Goal: Information Seeking & Learning: Learn about a topic

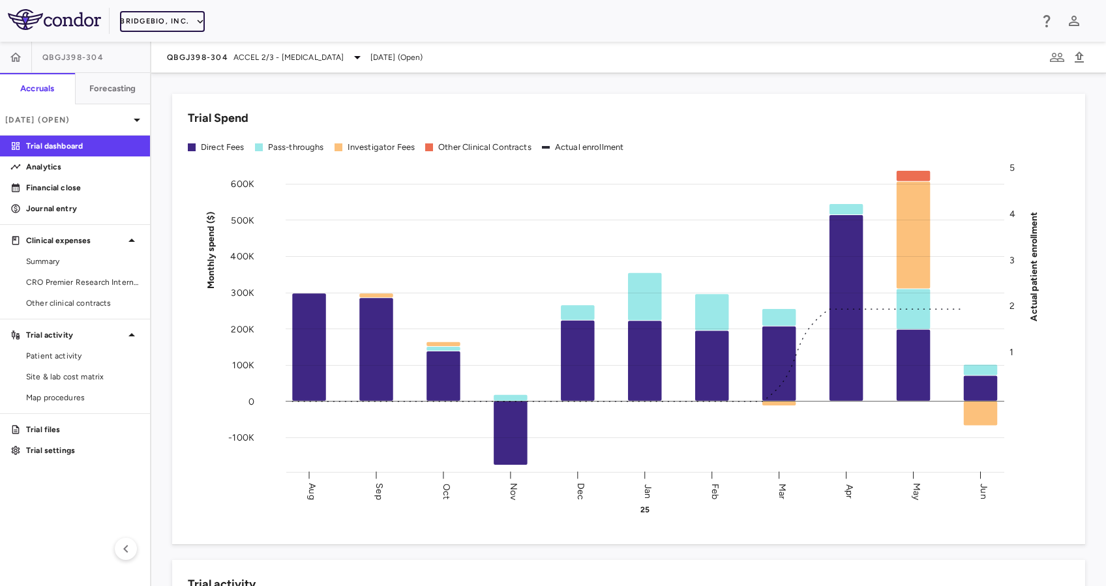
click at [178, 20] on button "BridgeBio, Inc." at bounding box center [162, 21] width 85 height 21
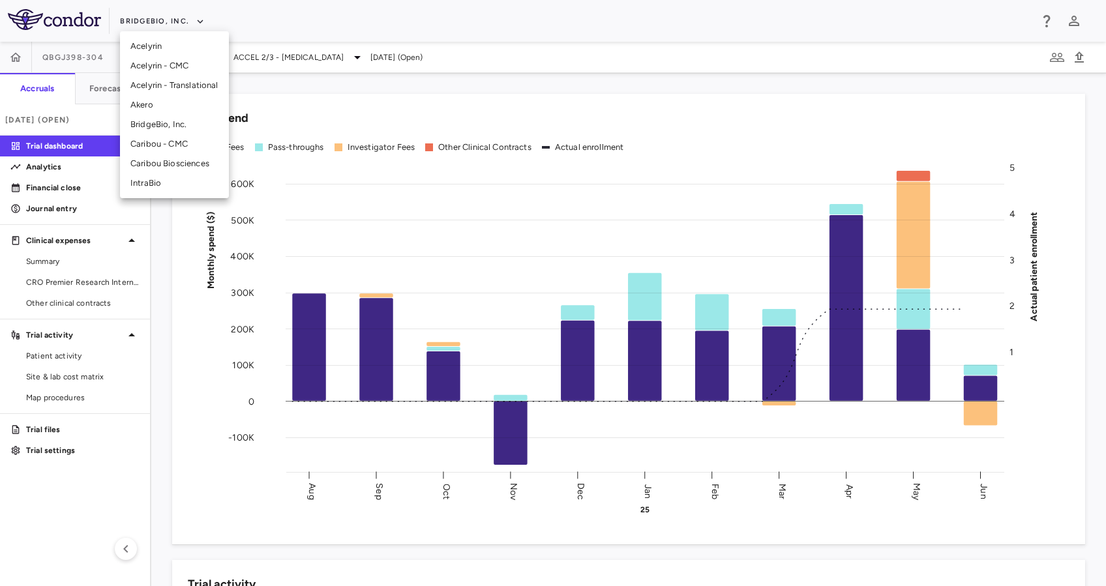
click at [163, 47] on li "Acelyrin" at bounding box center [174, 47] width 109 height 20
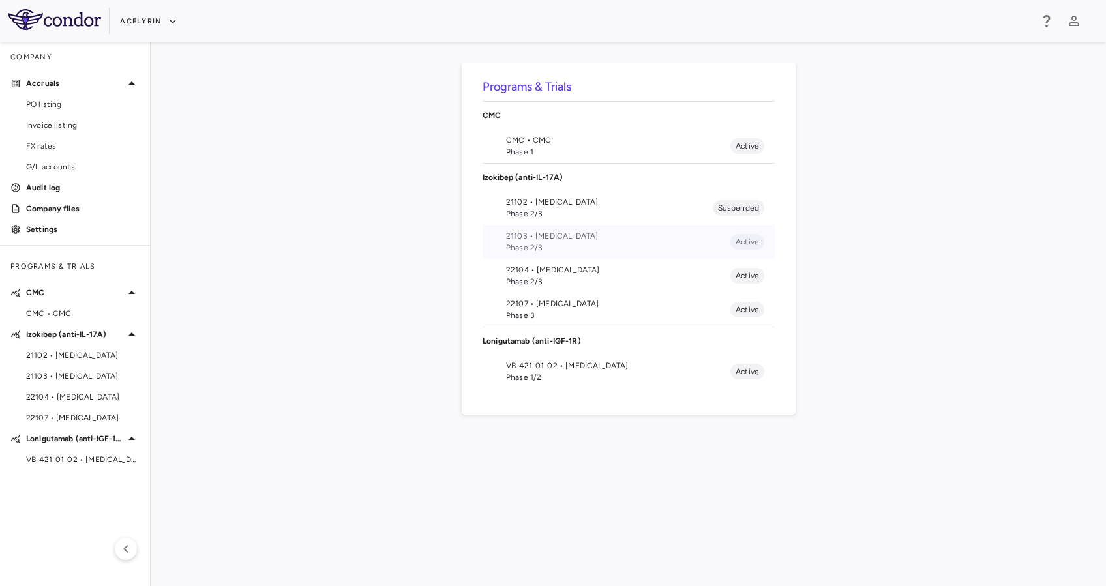
click at [564, 237] on span "21103 • Uveitis" at bounding box center [618, 236] width 224 height 12
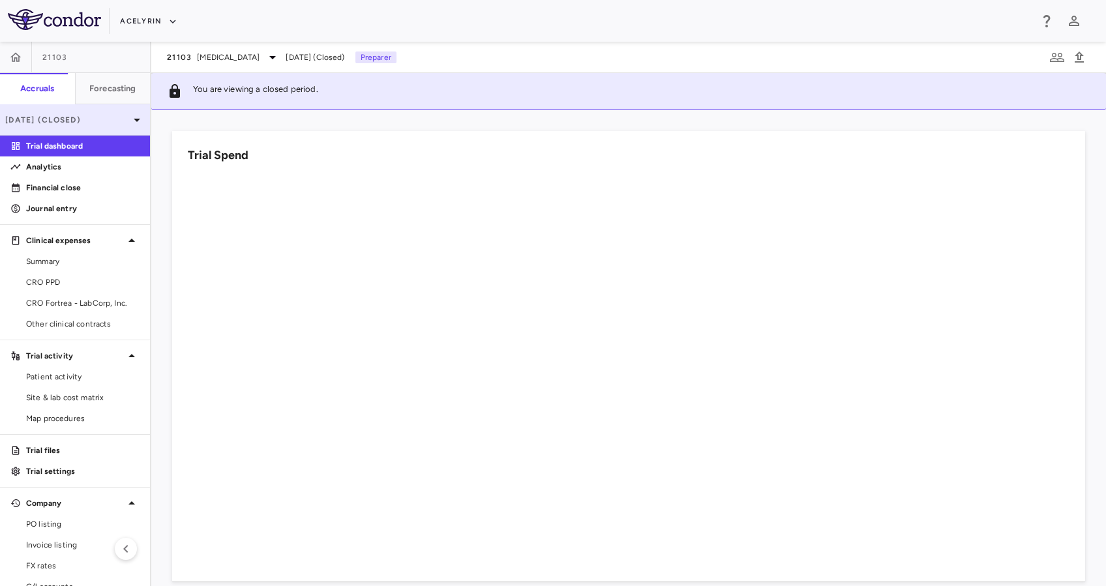
click at [94, 113] on div "Jun 2025 (Closed)" at bounding box center [75, 119] width 150 height 31
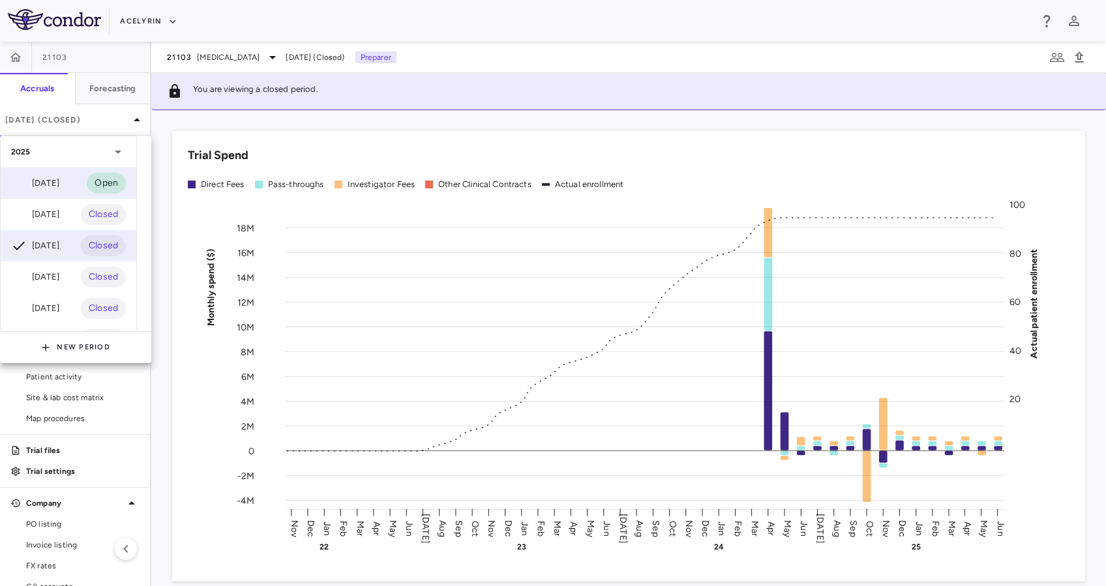
click at [72, 180] on div "Sep 2025 Open" at bounding box center [69, 183] width 136 height 31
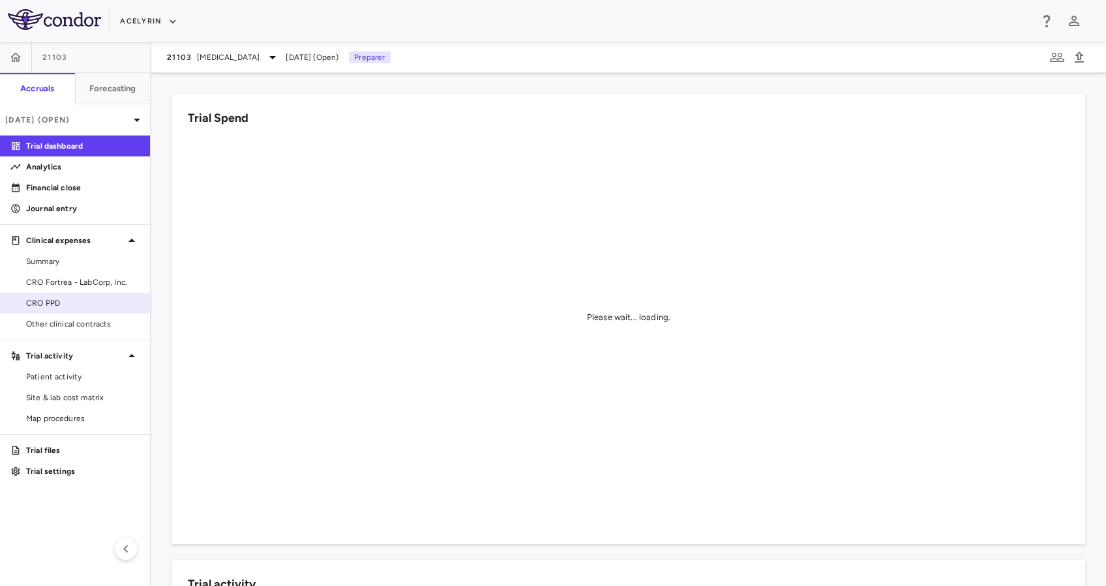
click at [82, 297] on span "CRO PPD" at bounding box center [82, 303] width 113 height 12
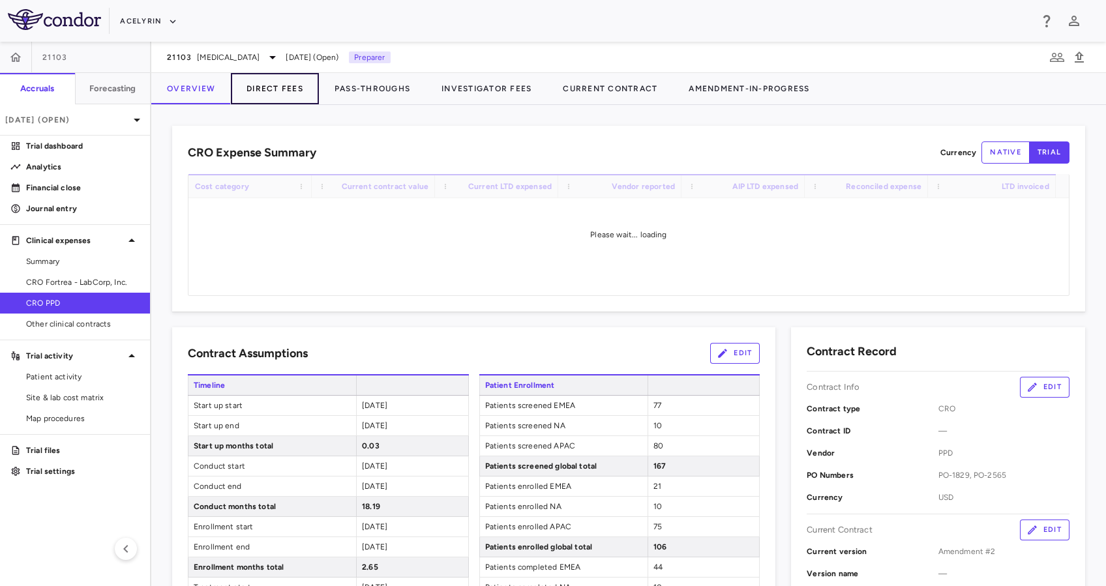
click at [282, 86] on button "Direct Fees" at bounding box center [275, 88] width 88 height 31
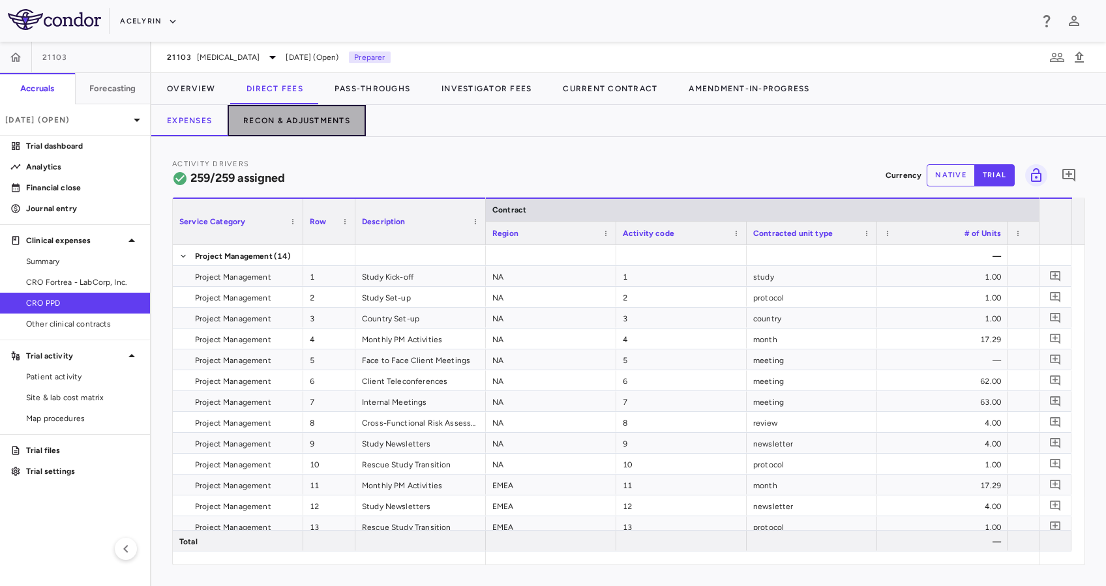
click at [315, 121] on button "Recon & Adjustments" at bounding box center [297, 120] width 138 height 31
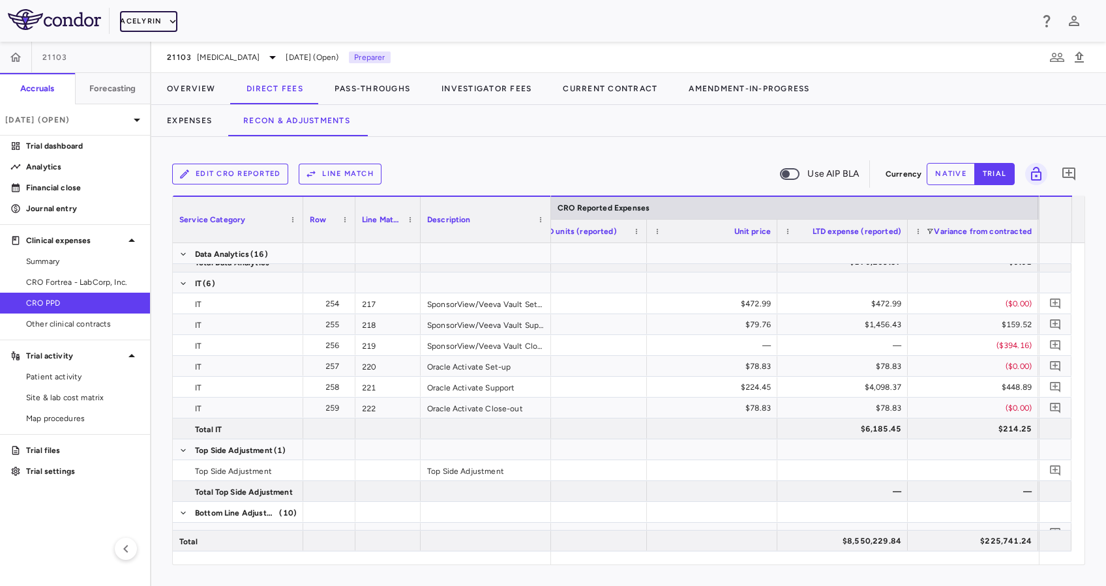
click at [161, 13] on button "Acelyrin" at bounding box center [148, 21] width 57 height 21
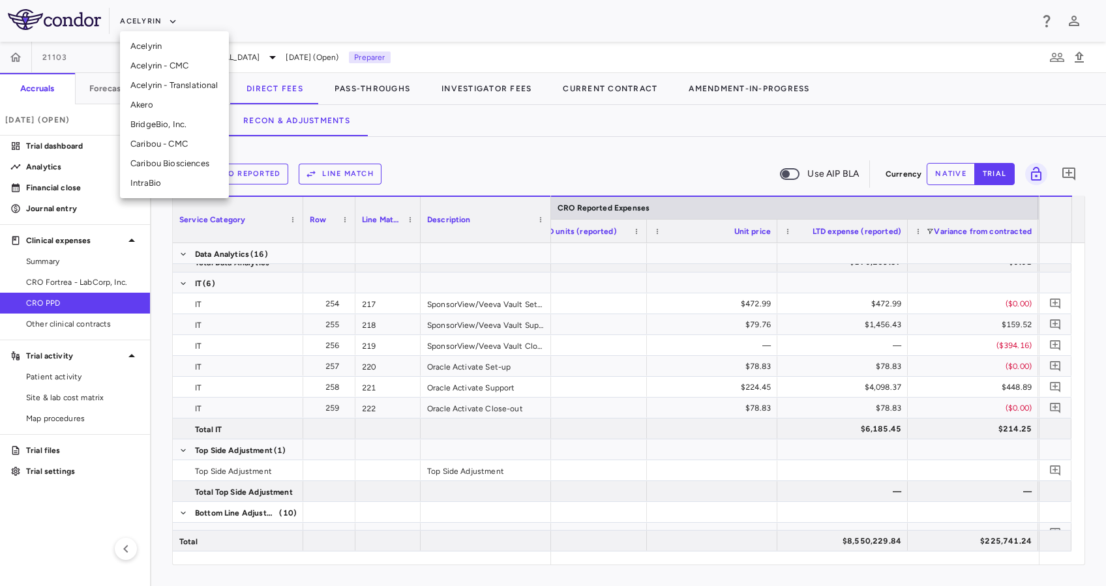
click at [181, 121] on li "BridgeBio, Inc." at bounding box center [174, 125] width 109 height 20
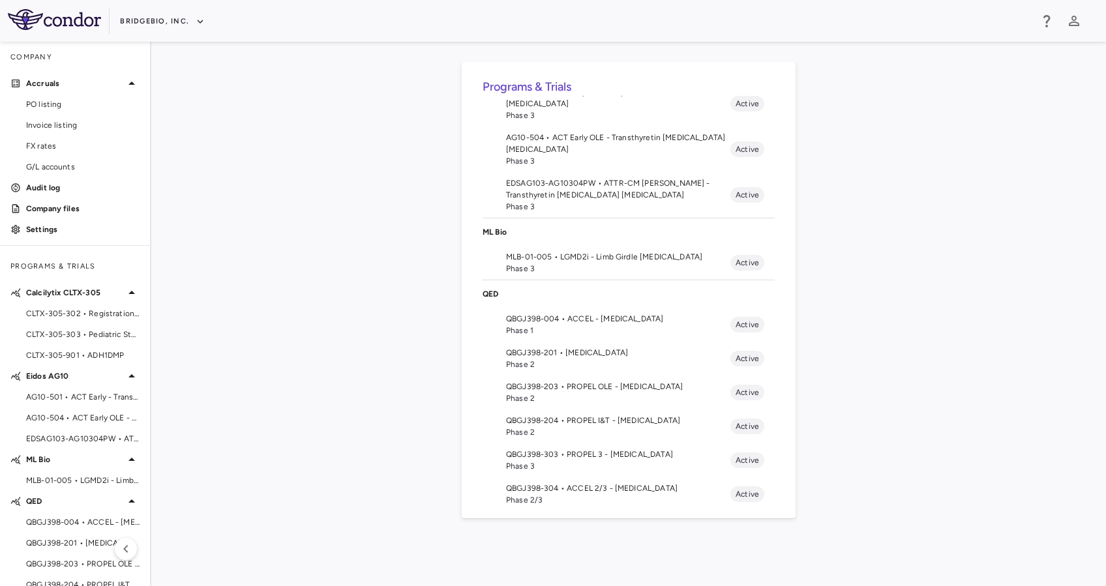
scroll to position [196, 0]
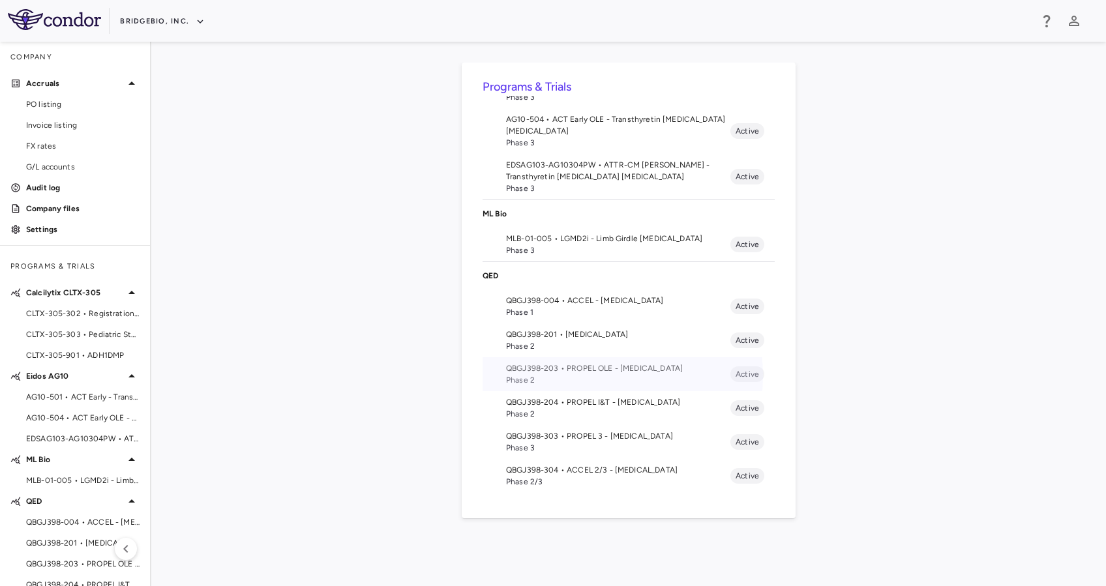
click at [571, 375] on span "Phase 2" at bounding box center [618, 380] width 224 height 12
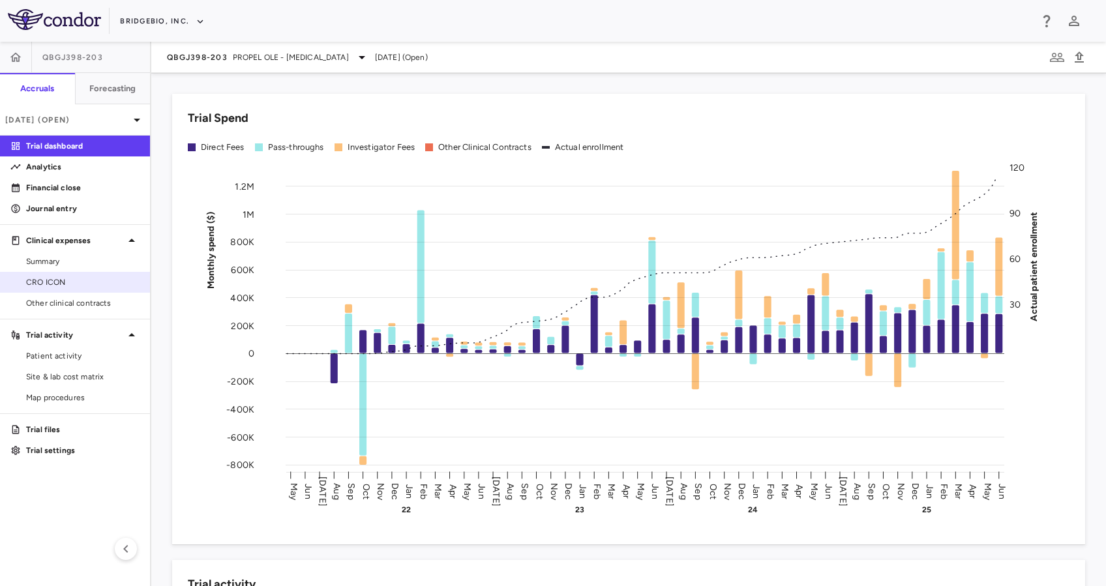
click at [57, 283] on span "CRO ICON" at bounding box center [82, 283] width 113 height 12
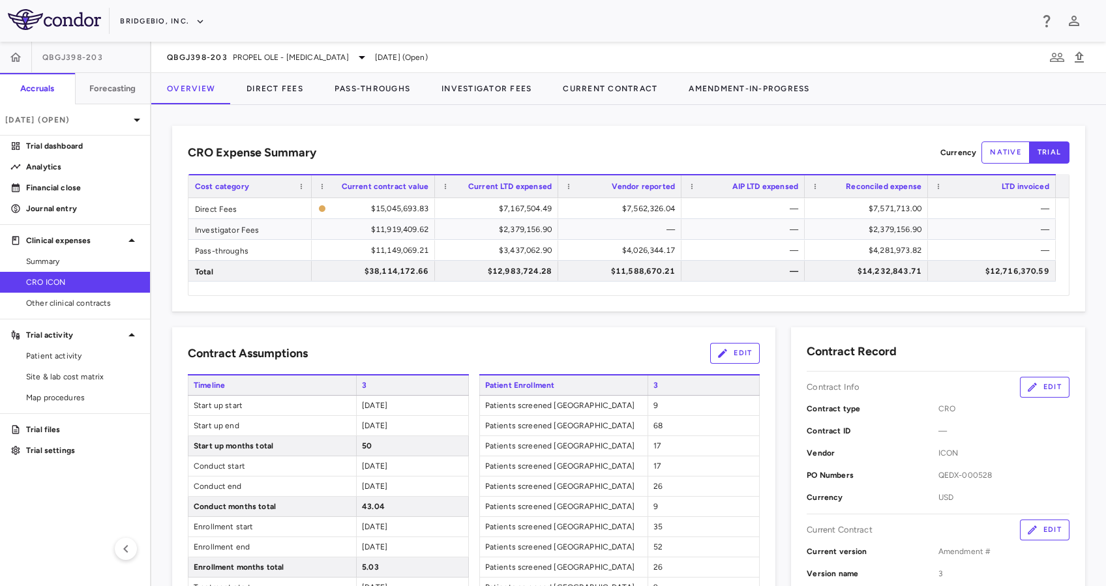
click at [440, 120] on div "CRO Expense Summary Currency native trial Drag here to set row groups Drag here…" at bounding box center [628, 345] width 955 height 481
click at [485, 85] on button "Investigator Fees" at bounding box center [486, 88] width 121 height 31
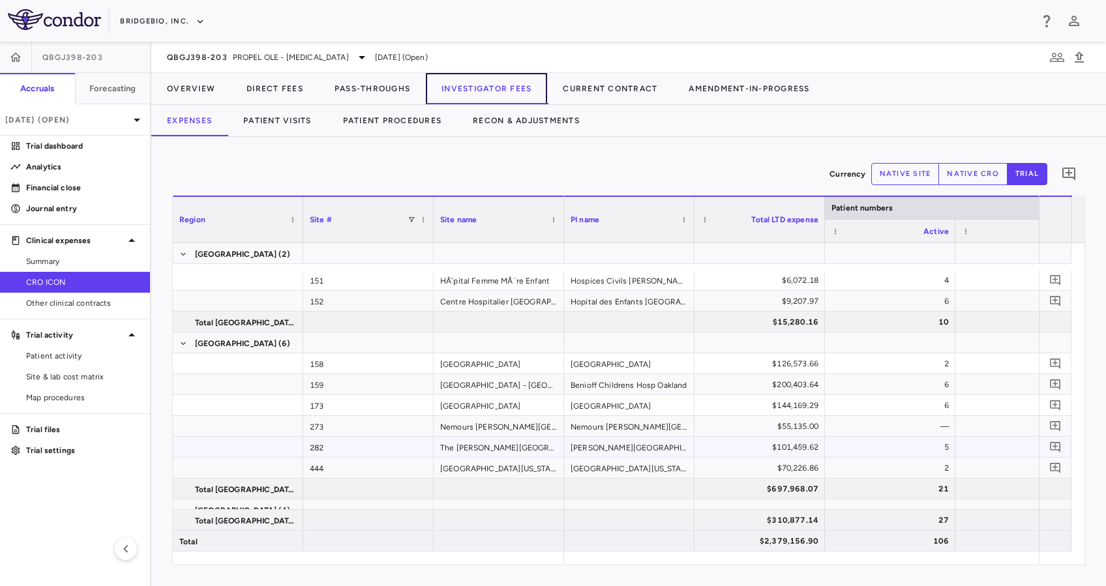
scroll to position [400, 0]
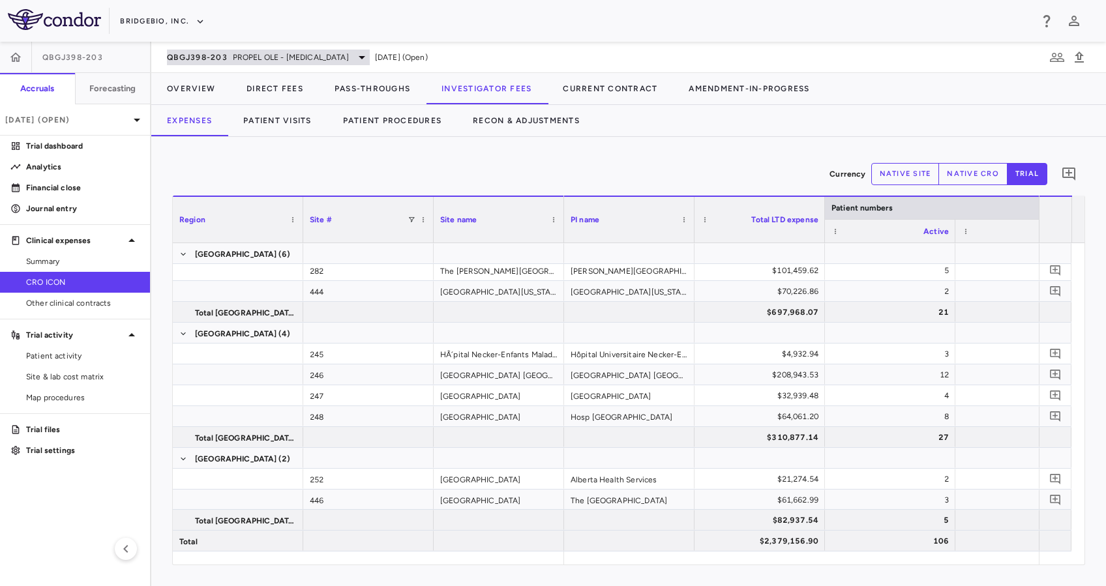
click at [277, 55] on span "PROPEL OLE - Achondroplasia" at bounding box center [291, 58] width 116 height 12
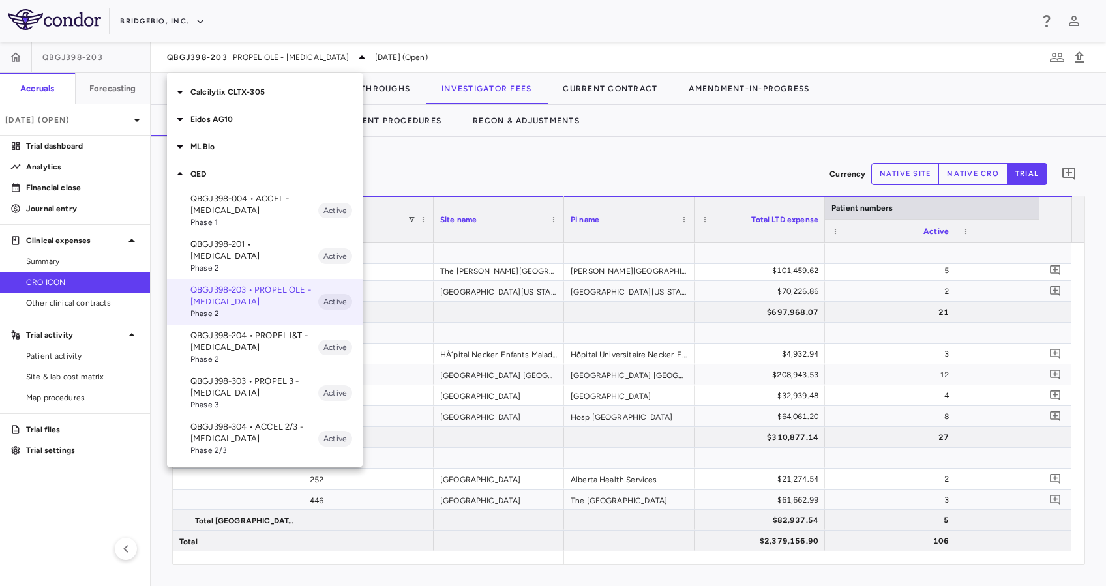
click at [256, 196] on p "QBGJ398-004 • ACCEL - Hypochondroplasia" at bounding box center [254, 204] width 128 height 23
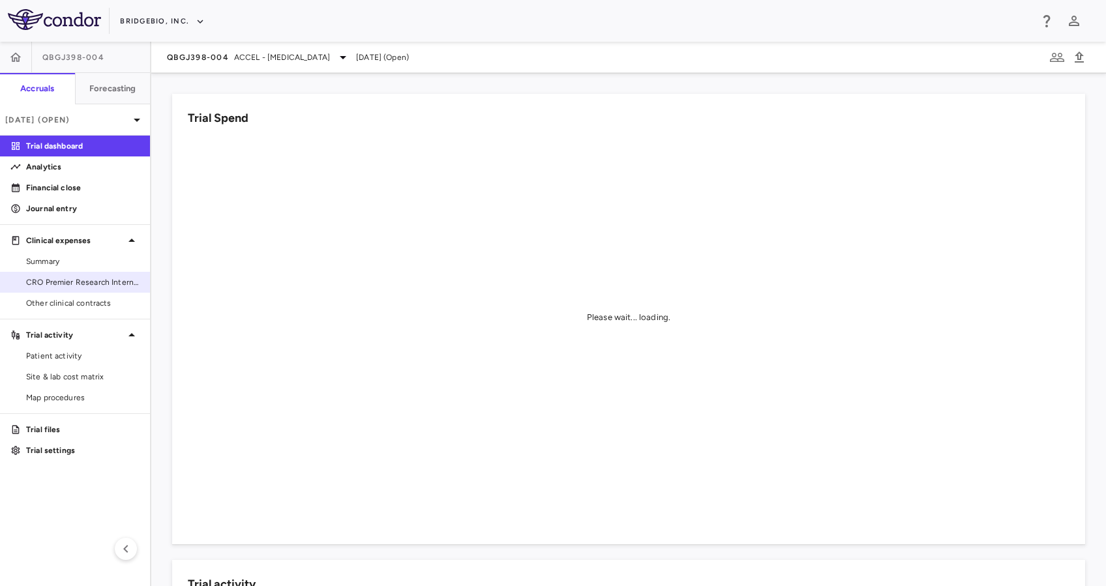
click at [89, 284] on span "CRO Premier Research International" at bounding box center [82, 283] width 113 height 12
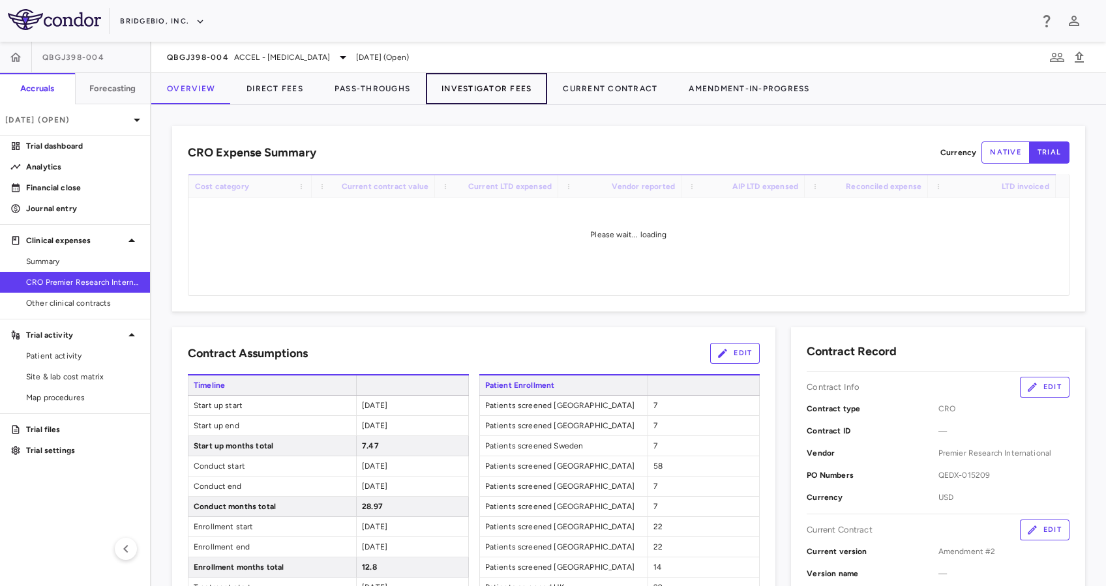
click at [464, 89] on button "Investigator Fees" at bounding box center [486, 88] width 121 height 31
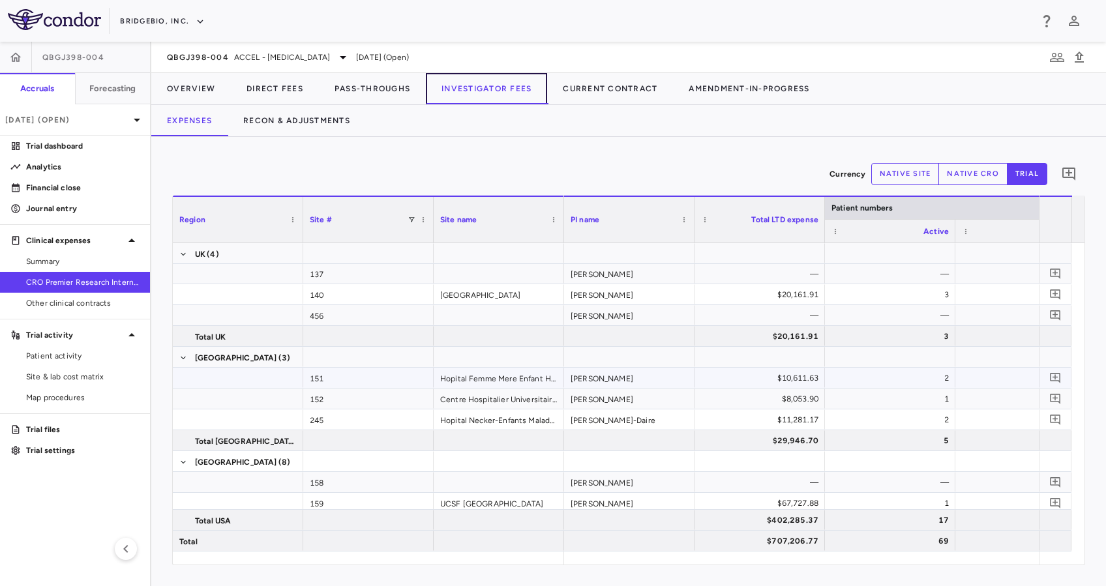
scroll to position [83, 0]
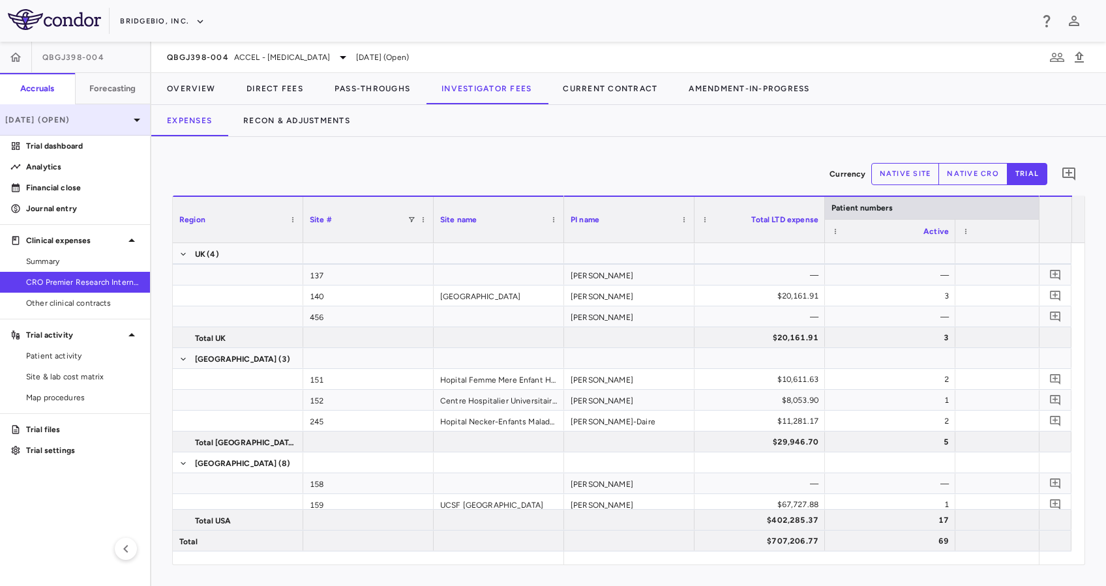
click at [79, 121] on p "Jun 2025 (Open)" at bounding box center [67, 120] width 124 height 12
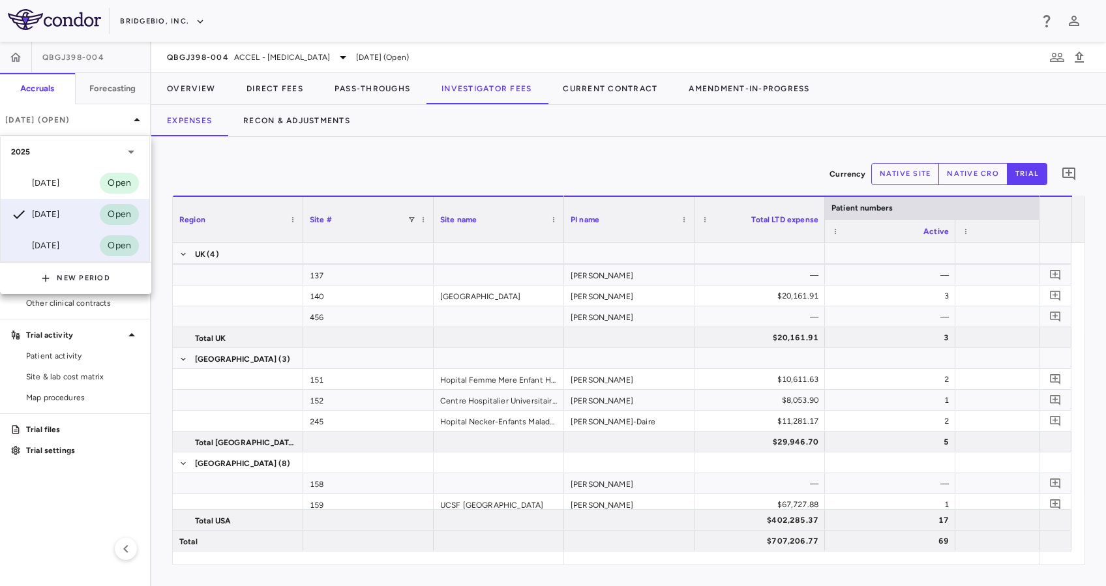
click at [59, 249] on div "[DATE]" at bounding box center [35, 246] width 48 height 16
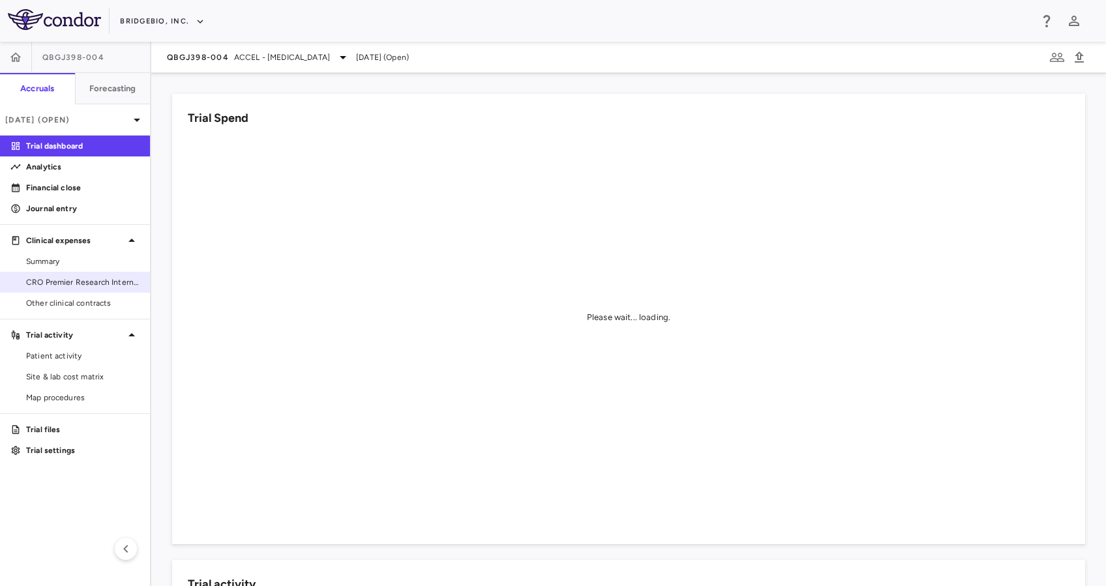
click at [70, 282] on span "CRO Premier Research International" at bounding box center [82, 283] width 113 height 12
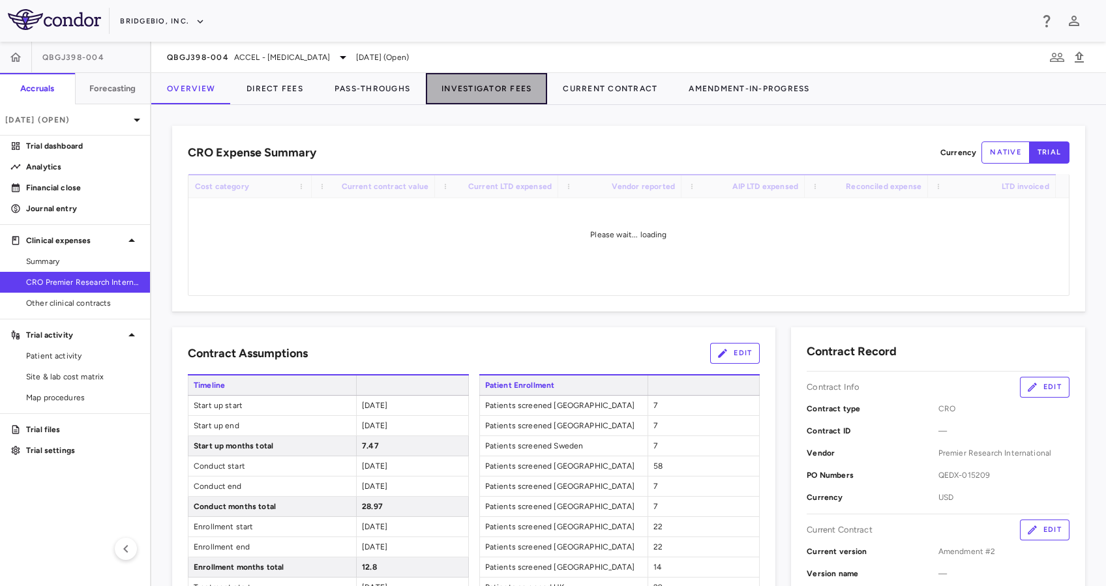
click at [480, 78] on button "Investigator Fees" at bounding box center [486, 88] width 121 height 31
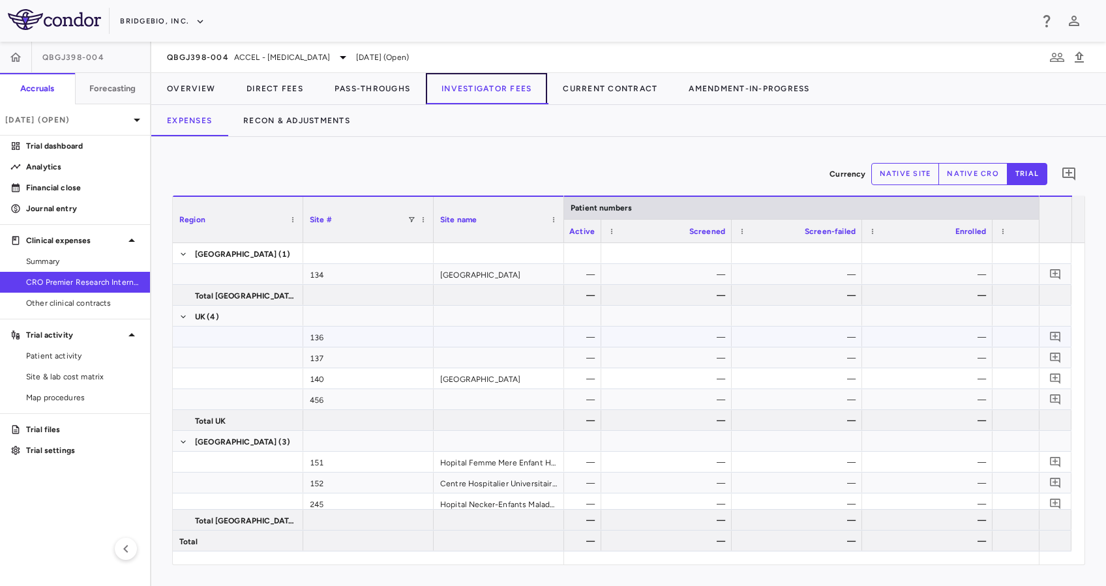
scroll to position [0, 355]
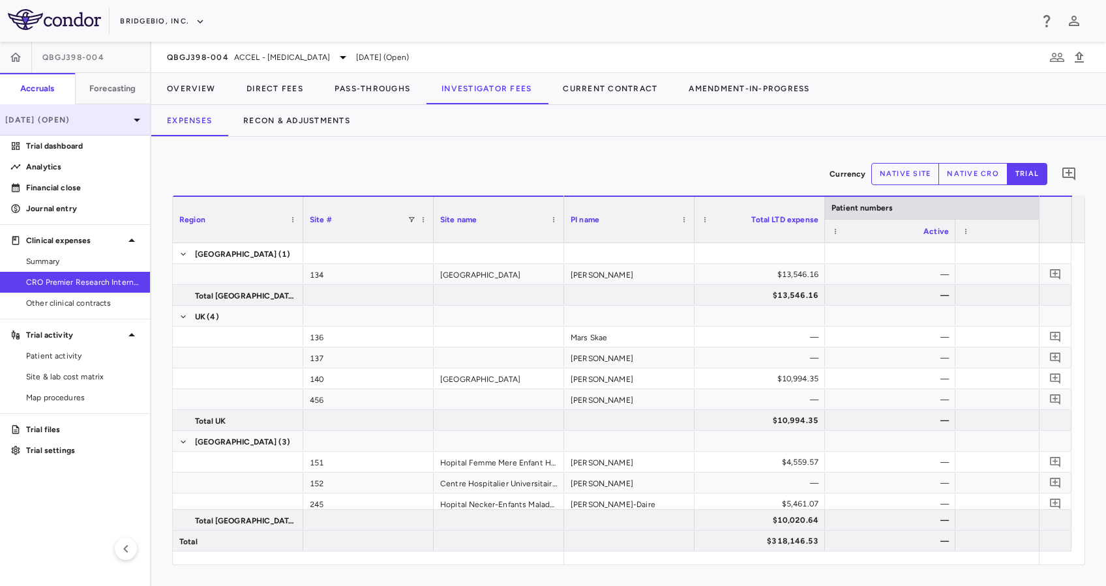
click at [87, 134] on div "Mar 2025 (Open)" at bounding box center [75, 119] width 150 height 31
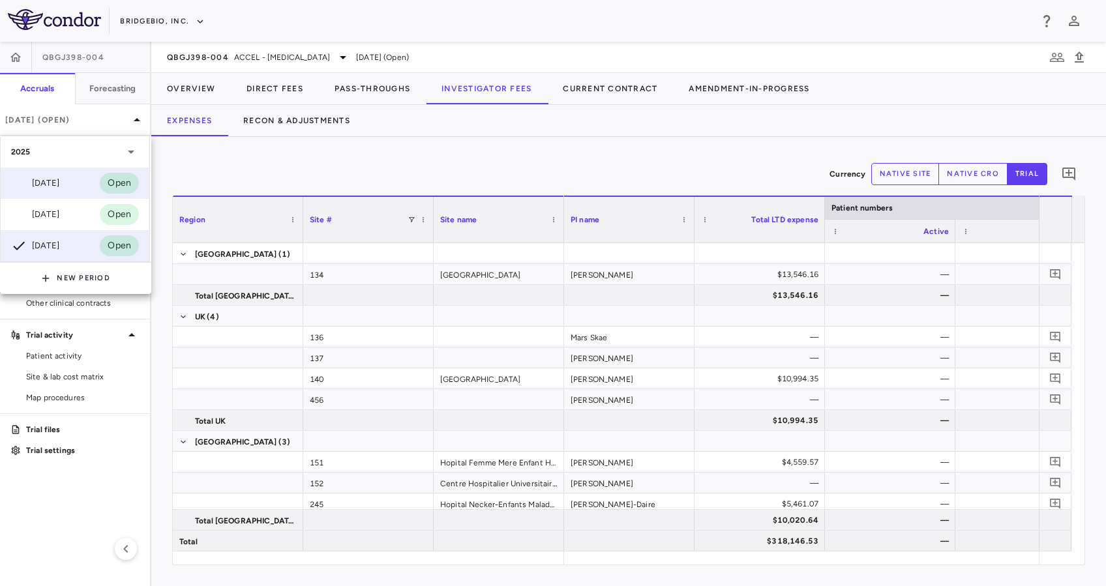
click at [59, 188] on div "[DATE]" at bounding box center [35, 183] width 48 height 16
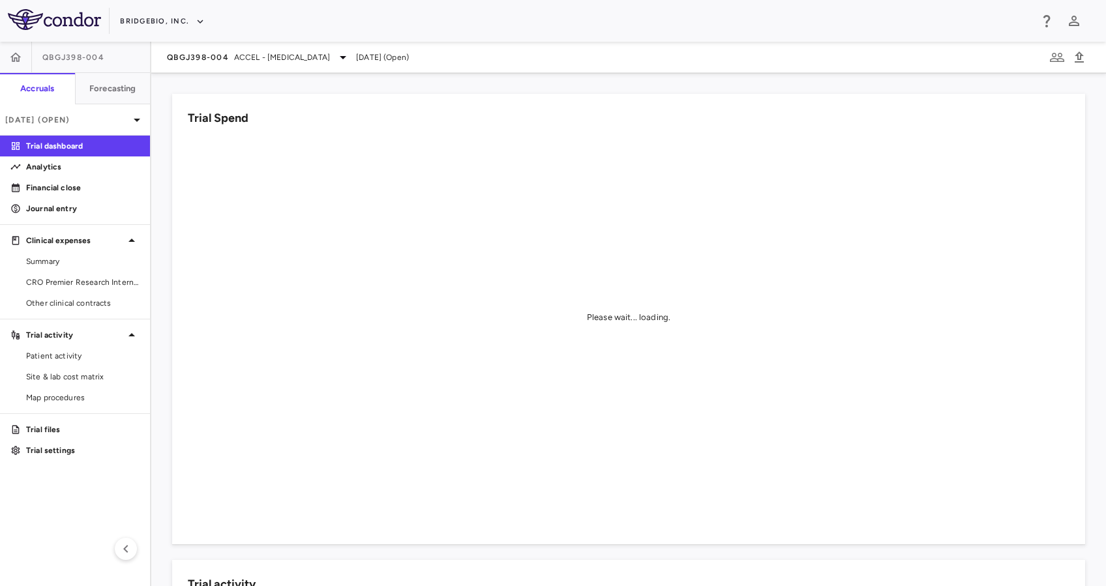
drag, startPoint x: 67, startPoint y: 282, endPoint x: 534, endPoint y: 67, distance: 514.8
click at [67, 282] on span "CRO Premier Research International" at bounding box center [82, 283] width 113 height 12
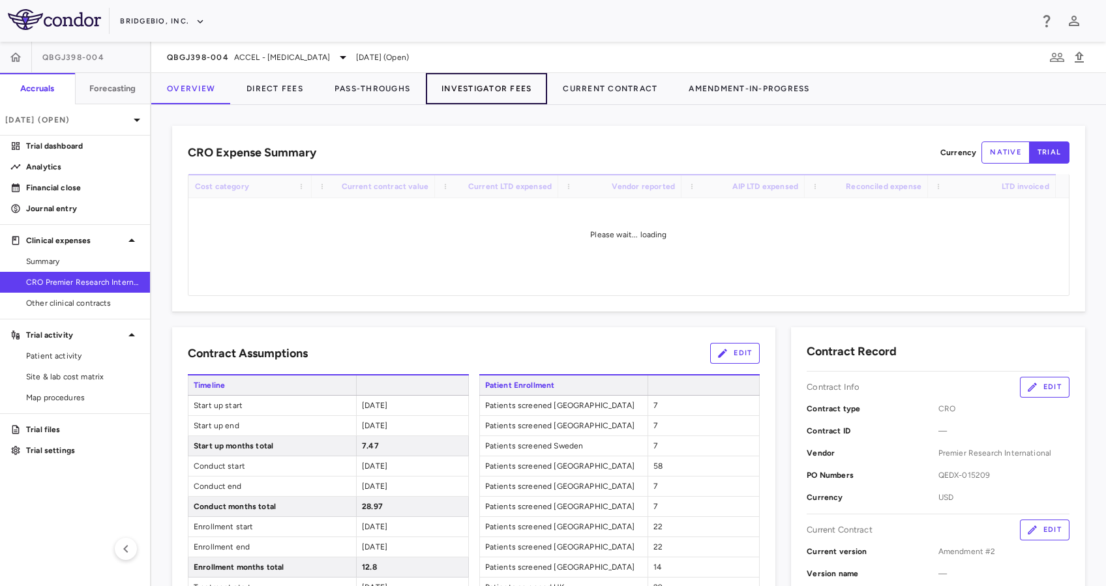
click at [472, 100] on button "Investigator Fees" at bounding box center [486, 88] width 121 height 31
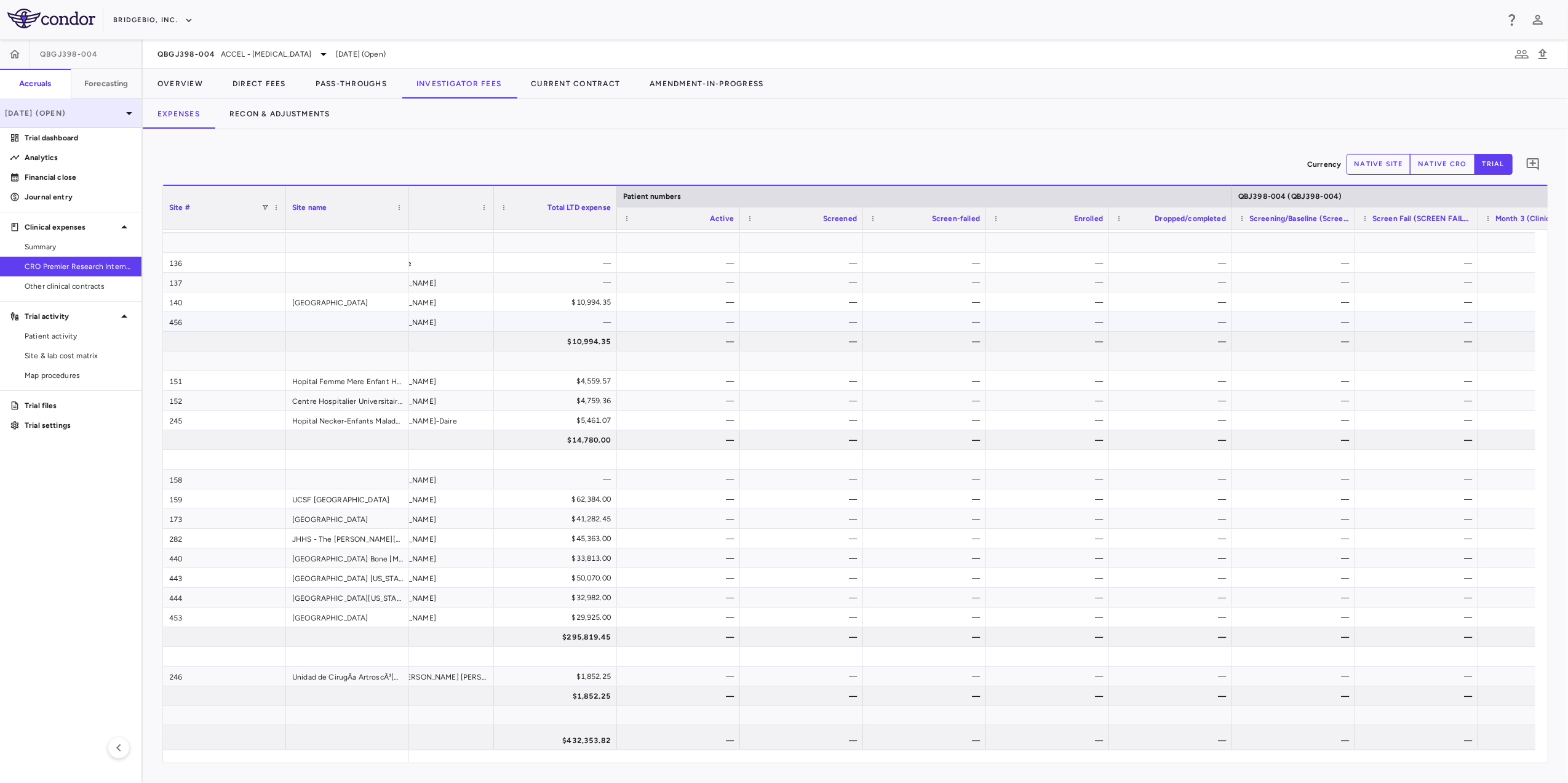
click at [108, 114] on p "[DATE] (Open)" at bounding box center [63, 113] width 117 height 11
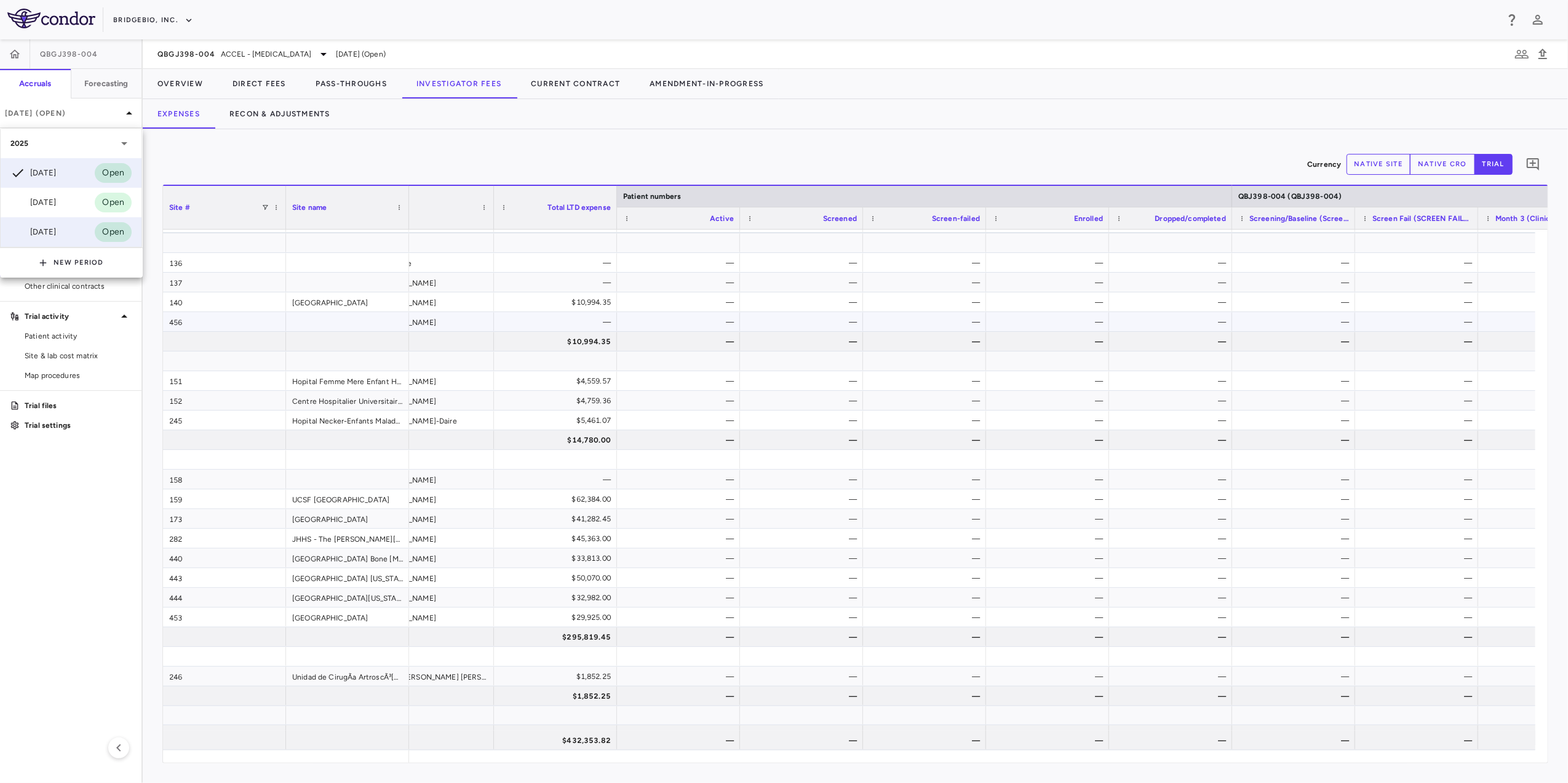
click at [50, 231] on div "[DATE]" at bounding box center [33, 232] width 45 height 15
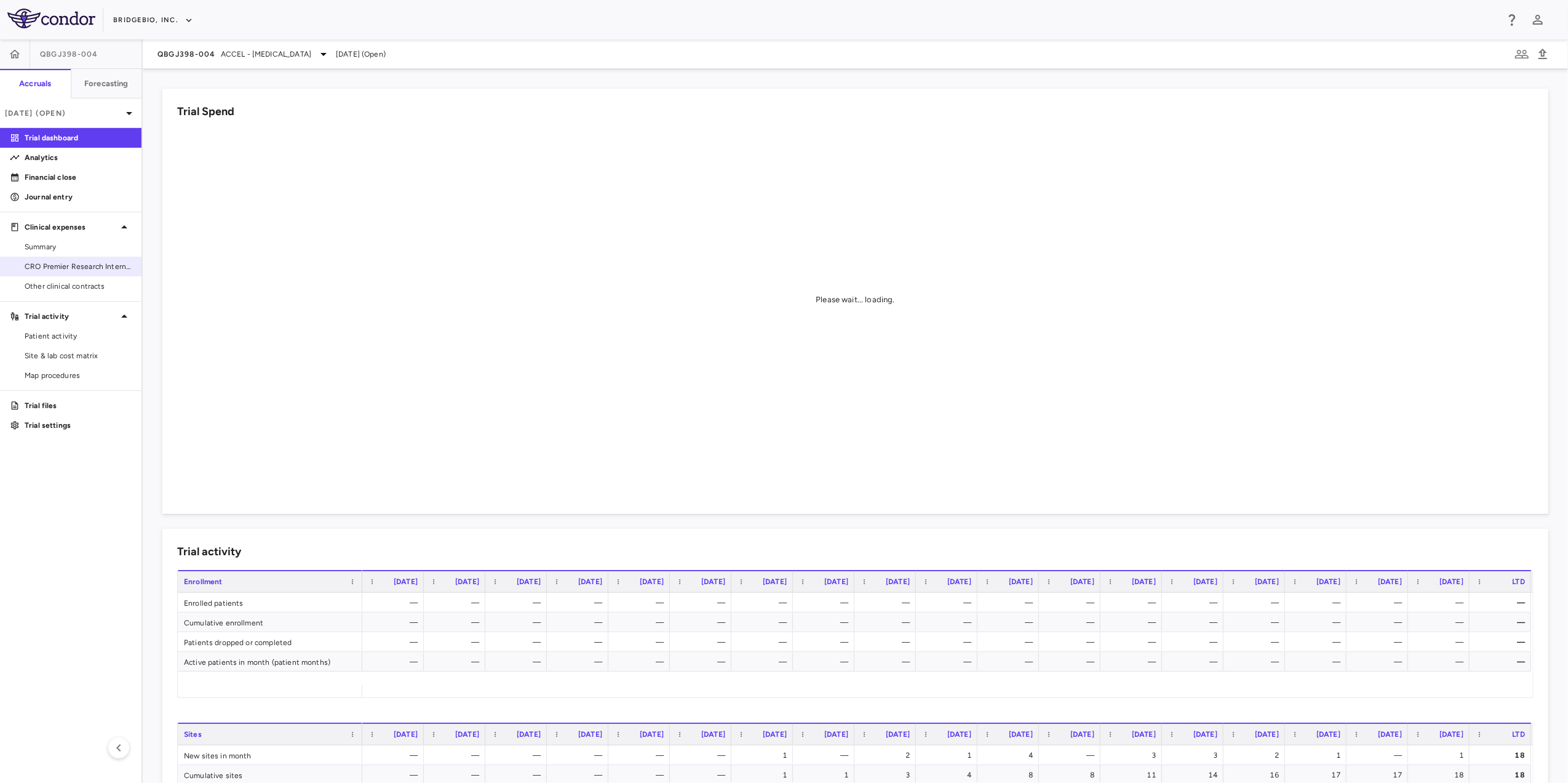
click at [66, 268] on span "CRO Premier Research International" at bounding box center [77, 267] width 107 height 11
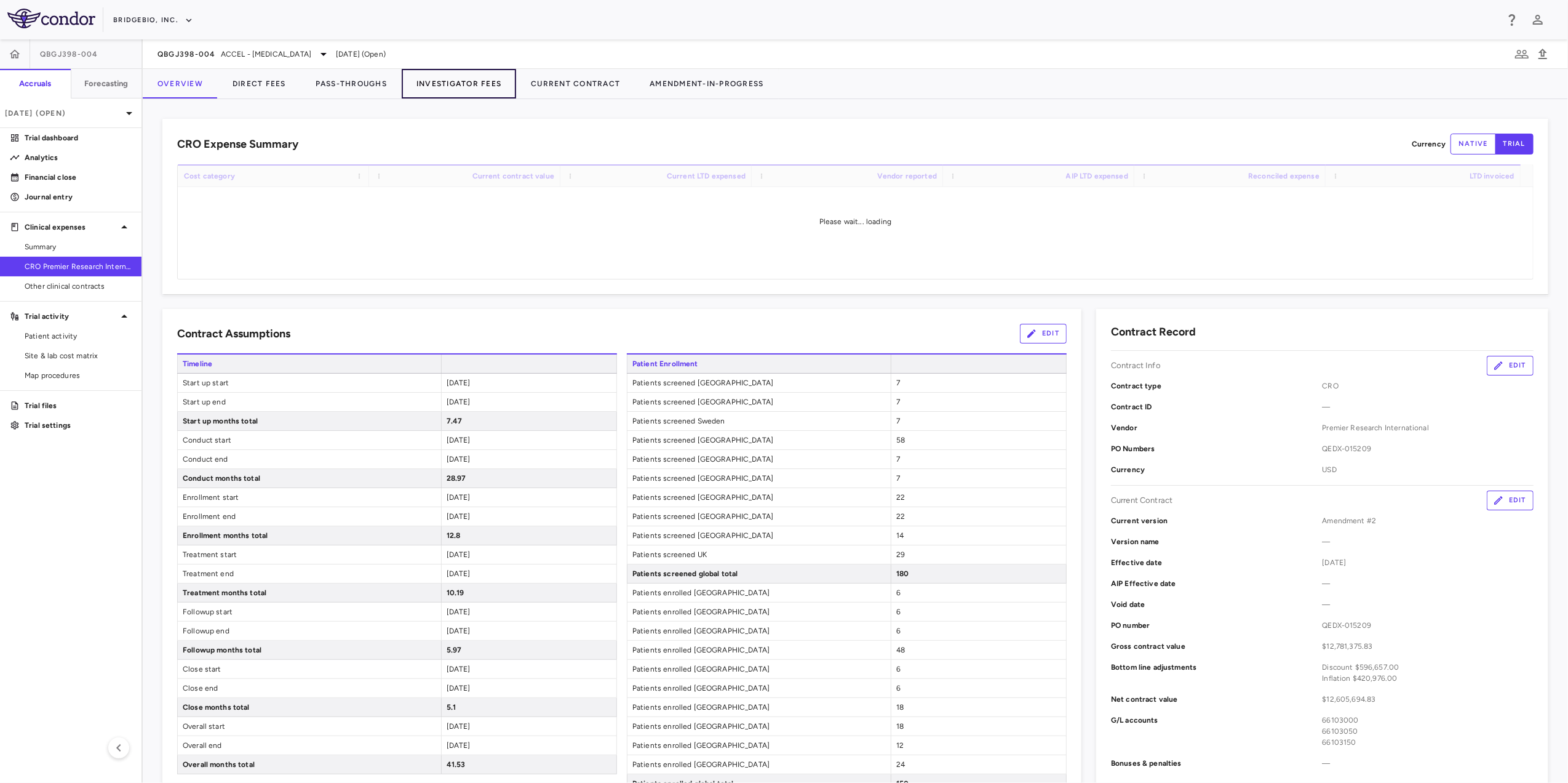
click at [461, 84] on button "Investigator Fees" at bounding box center [458, 83] width 114 height 29
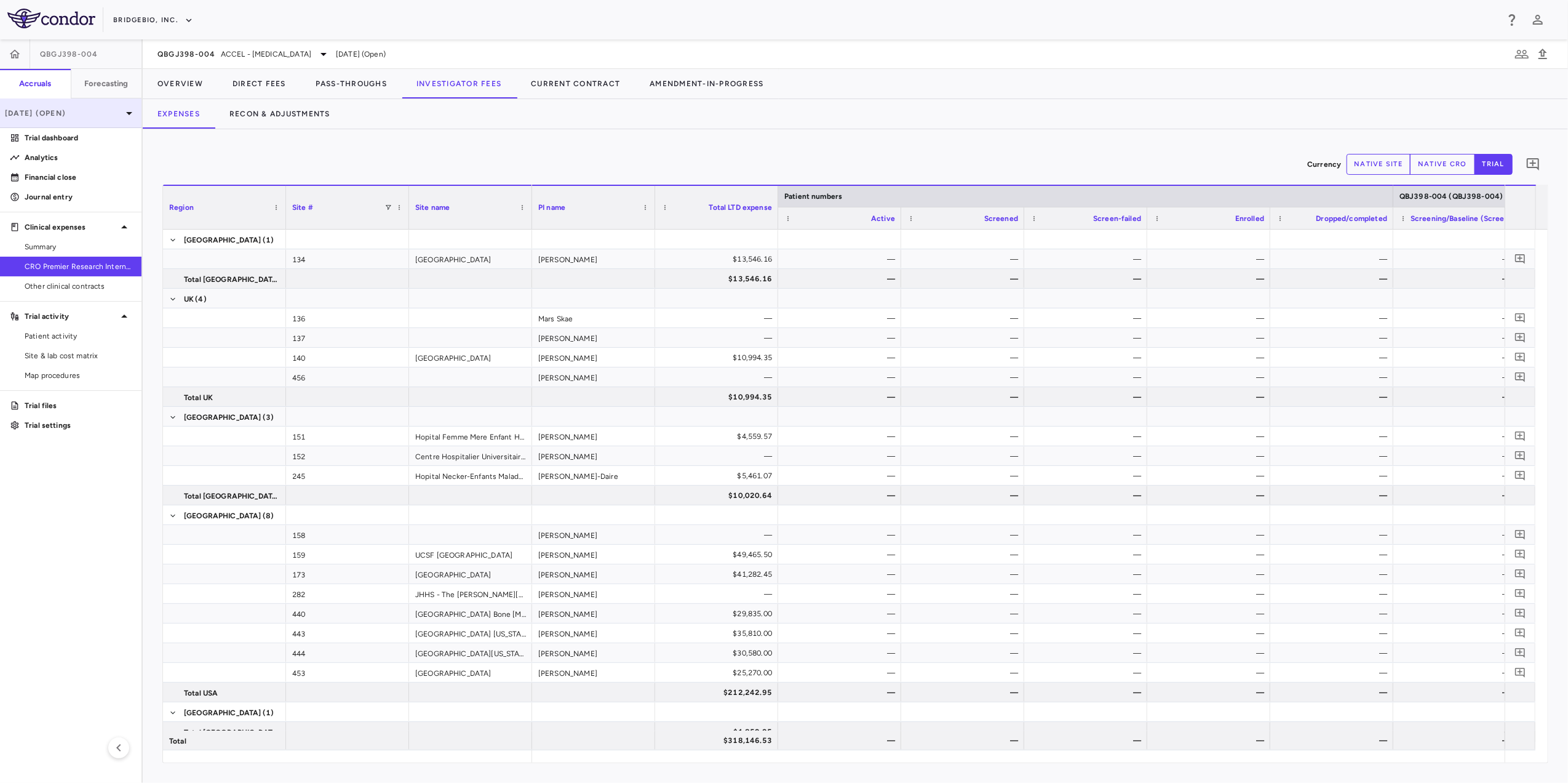
click at [102, 114] on p "Mar 2025 (Open)" at bounding box center [63, 113] width 117 height 11
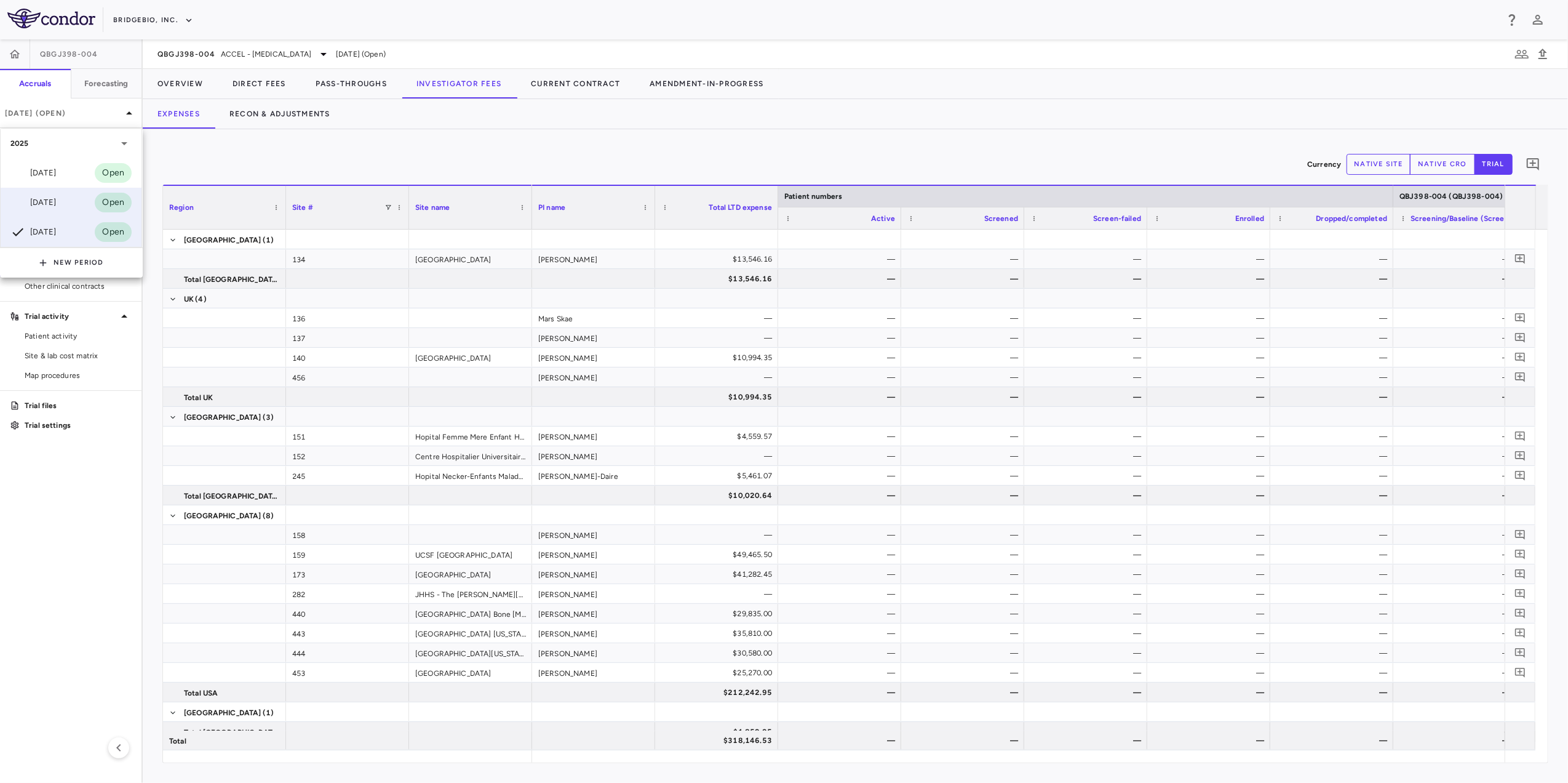
click at [47, 209] on div "[DATE]" at bounding box center [33, 203] width 45 height 15
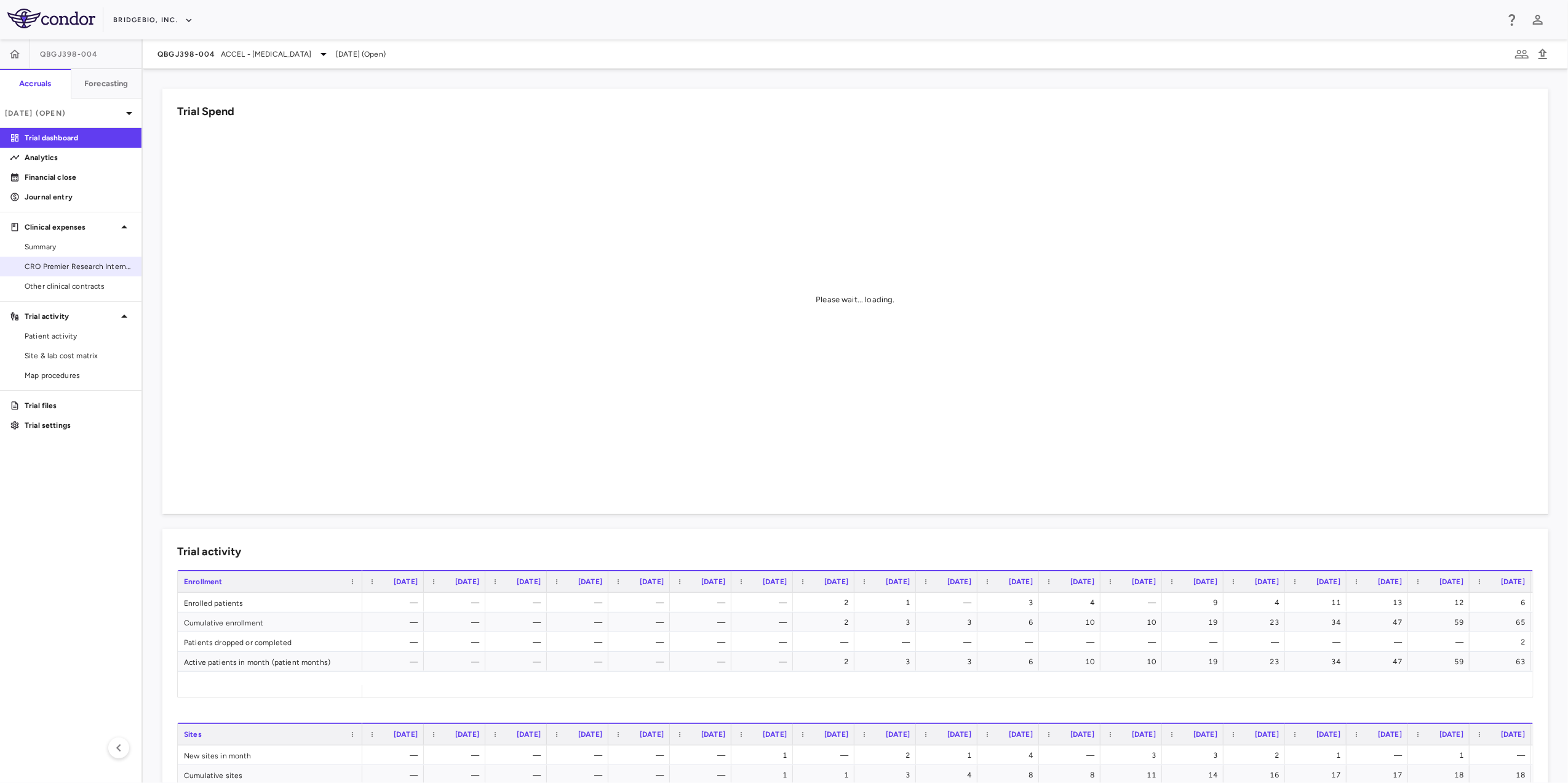
click at [91, 264] on span "CRO Premier Research International" at bounding box center [77, 267] width 107 height 11
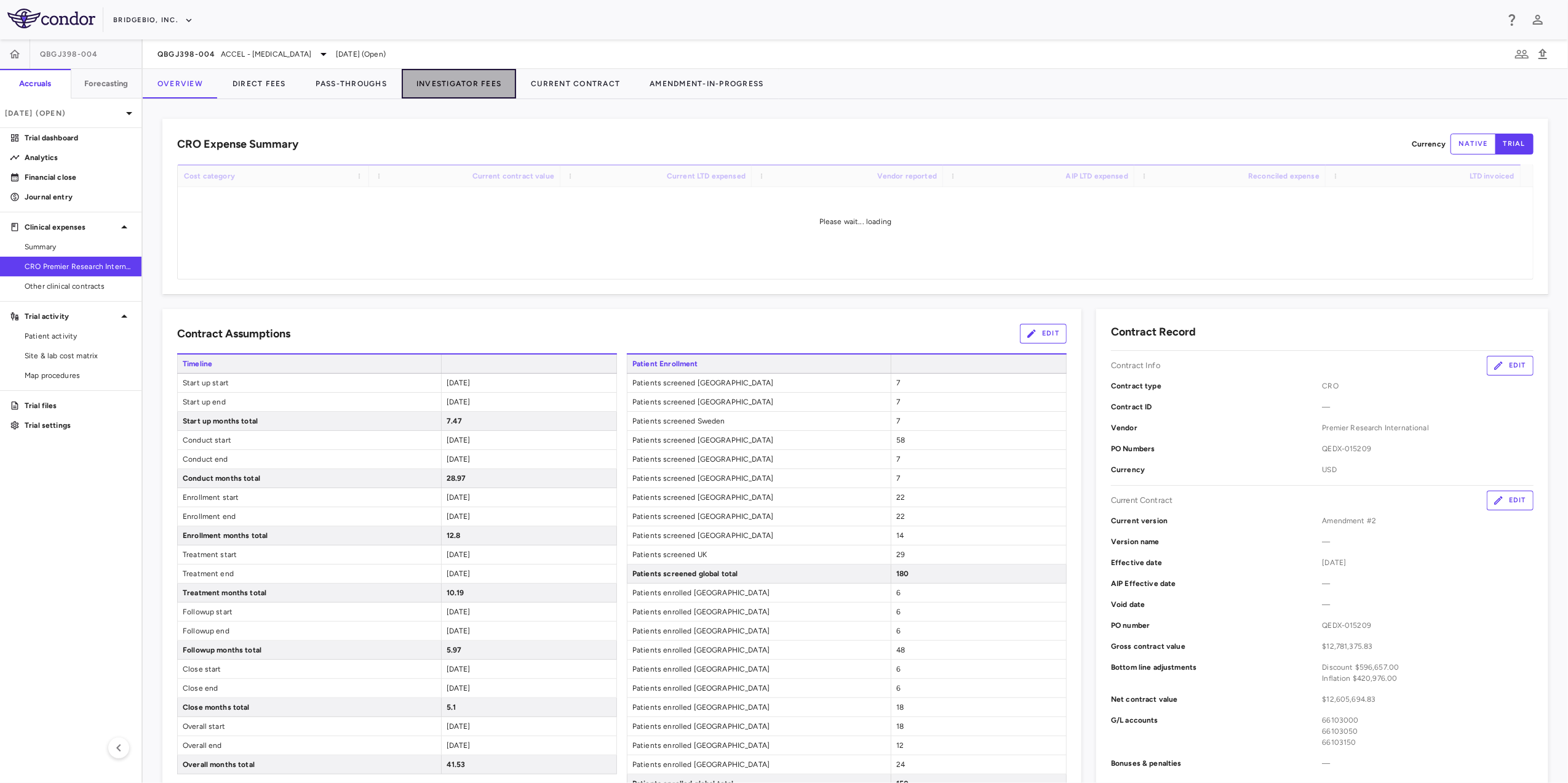
click at [475, 82] on button "Investigator Fees" at bounding box center [458, 83] width 114 height 29
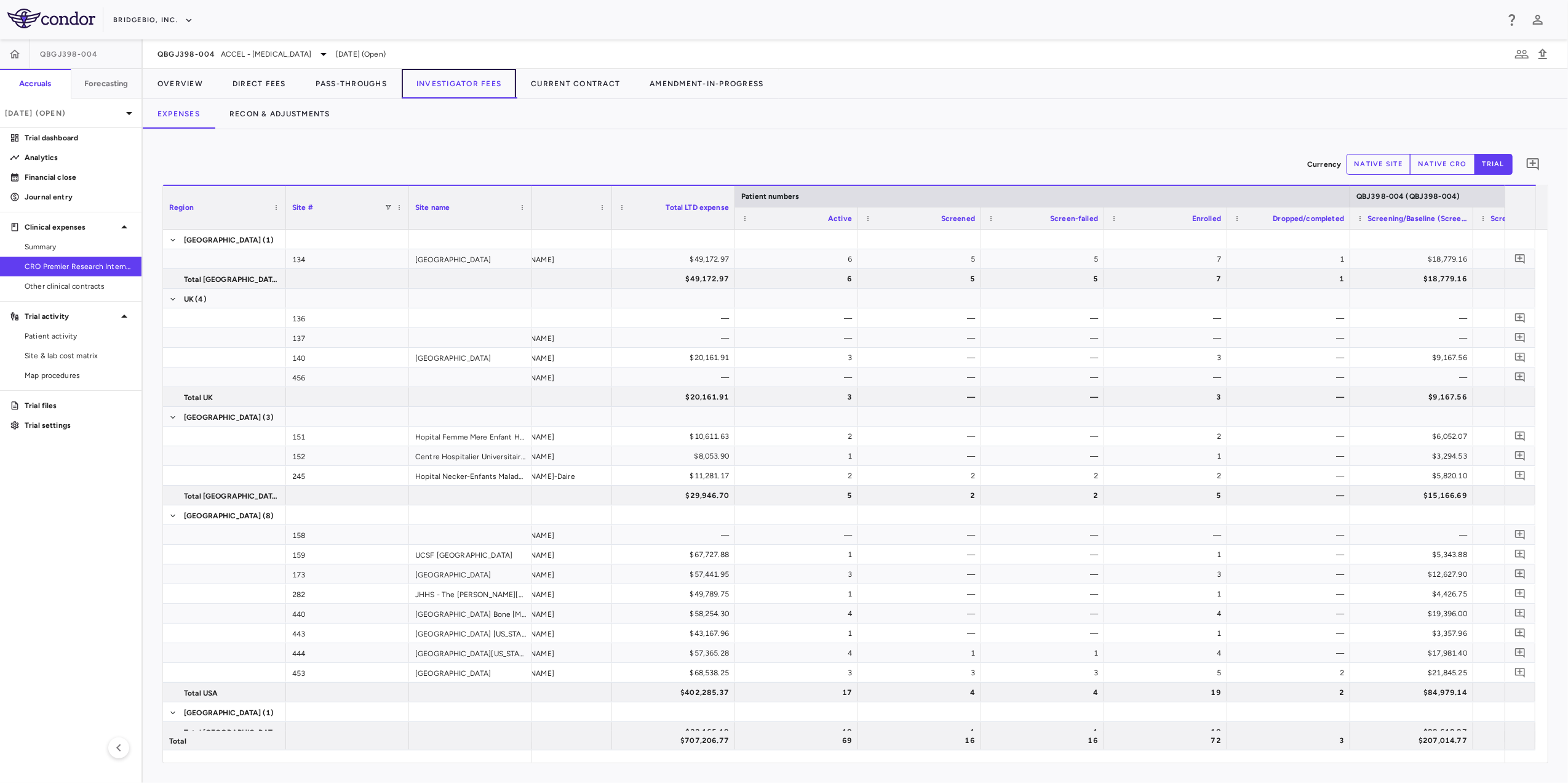
scroll to position [0, 81]
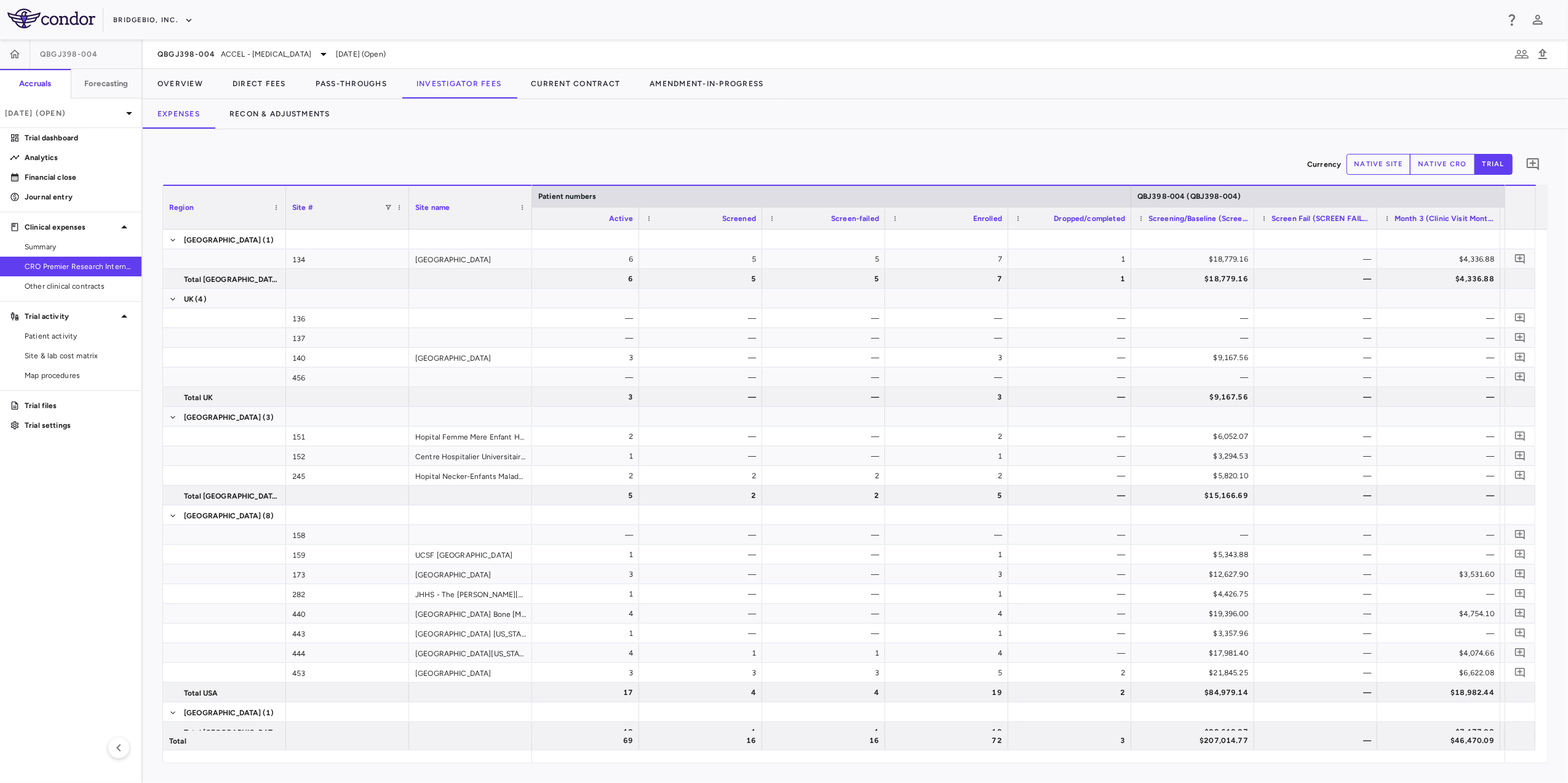
click at [379, 150] on div "Currency native site native cro trial 0" at bounding box center [855, 164] width 1386 height 31
click at [641, 145] on div "Currency native site native cro trial 0 Region Drag here to set column labels R…" at bounding box center [854, 456] width 1425 height 654
click at [178, 19] on button "BridgeBio, Inc." at bounding box center [153, 20] width 80 height 20
click at [162, 62] on li "Acelyrin - CMC" at bounding box center [165, 62] width 103 height 19
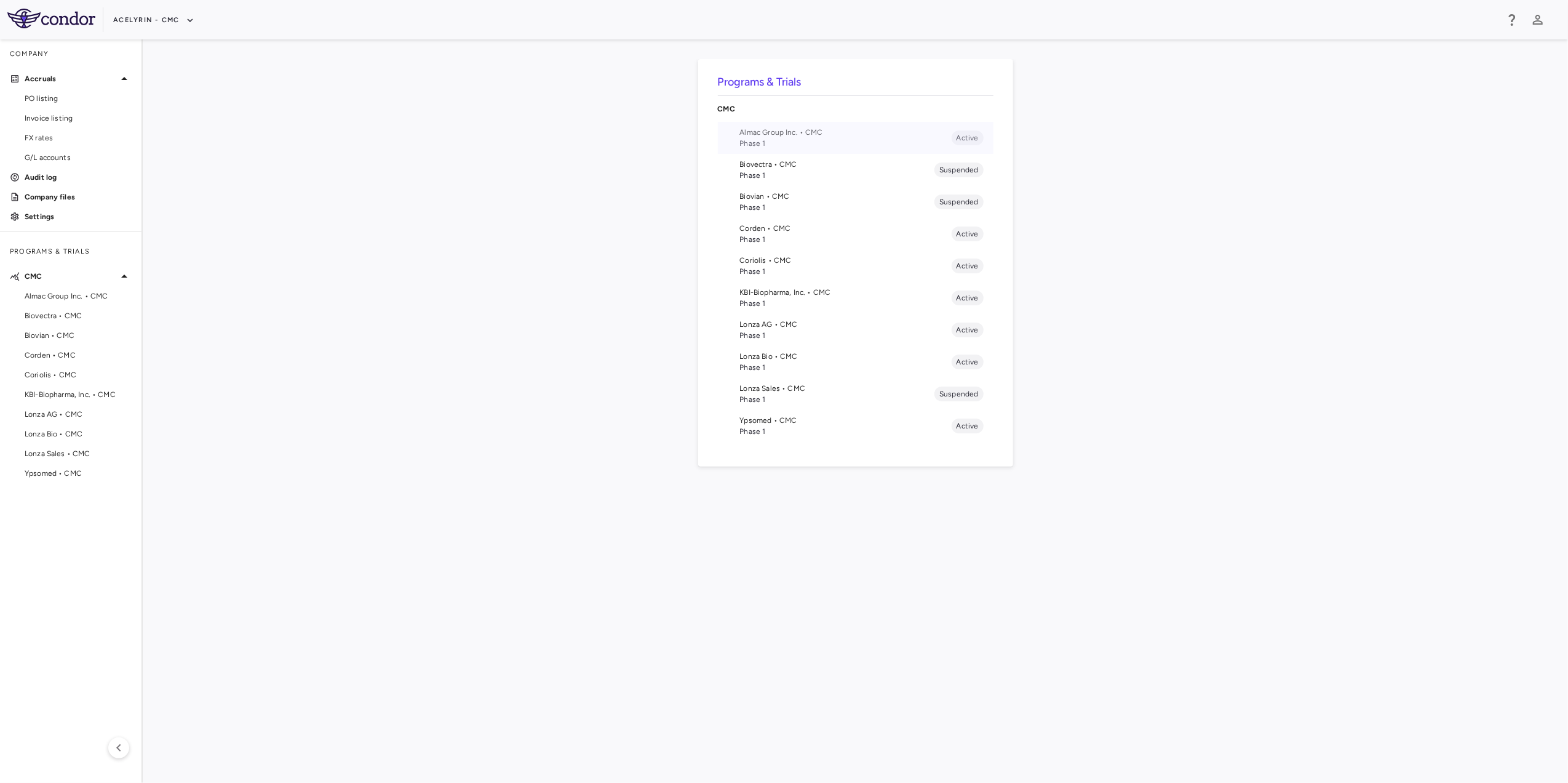
click at [804, 139] on span "Phase 1" at bounding box center [846, 143] width 211 height 11
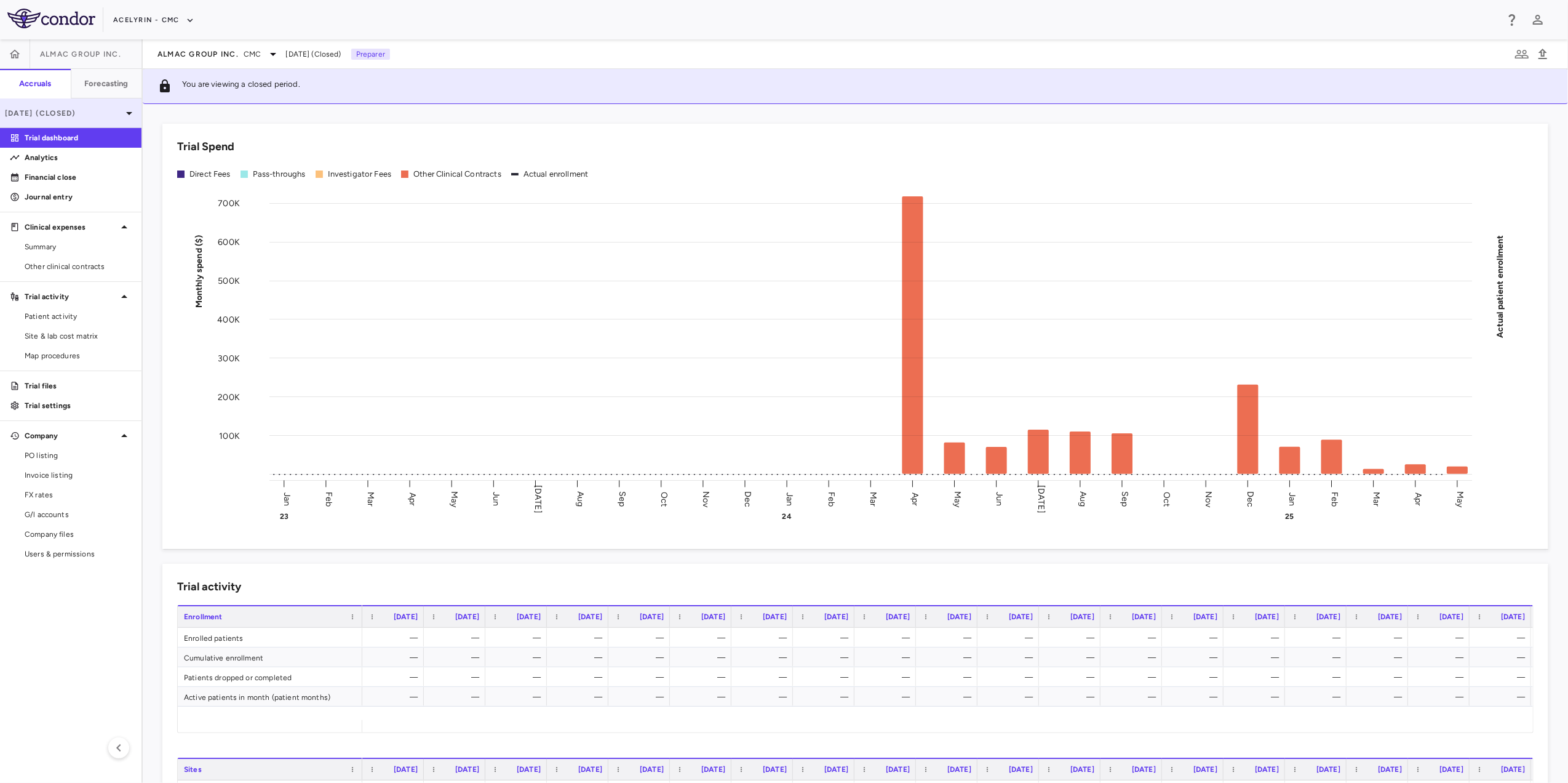
click at [124, 120] on icon at bounding box center [129, 113] width 15 height 15
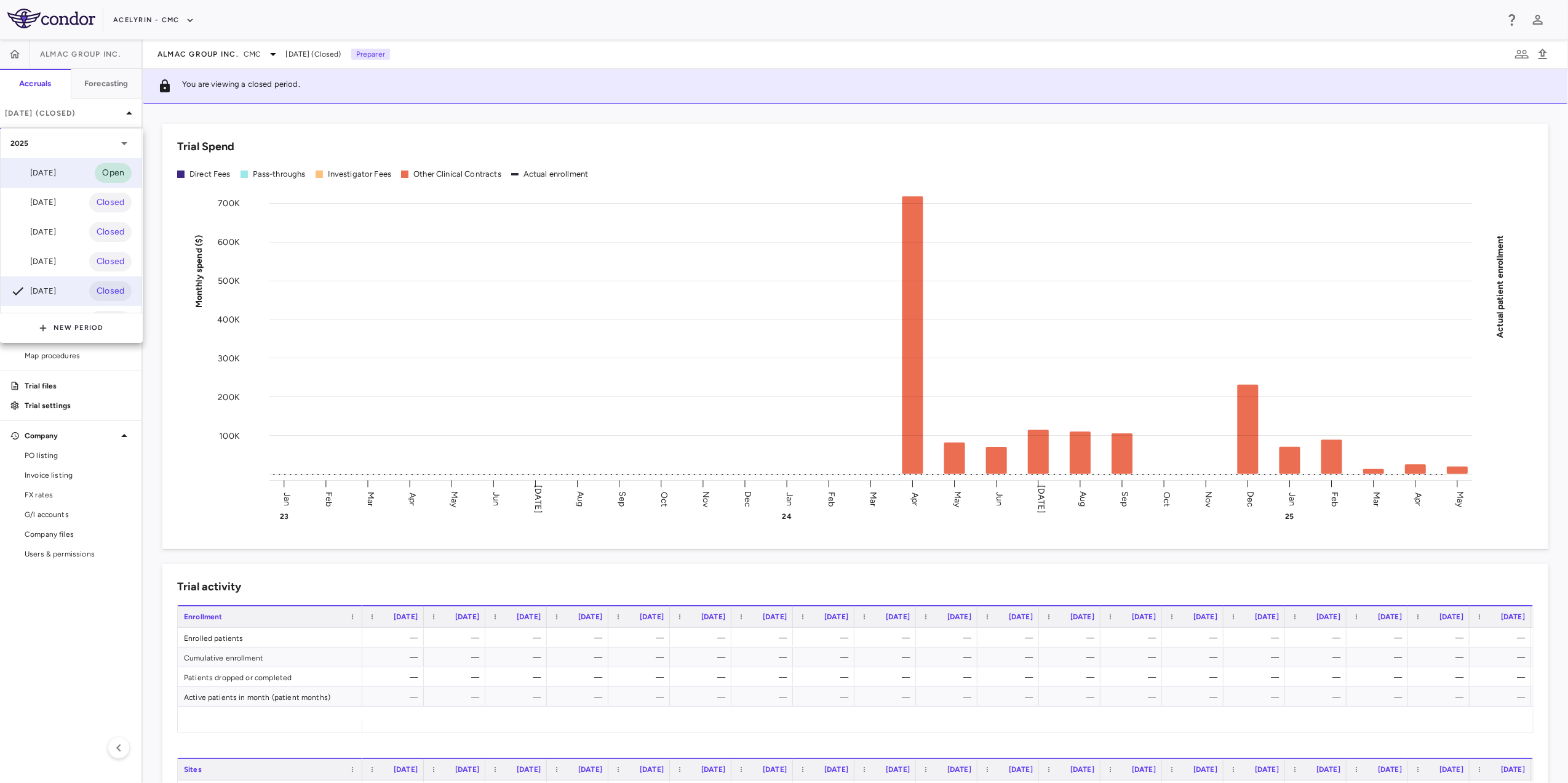
click at [52, 181] on div "[DATE] Open" at bounding box center [71, 173] width 140 height 29
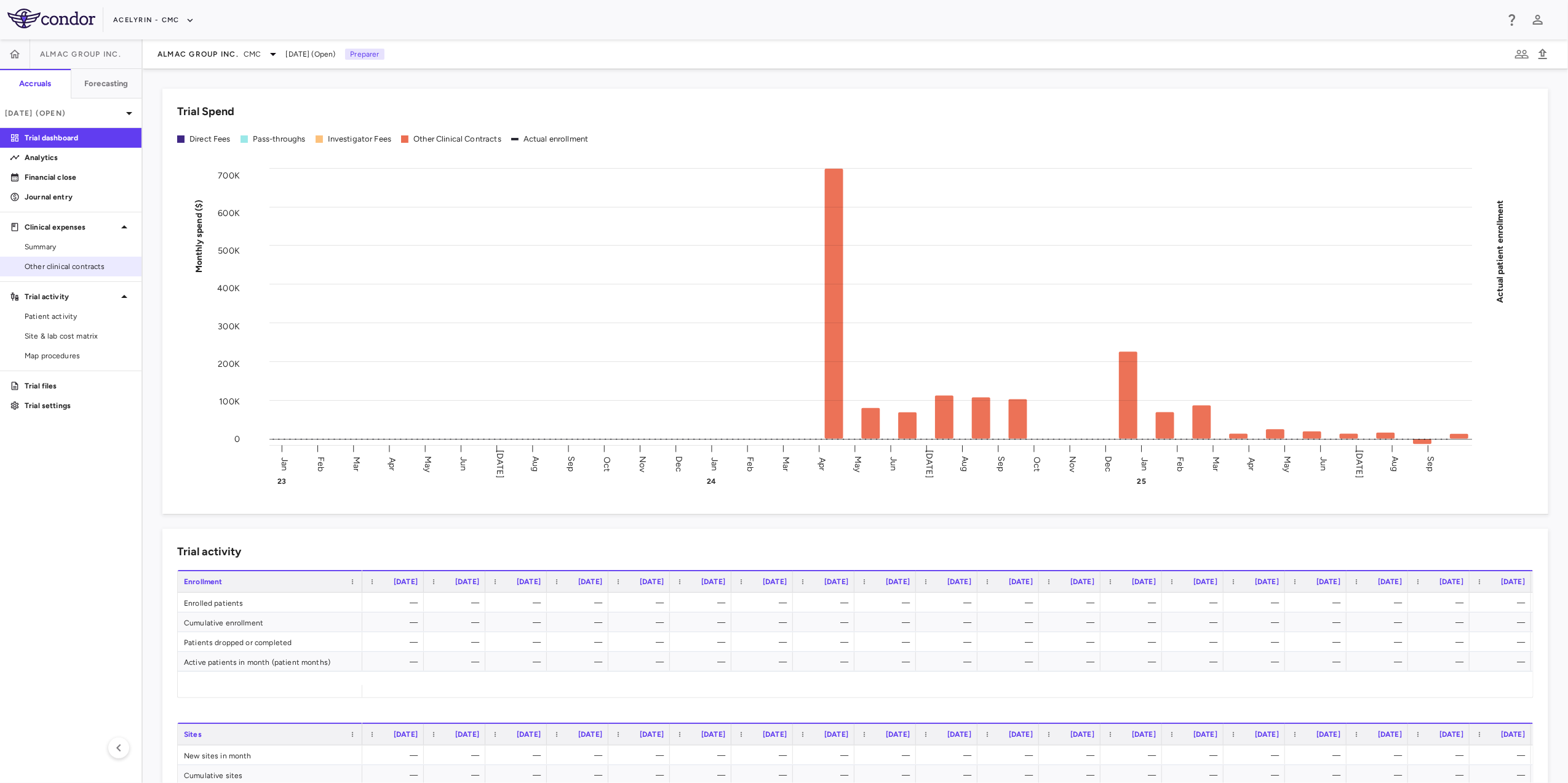
click at [82, 261] on span "Other clinical contracts" at bounding box center [77, 267] width 107 height 11
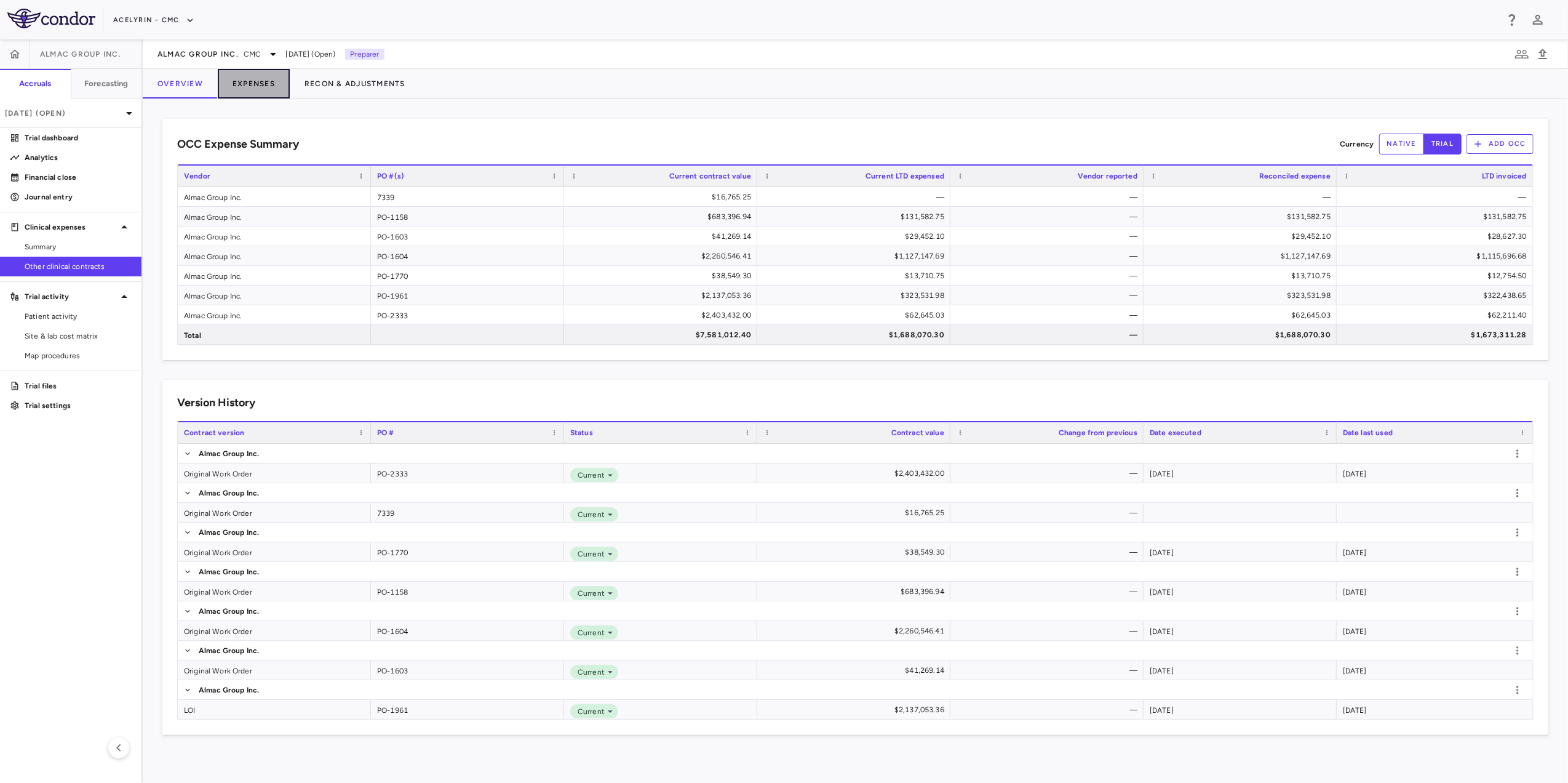
click at [263, 79] on button "Expenses" at bounding box center [254, 83] width 72 height 29
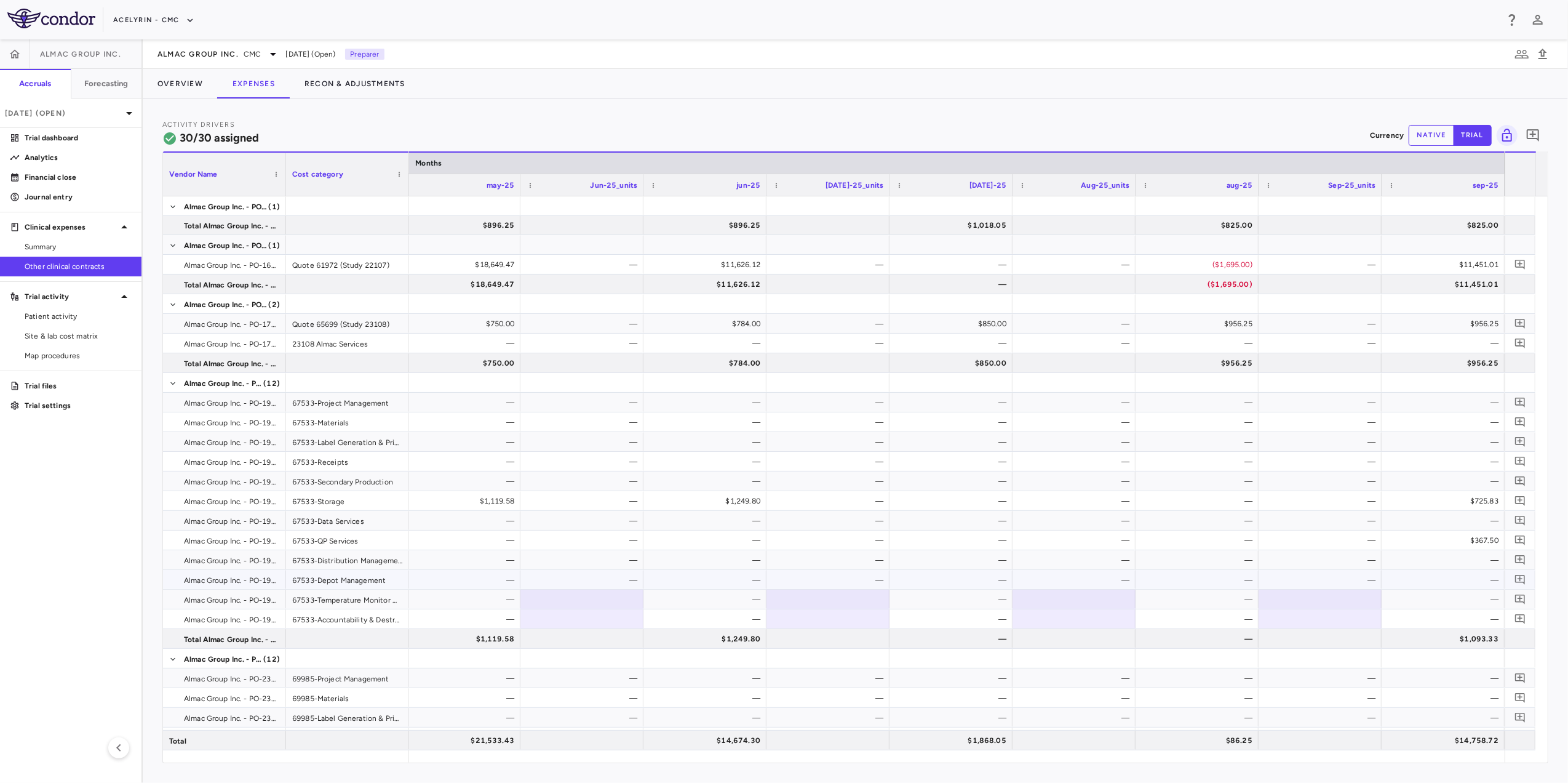
scroll to position [332, 0]
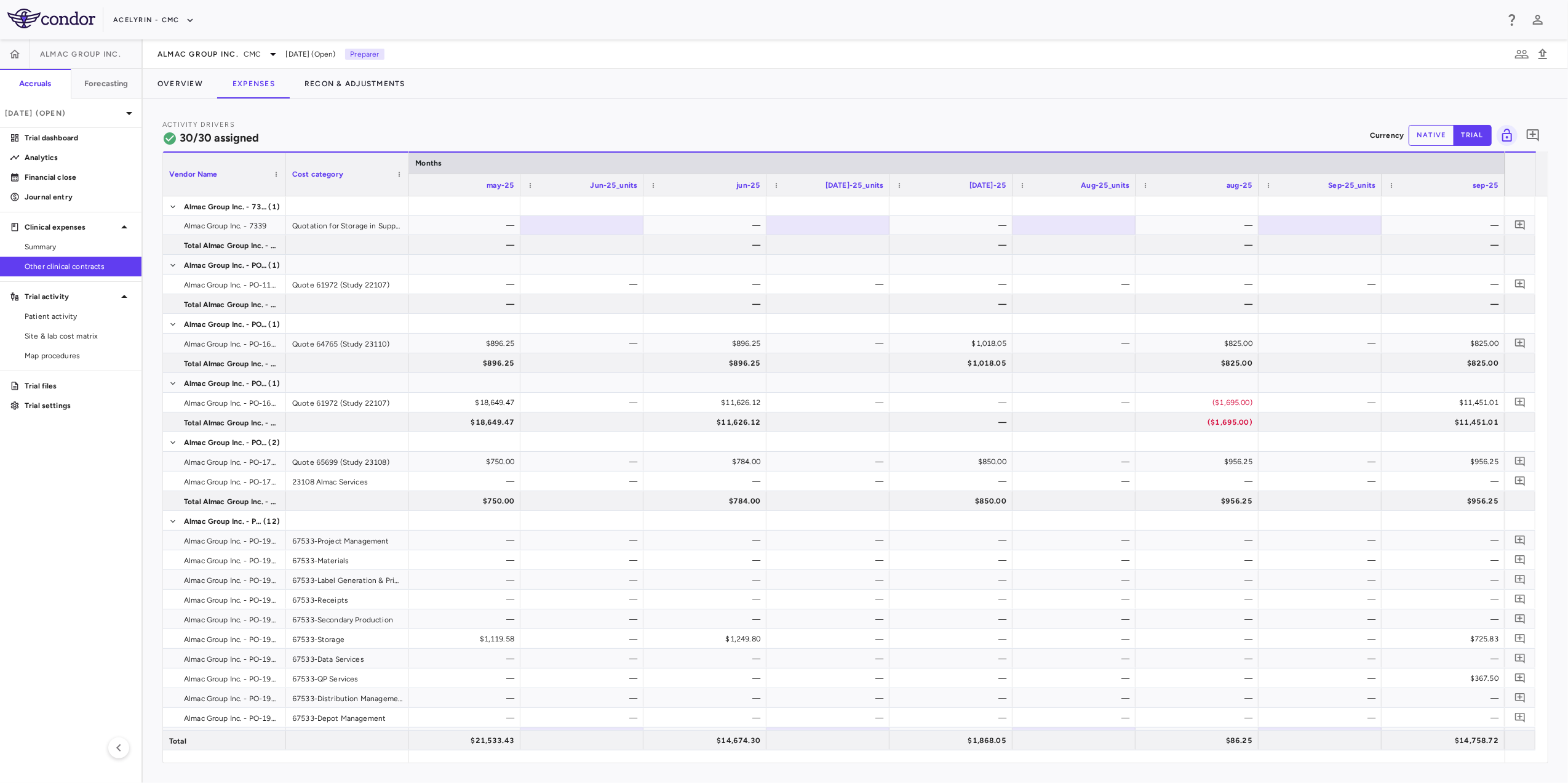
click at [1043, 137] on button "native" at bounding box center [1431, 135] width 45 height 21
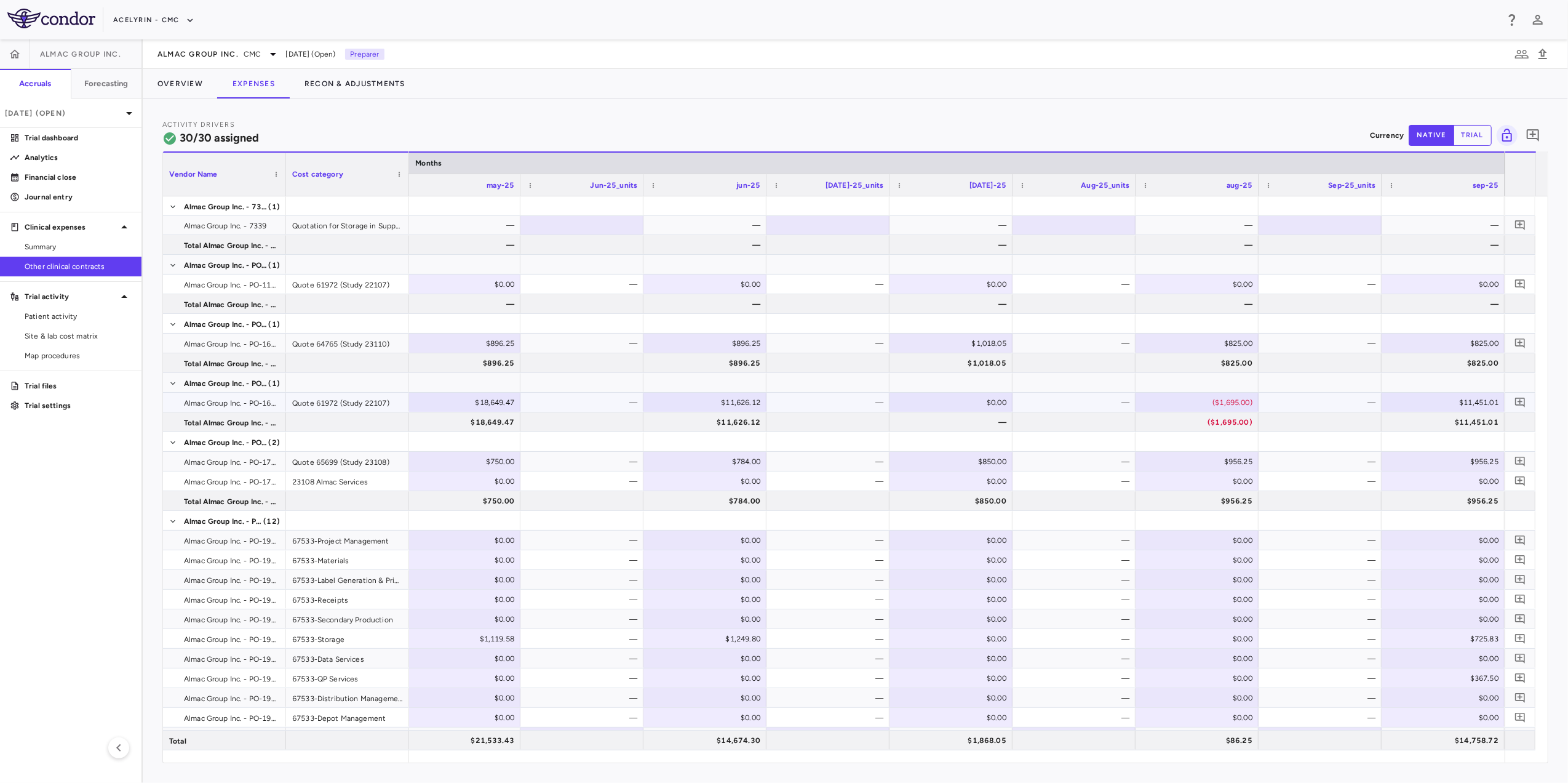
click at [1043, 399] on div "($1,695.00)" at bounding box center [1199, 402] width 106 height 20
drag, startPoint x: 1212, startPoint y: 401, endPoint x: 1274, endPoint y: 399, distance: 62.0
type input "********"
click at [1043, 406] on div "—" at bounding box center [1322, 402] width 106 height 20
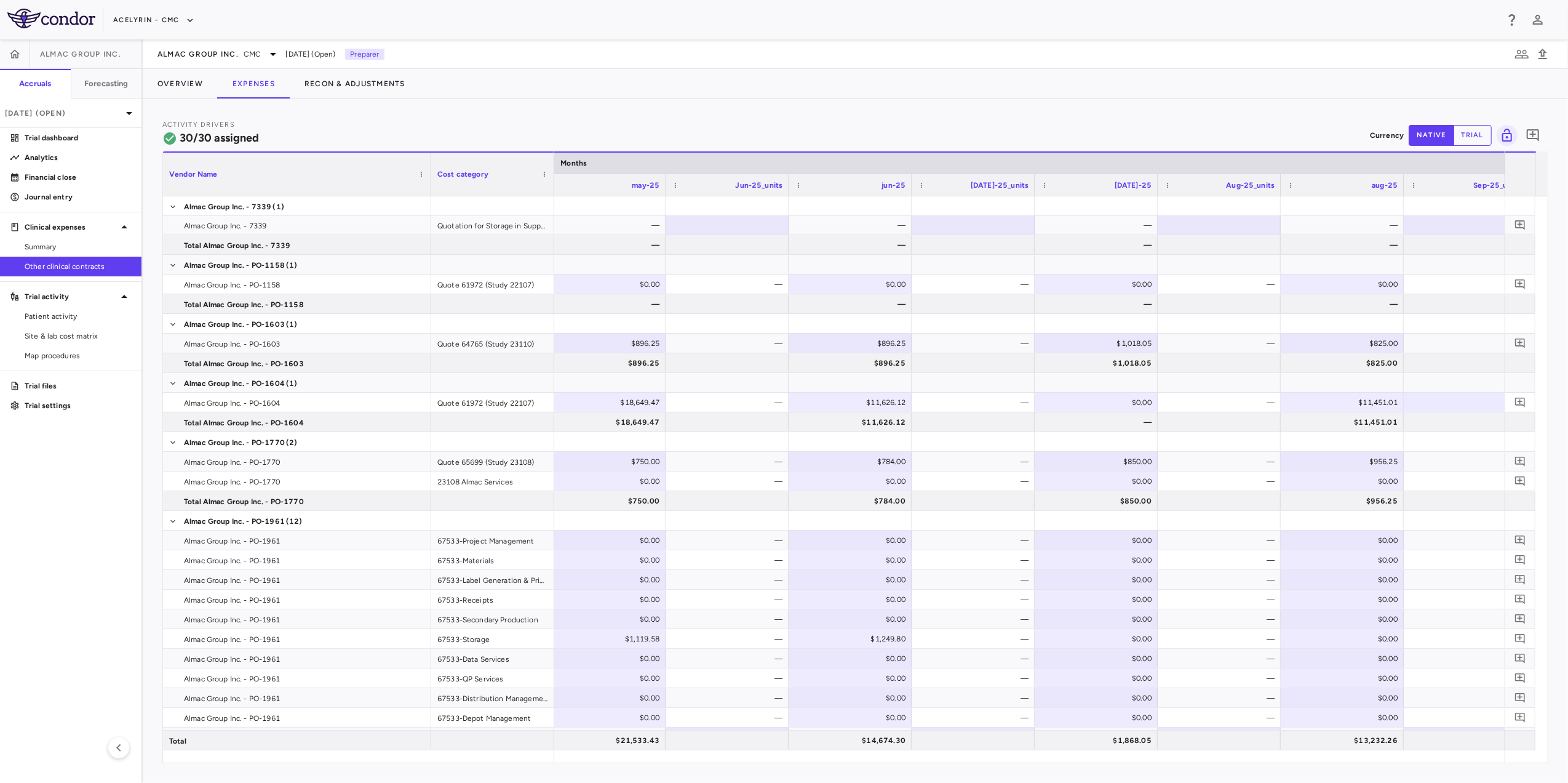
drag, startPoint x: 286, startPoint y: 165, endPoint x: 431, endPoint y: 171, distance: 145.1
click at [431, 171] on div at bounding box center [430, 175] width 5 height 43
click at [77, 192] on p "Journal entry" at bounding box center [77, 197] width 107 height 11
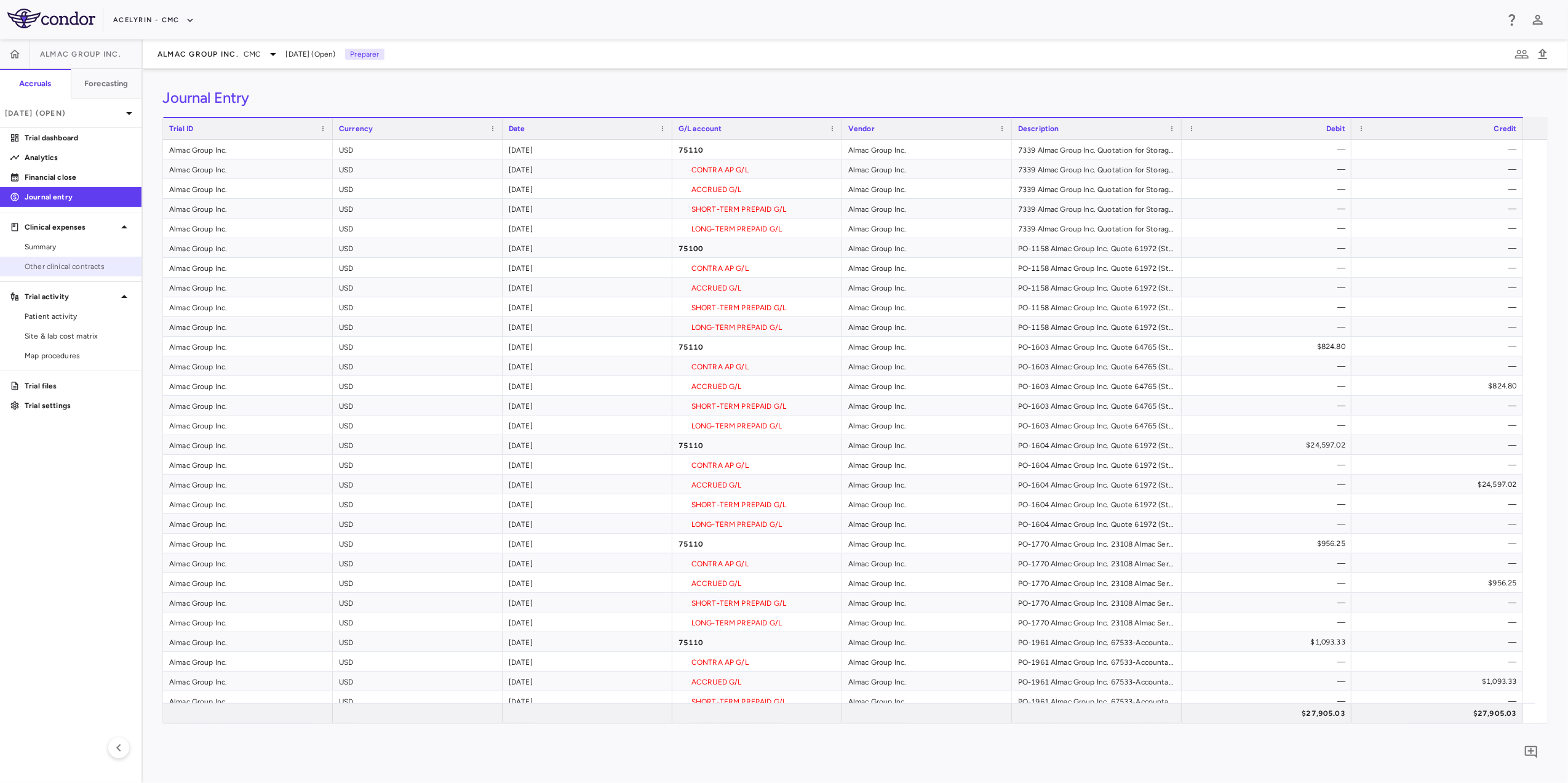
click at [77, 263] on span "Other clinical contracts" at bounding box center [77, 267] width 107 height 11
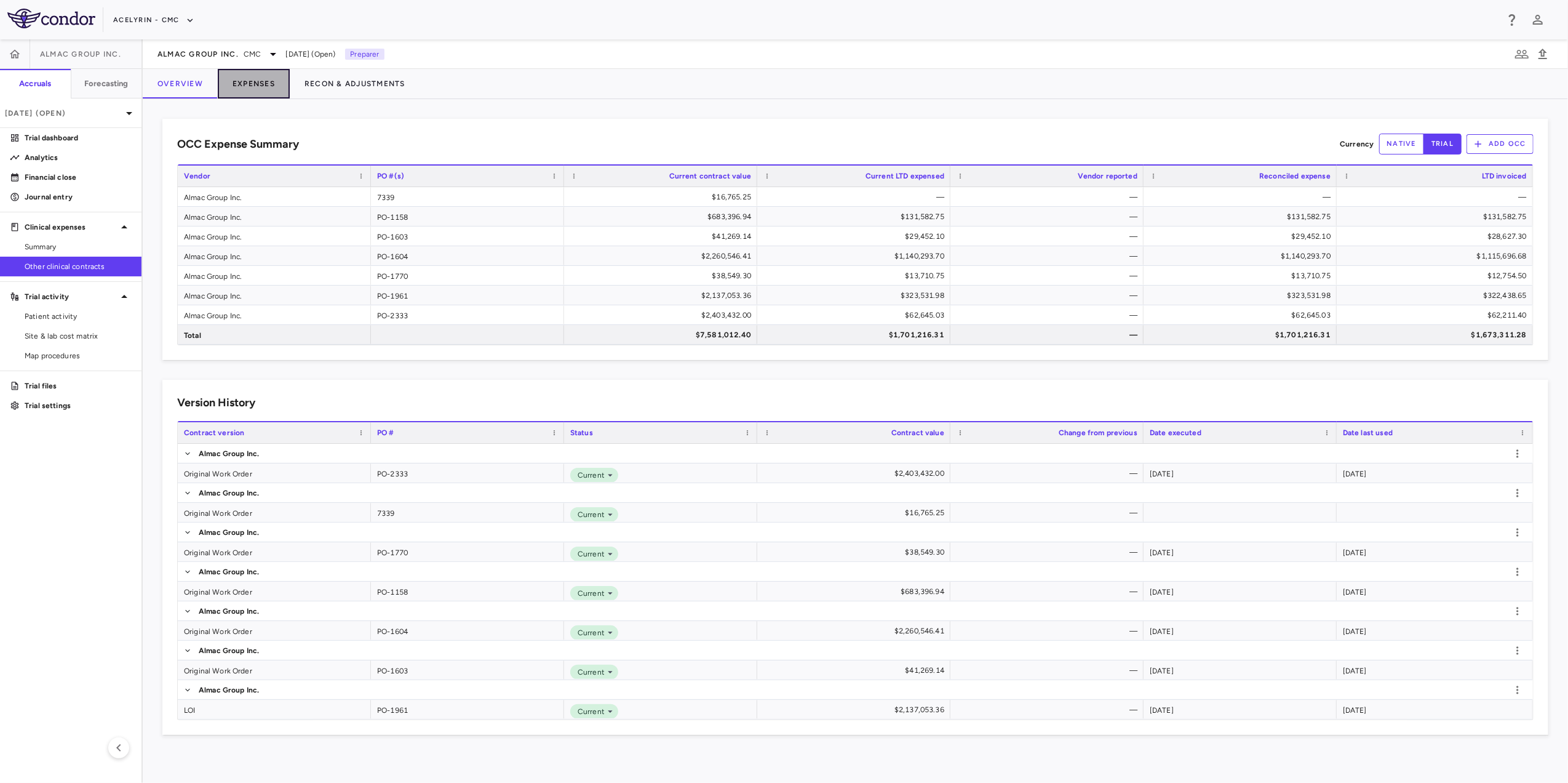
click at [266, 82] on button "Expenses" at bounding box center [254, 83] width 72 height 29
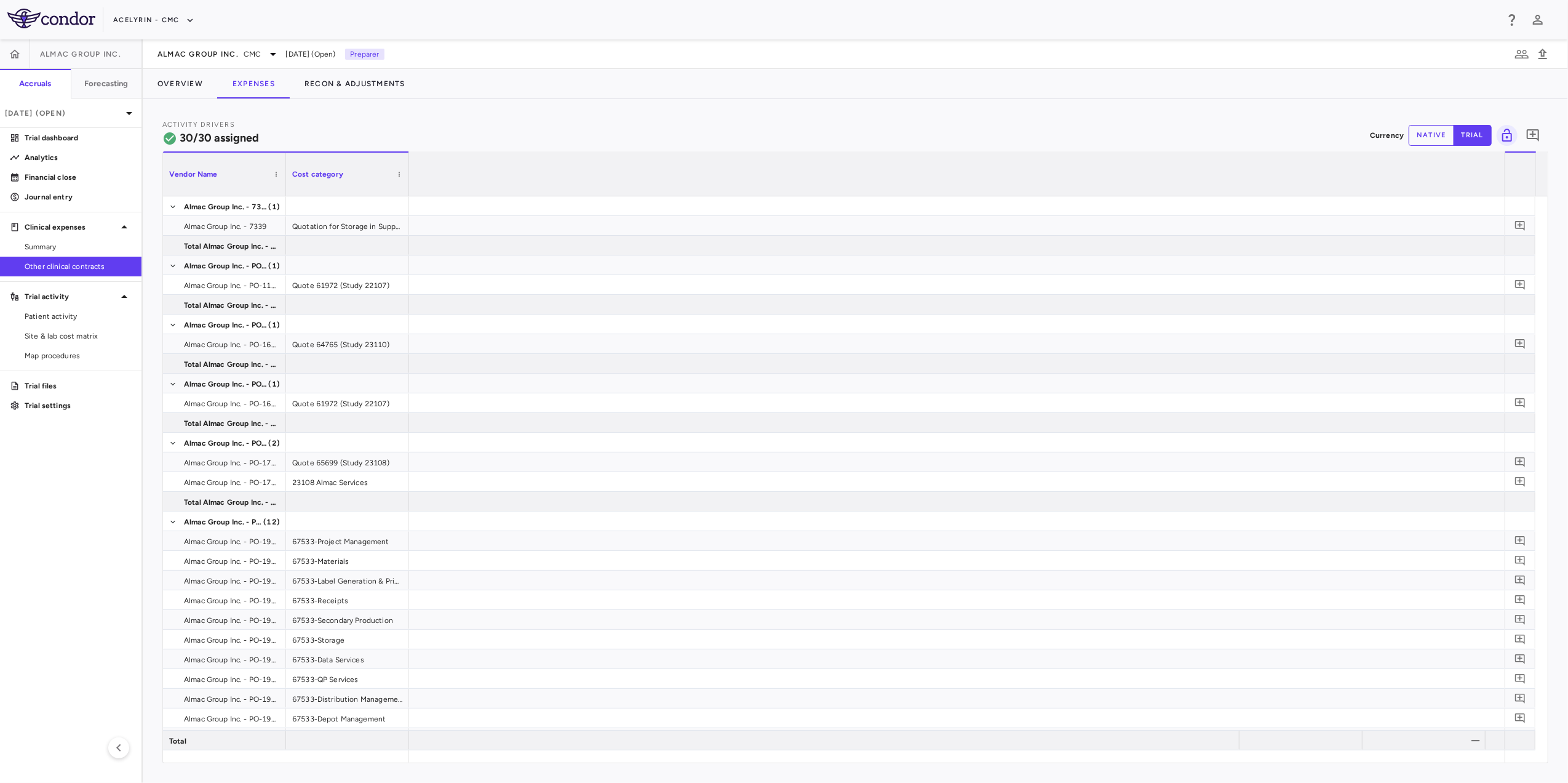
scroll to position [0, 8345]
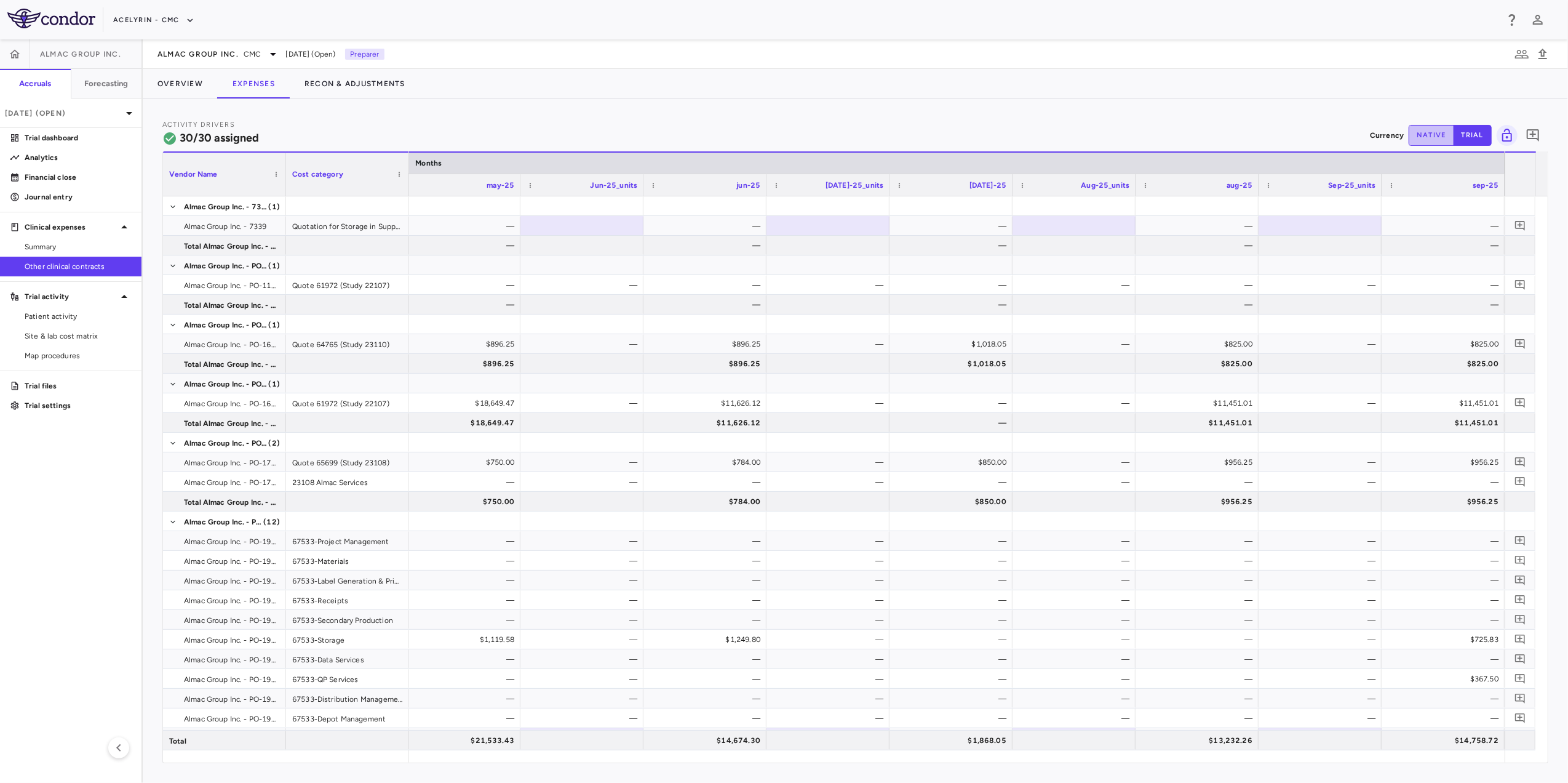
click at [1043, 136] on button "native" at bounding box center [1431, 135] width 45 height 21
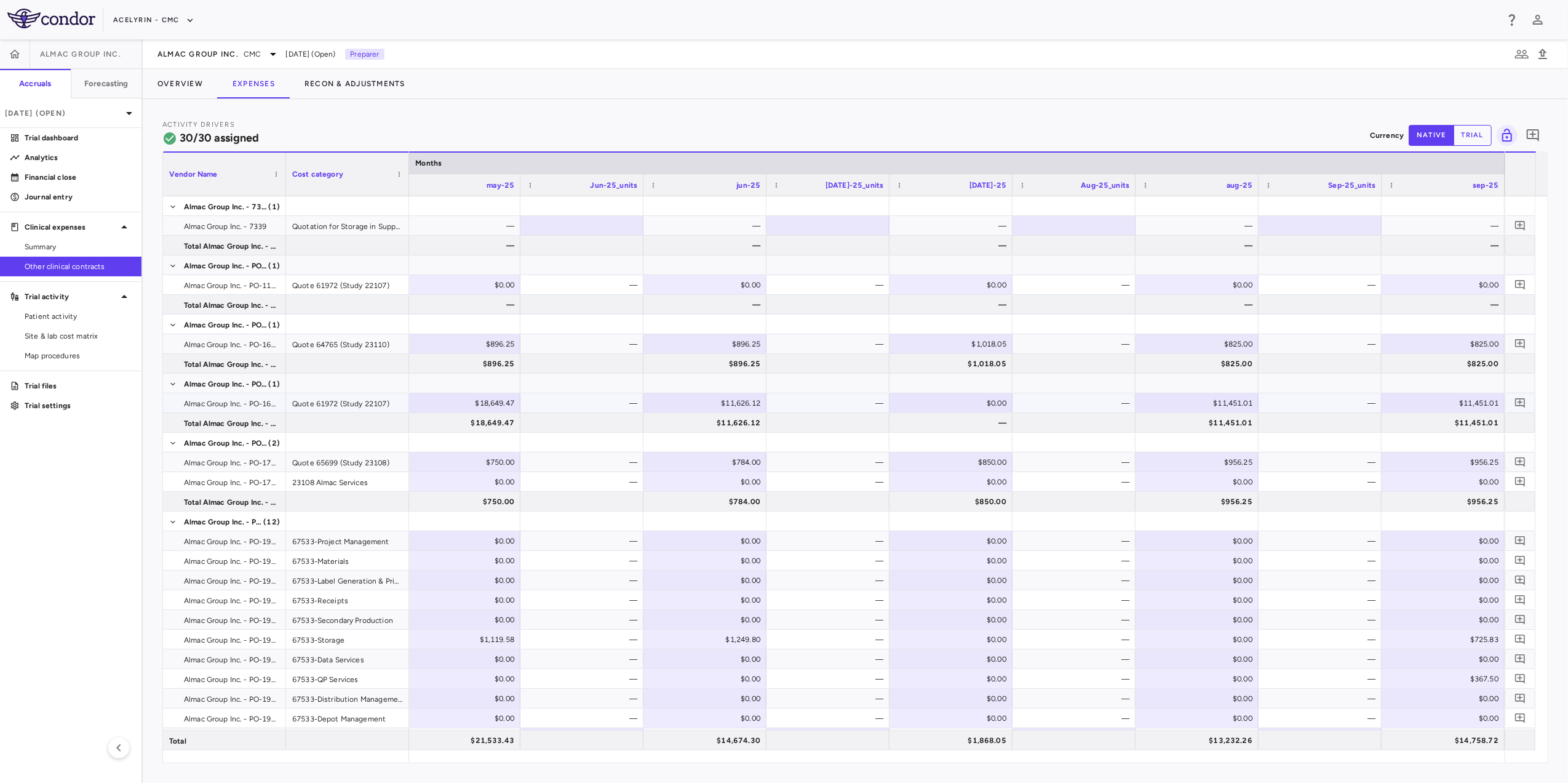
click at [1043, 403] on div "$11,451.01" at bounding box center [1199, 403] width 106 height 20
drag, startPoint x: 1217, startPoint y: 405, endPoint x: 1186, endPoint y: 406, distance: 31.0
click at [1043, 406] on input "********" at bounding box center [1206, 404] width 104 height 21
type input "*"
type input "*****"
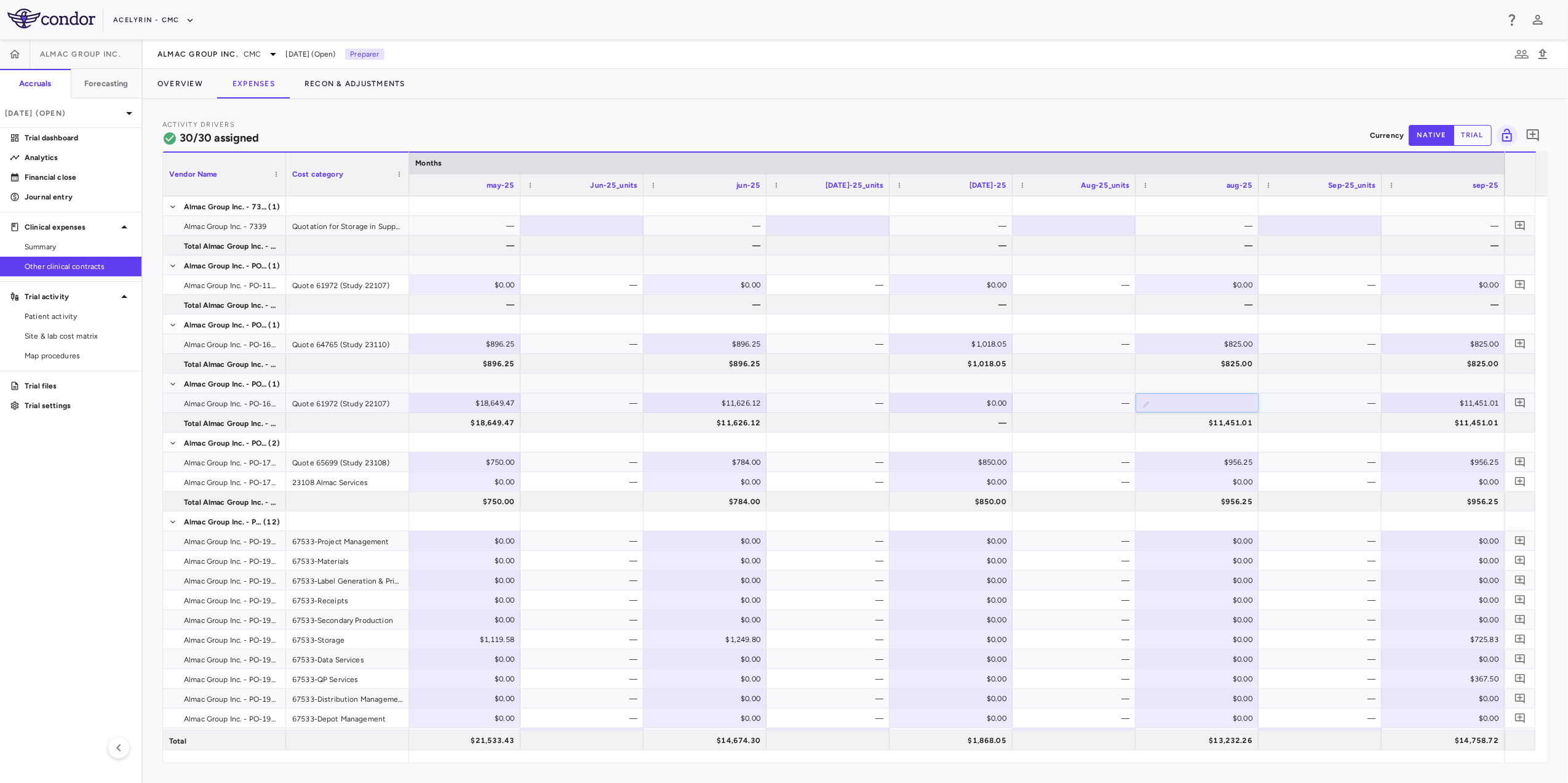
click at [1043, 402] on div "—" at bounding box center [1322, 403] width 106 height 20
click at [60, 197] on p "Journal entry" at bounding box center [77, 197] width 107 height 11
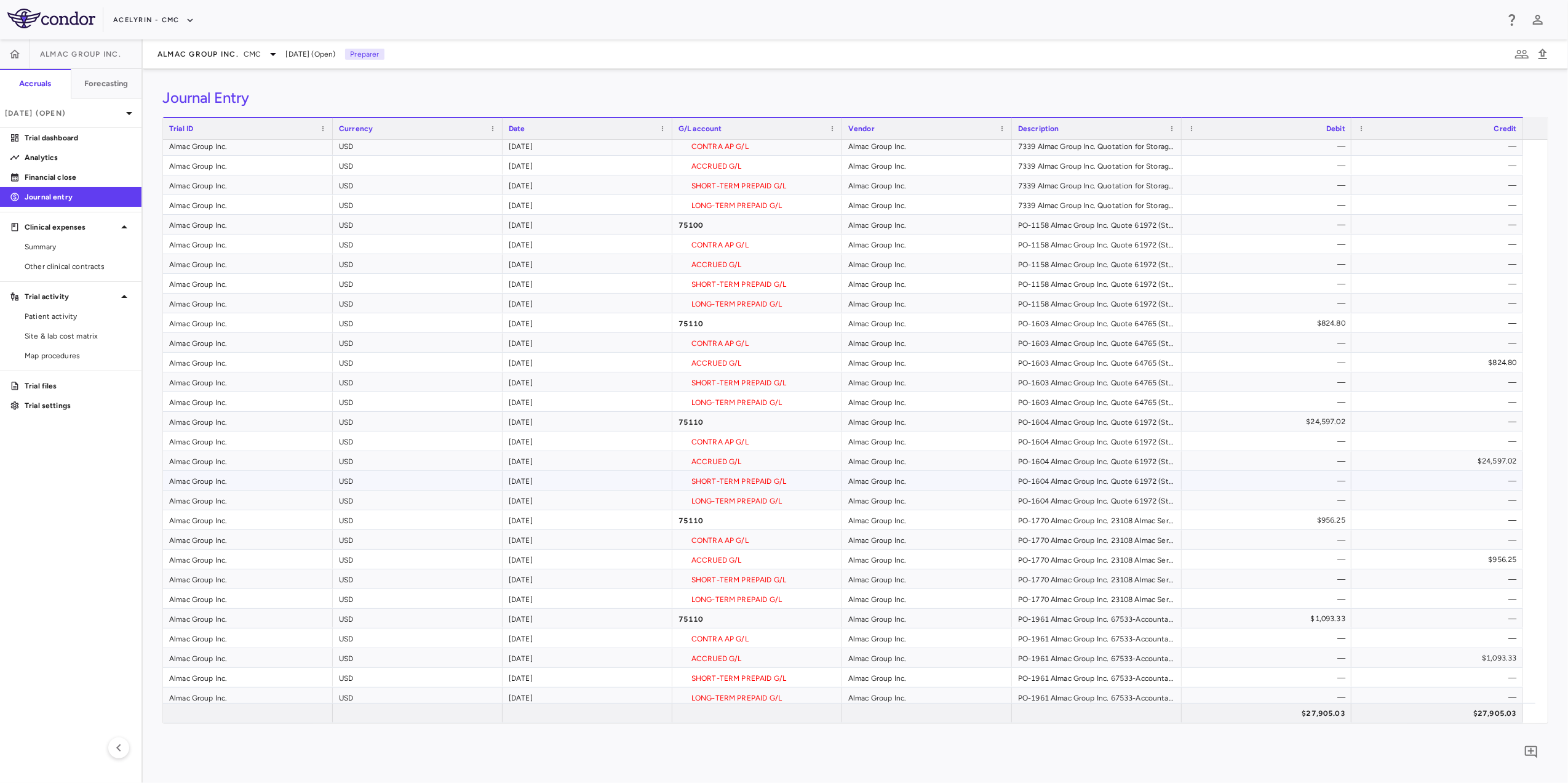
scroll to position [47, 0]
click at [273, 50] on icon at bounding box center [273, 55] width 15 height 15
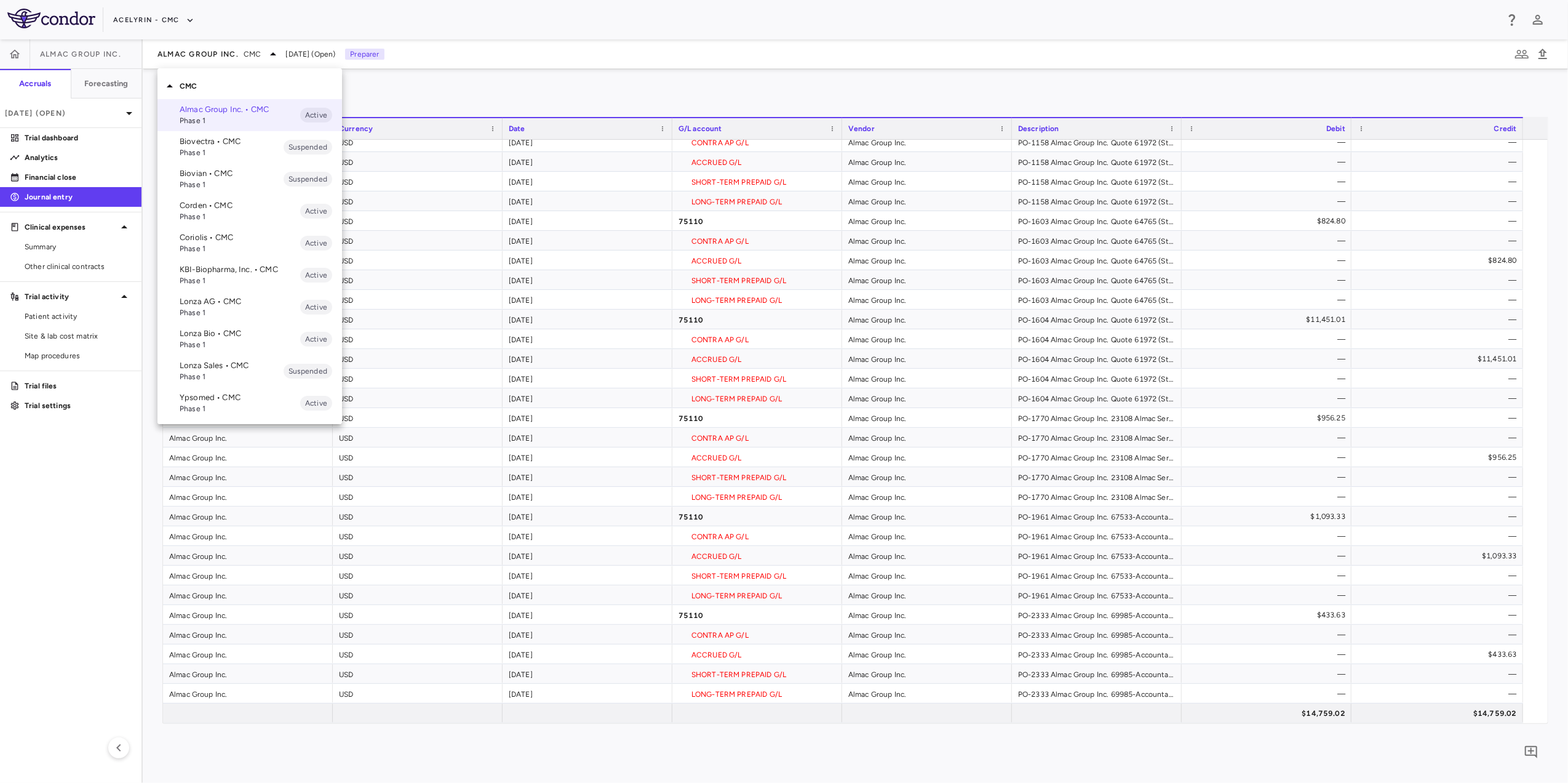
drag, startPoint x: 273, startPoint y: 50, endPoint x: 234, endPoint y: 281, distance: 234.3
click at [234, 281] on div "CMC Almac Group Inc. • CMC Phase 1 Active Biovectra • CMC Phase 1 Suspended Bio…" at bounding box center [784, 392] width 1568 height 783
click at [229, 277] on span "Phase 1" at bounding box center [239, 281] width 121 height 11
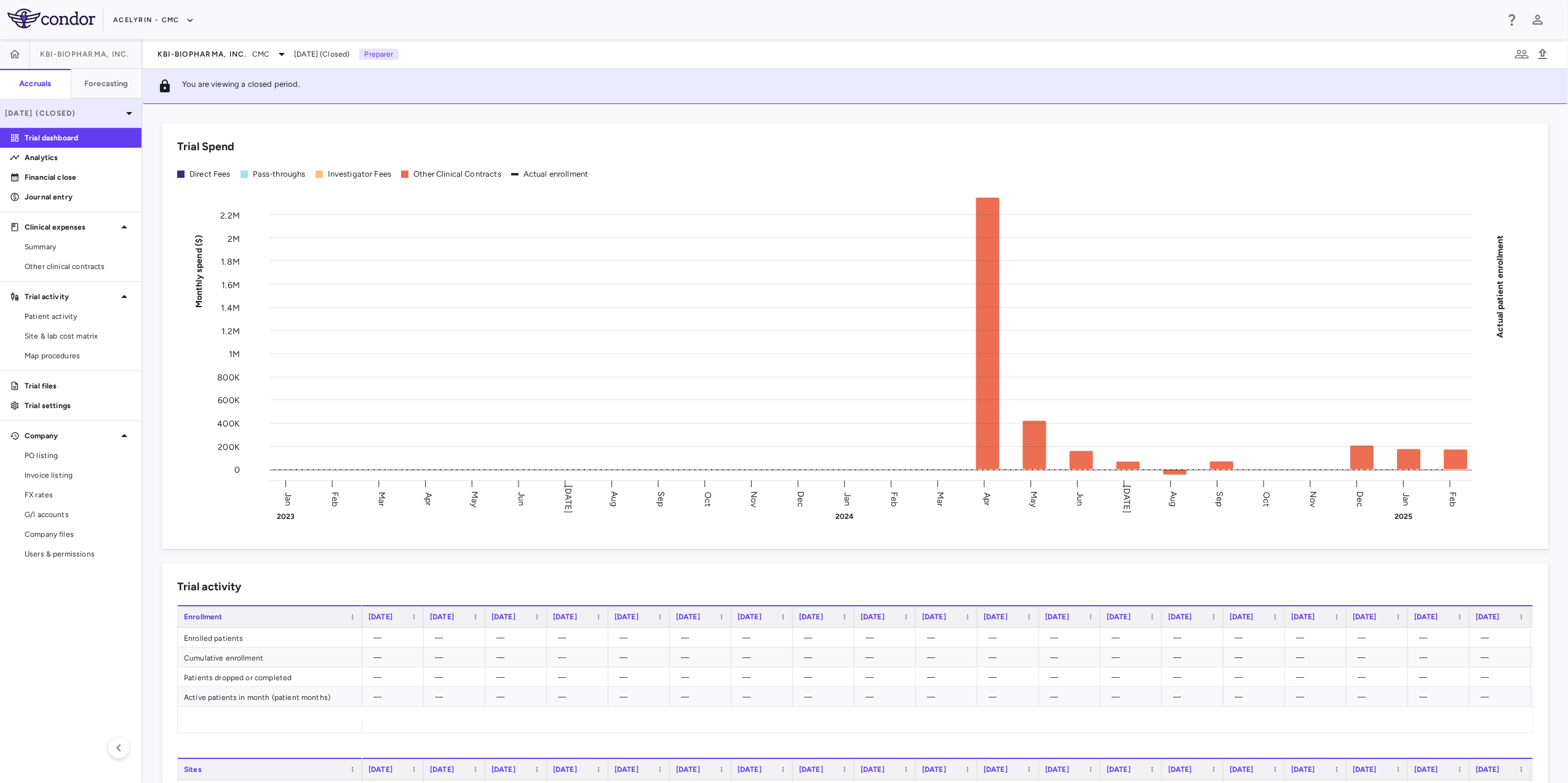
click at [114, 113] on p "[DATE] (Closed)" at bounding box center [63, 113] width 117 height 11
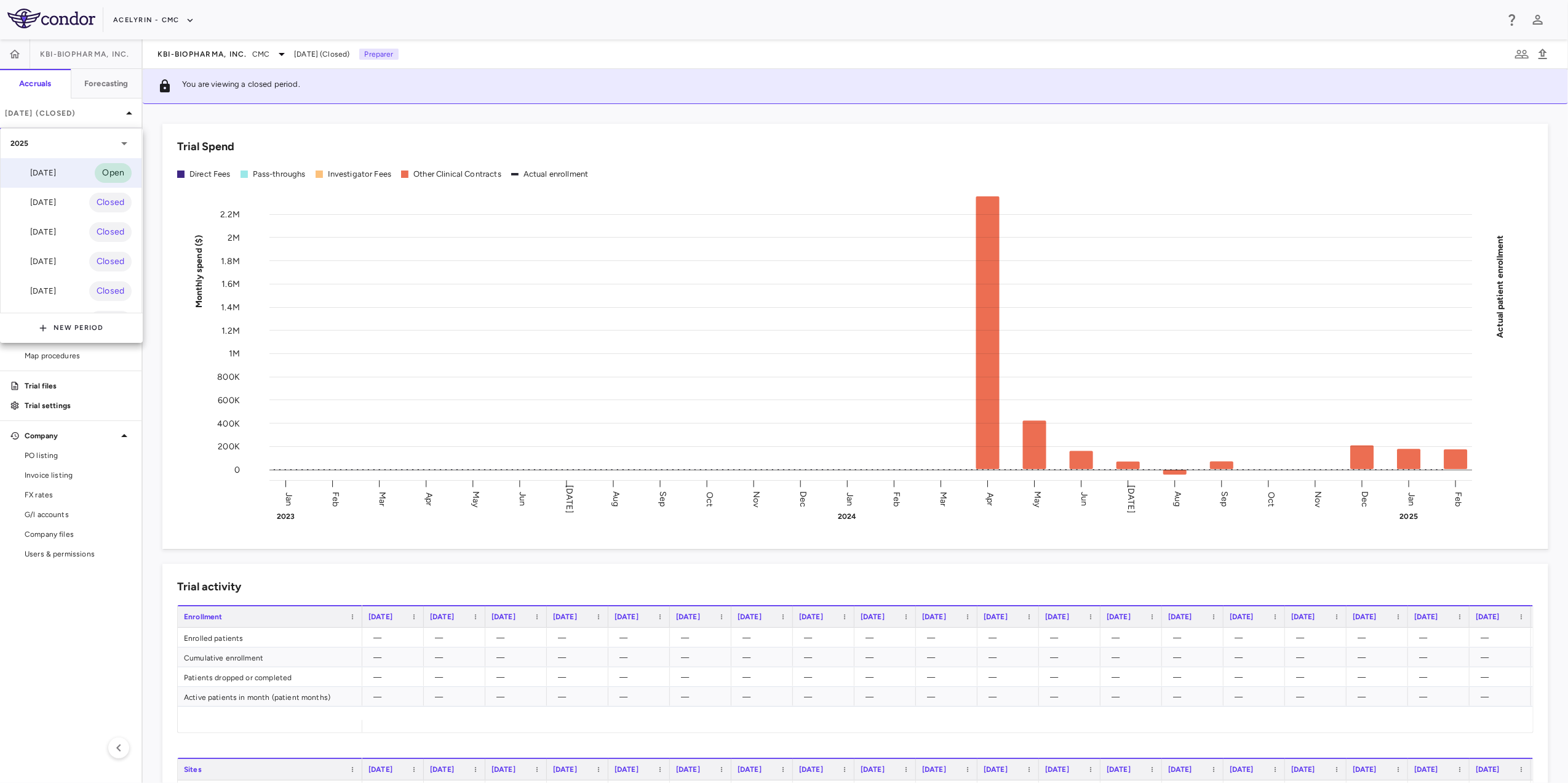
click at [89, 173] on div "[DATE] Open" at bounding box center [71, 173] width 140 height 29
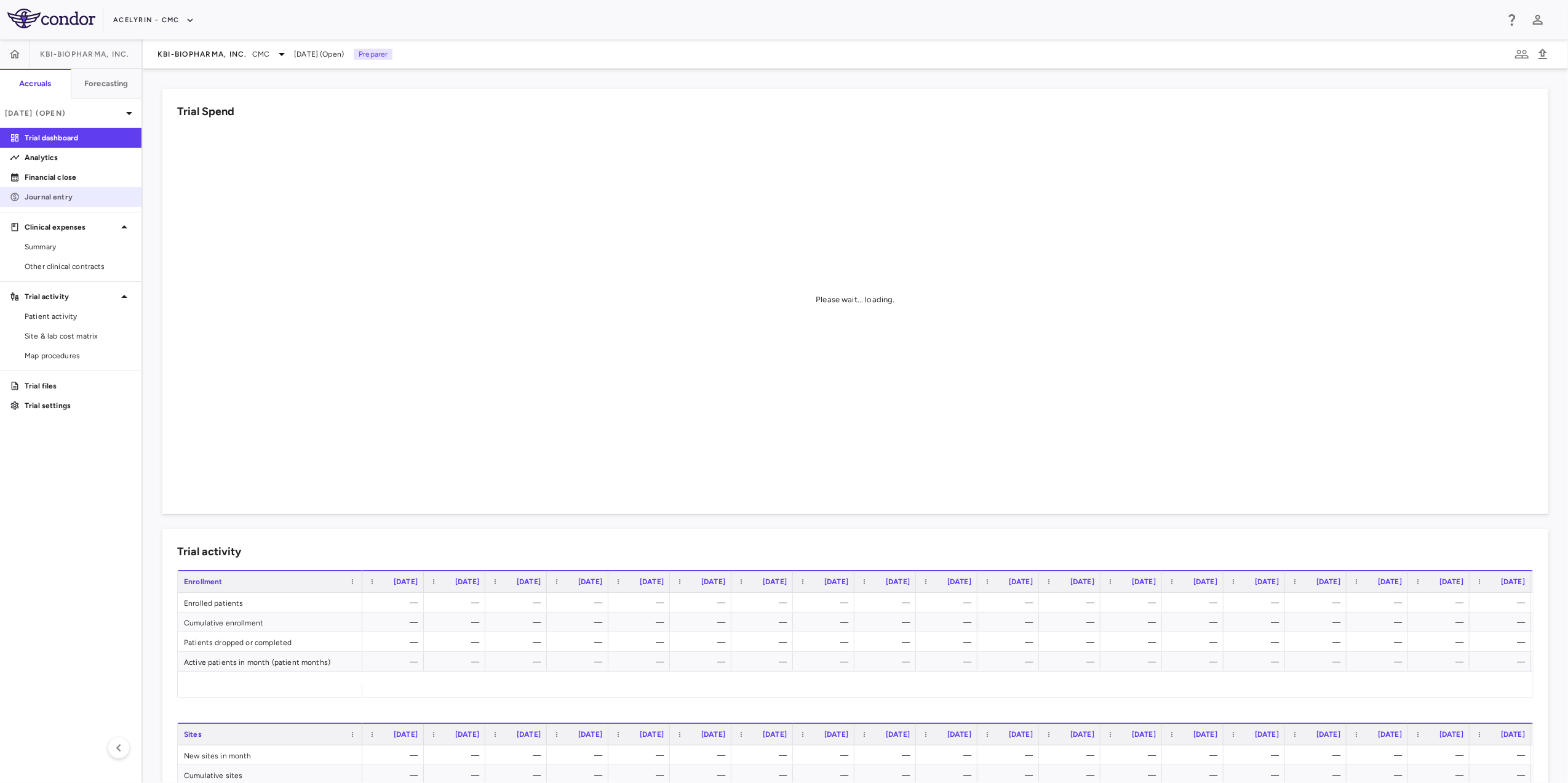
click at [58, 197] on p "Journal entry" at bounding box center [77, 197] width 107 height 11
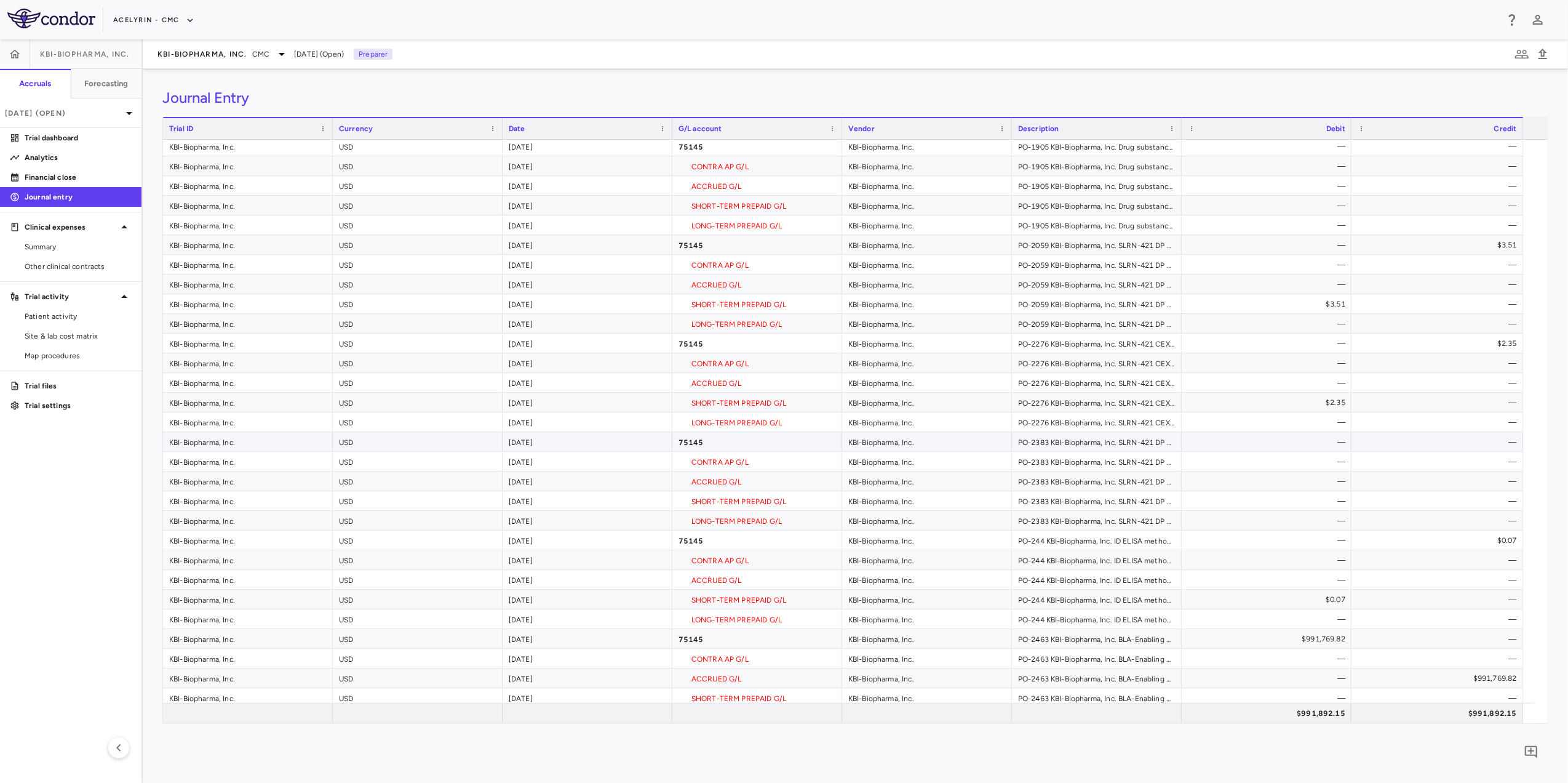
scroll to position [791, 0]
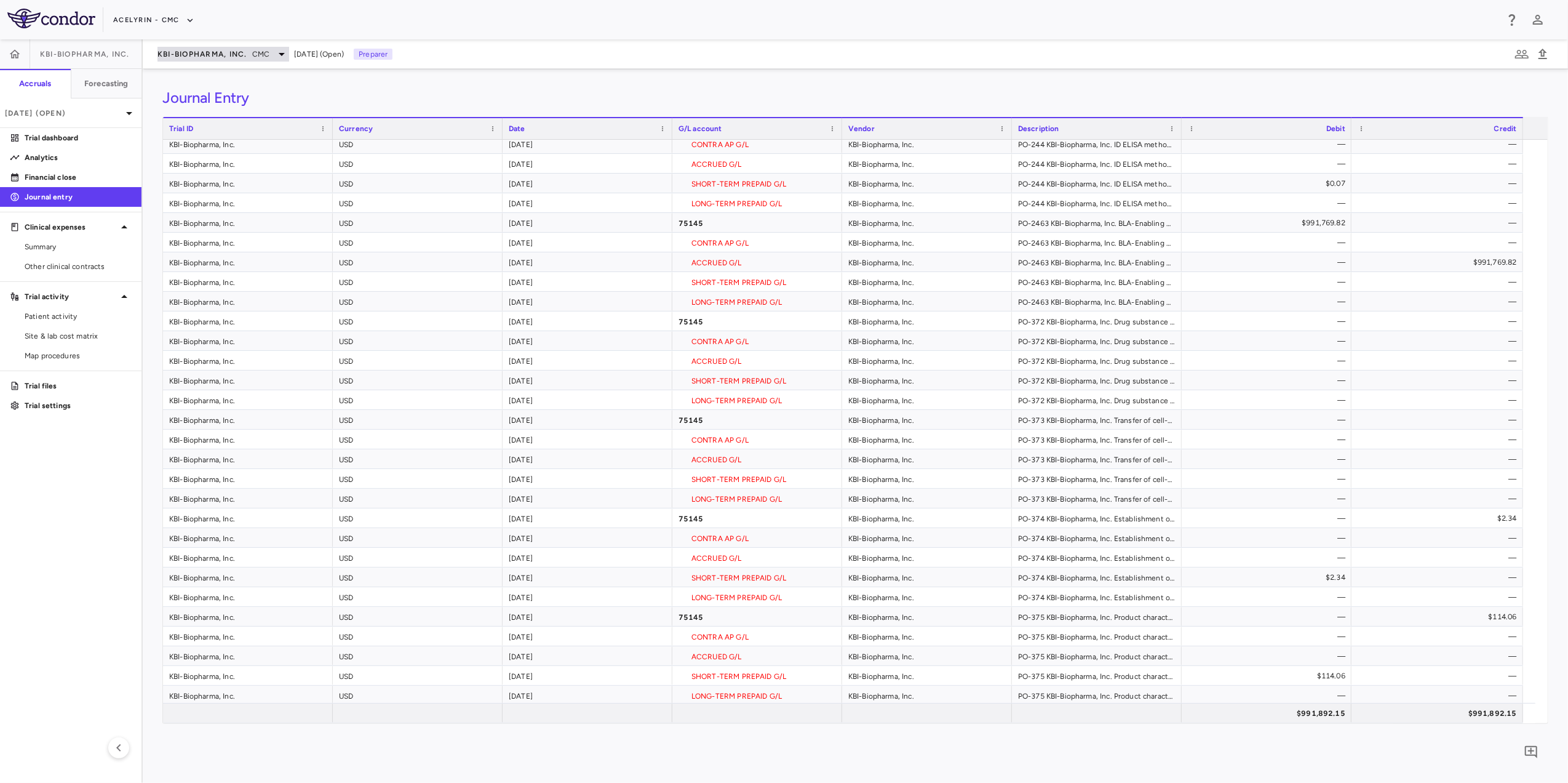
click at [263, 55] on span "CMC" at bounding box center [260, 55] width 17 height 11
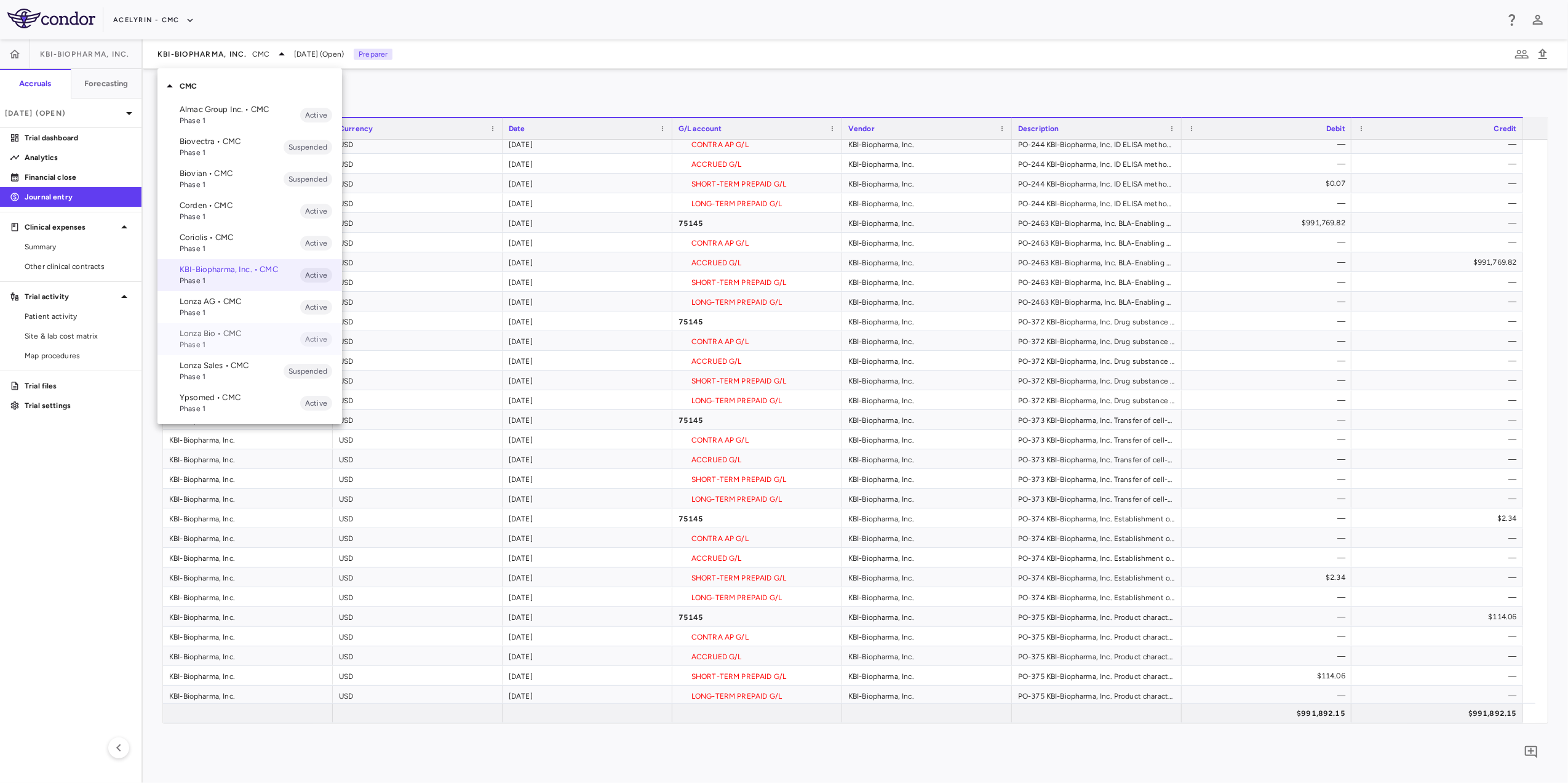
click at [215, 338] on p "Lonza Bio • CMC" at bounding box center [239, 334] width 121 height 11
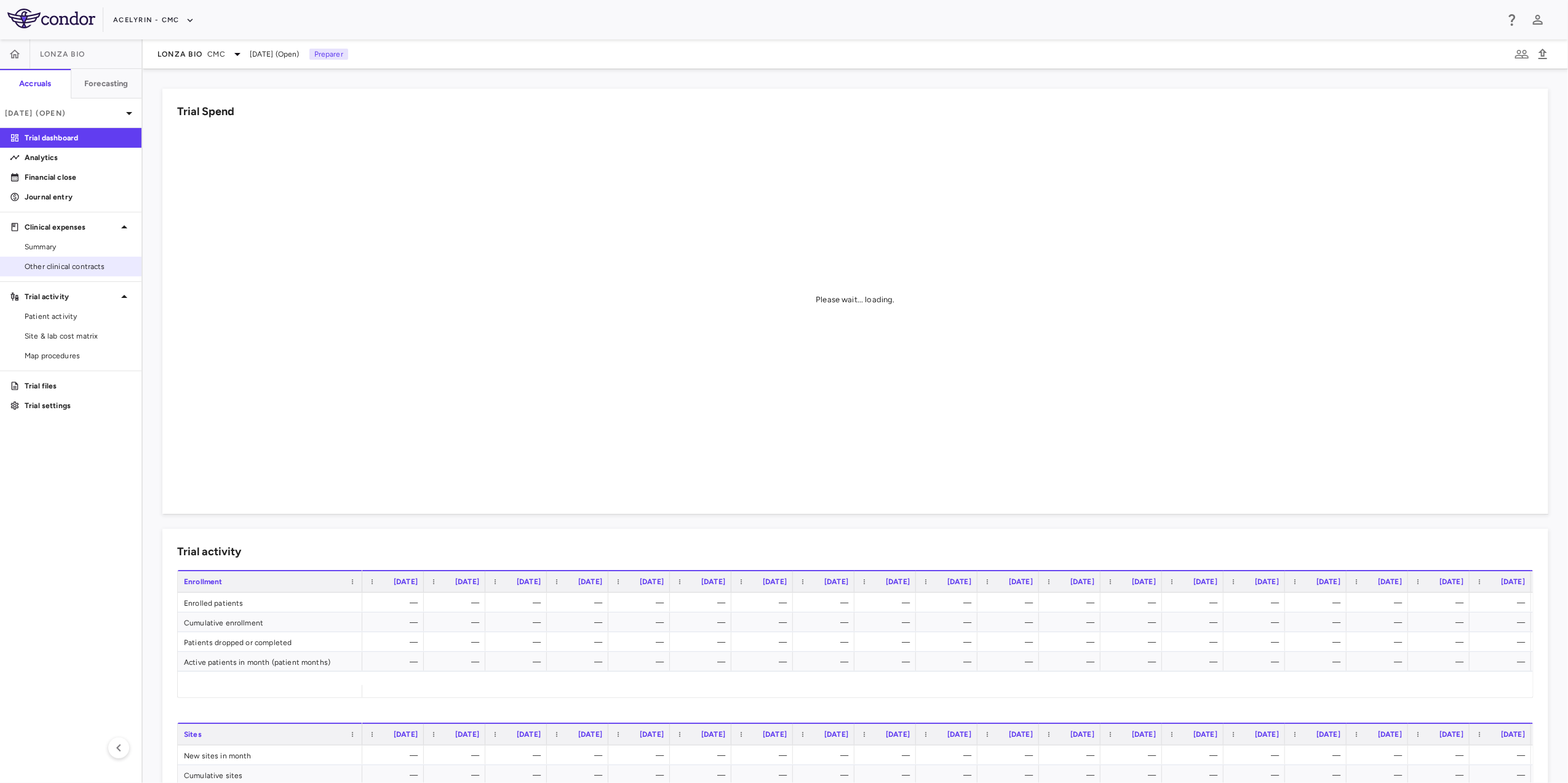
click at [94, 263] on span "Other clinical contracts" at bounding box center [77, 267] width 107 height 11
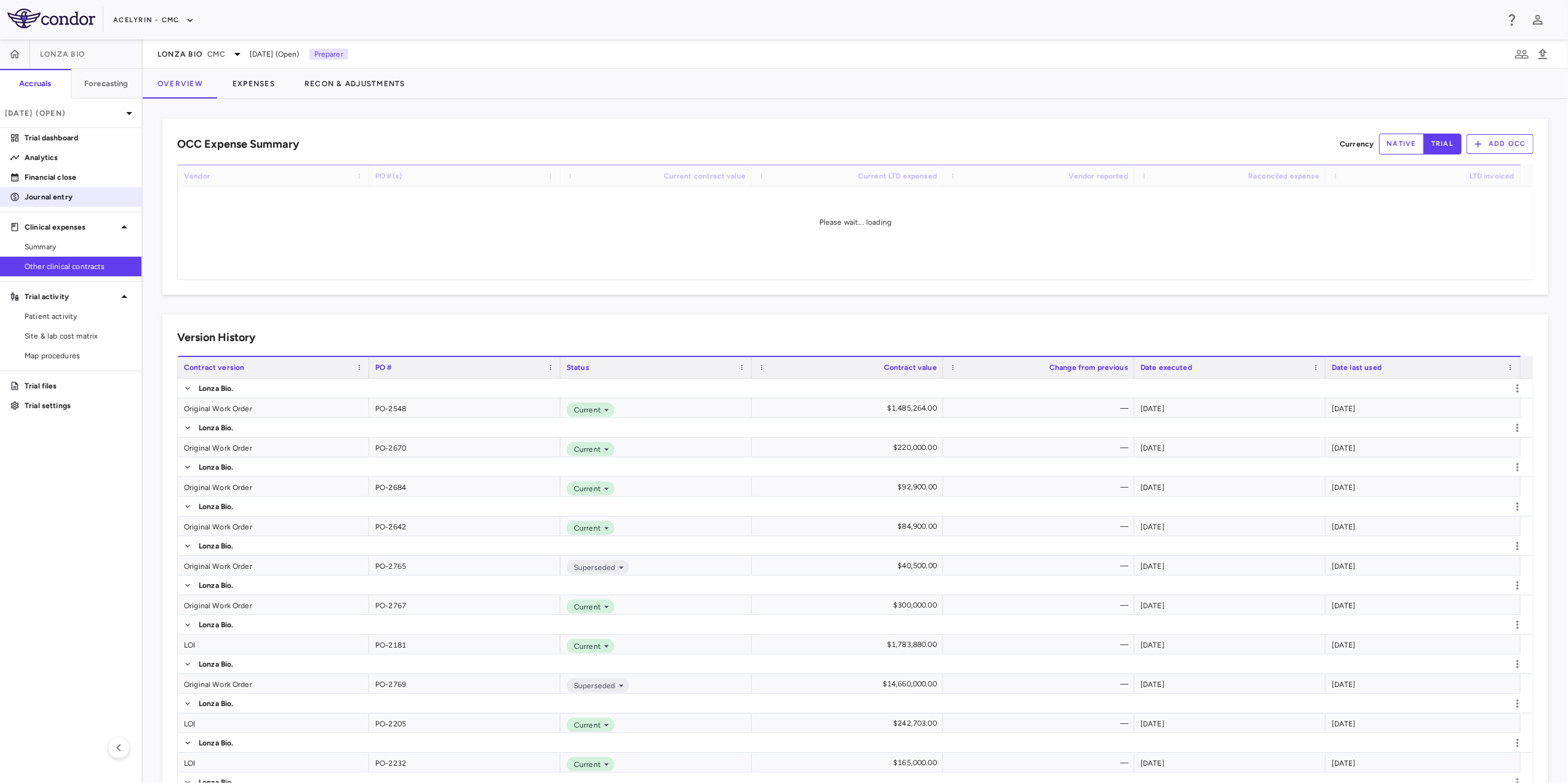
click at [54, 197] on p "Journal entry" at bounding box center [77, 197] width 107 height 11
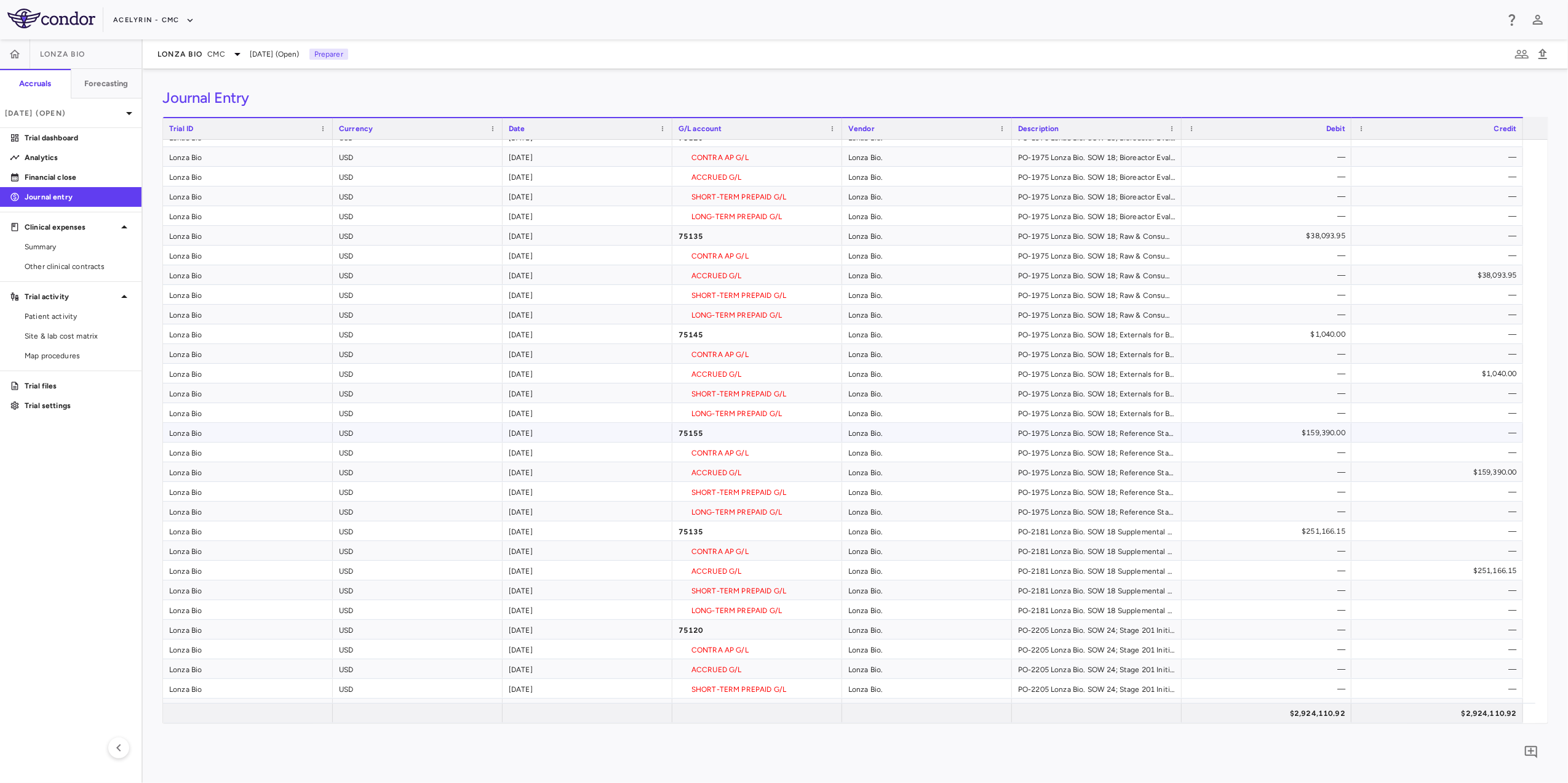
scroll to position [825, 0]
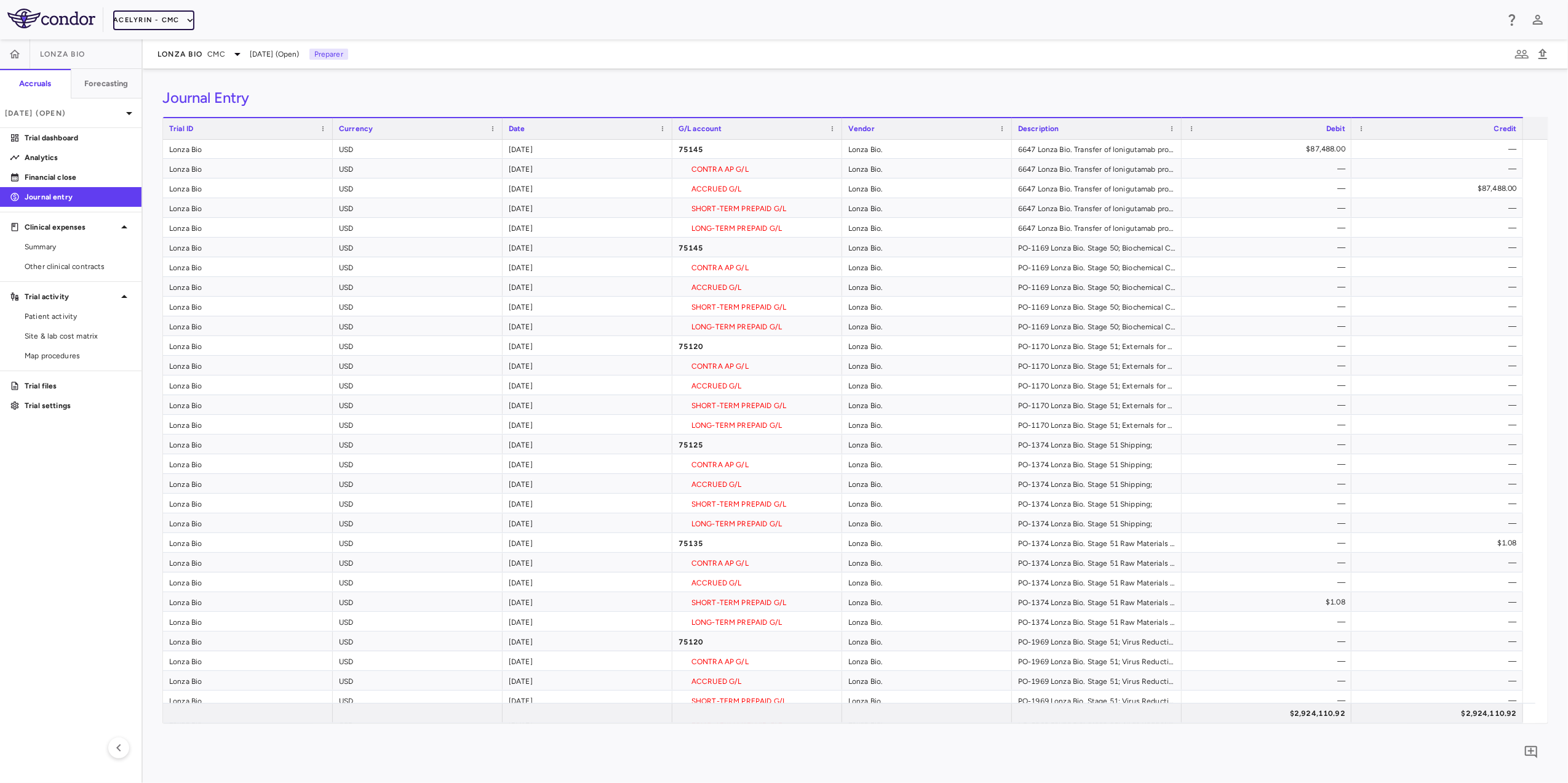
click at [170, 19] on button "Acelyrin - CMC" at bounding box center [154, 20] width 81 height 20
click at [155, 40] on li "Acelyrin" at bounding box center [165, 44] width 103 height 19
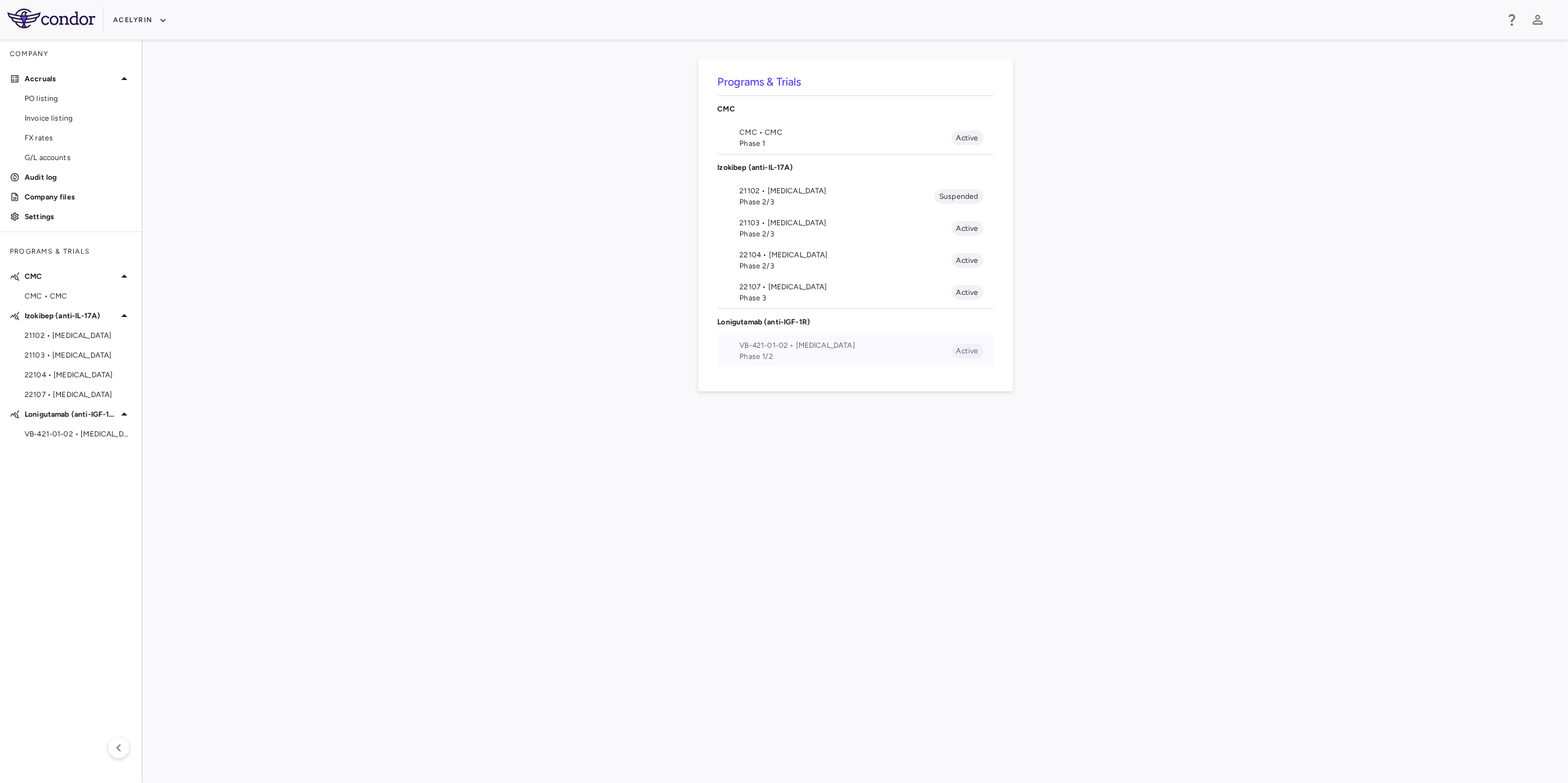
click at [827, 352] on span "Phase 1/2" at bounding box center [846, 357] width 211 height 11
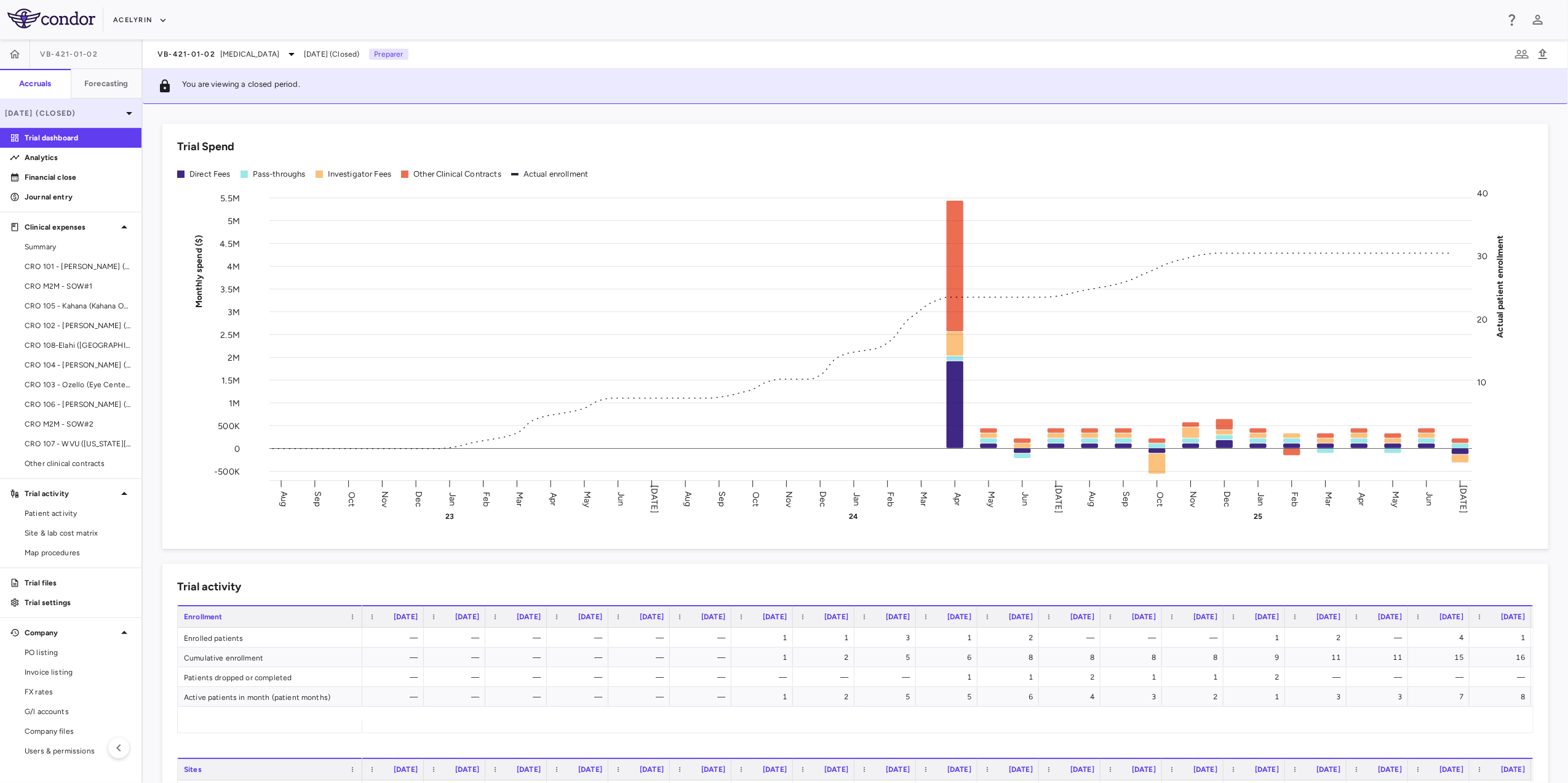
click at [110, 114] on p "[DATE] (Closed)" at bounding box center [63, 113] width 117 height 11
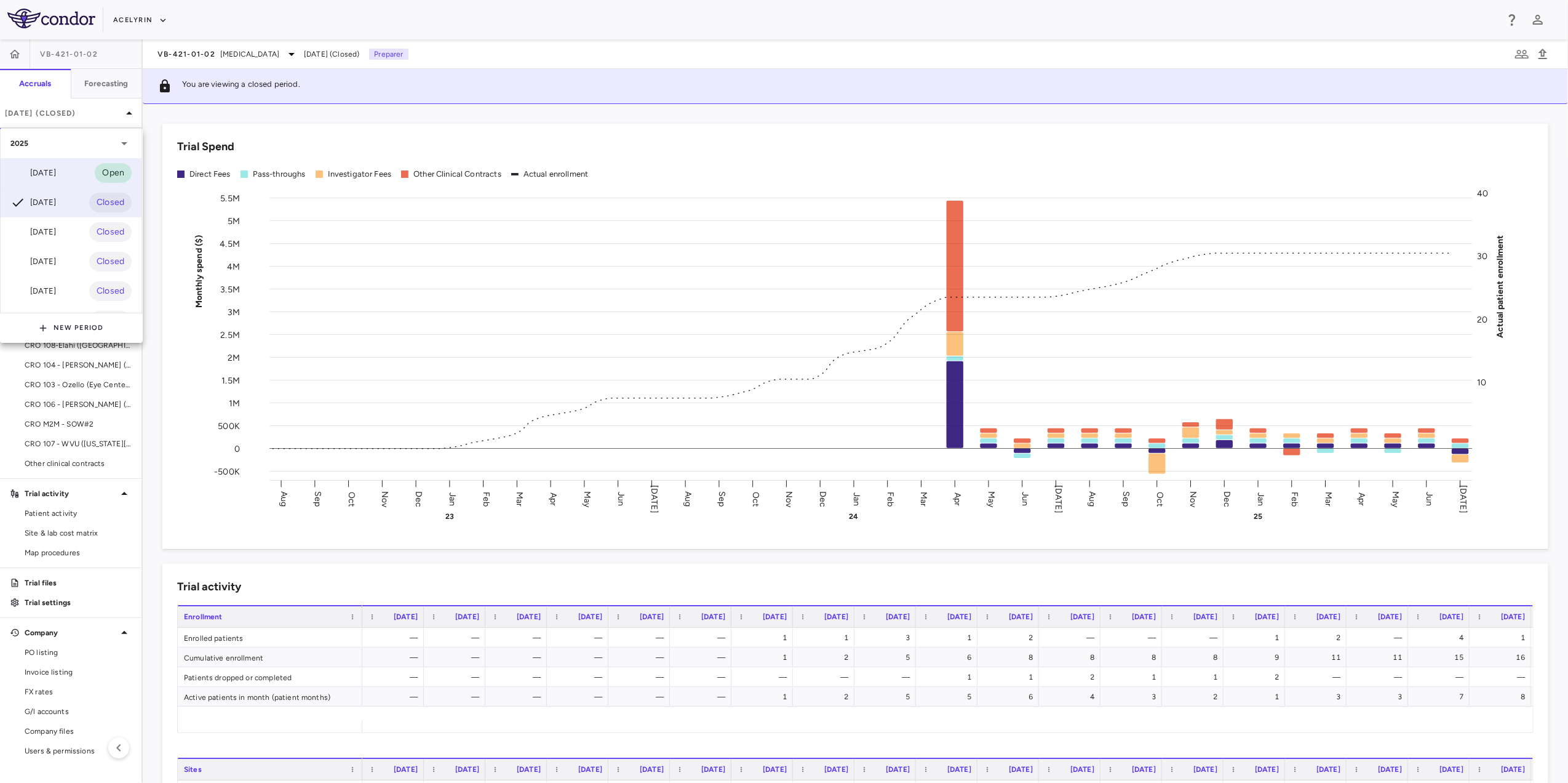
click at [82, 171] on div "[DATE] Open" at bounding box center [71, 173] width 140 height 29
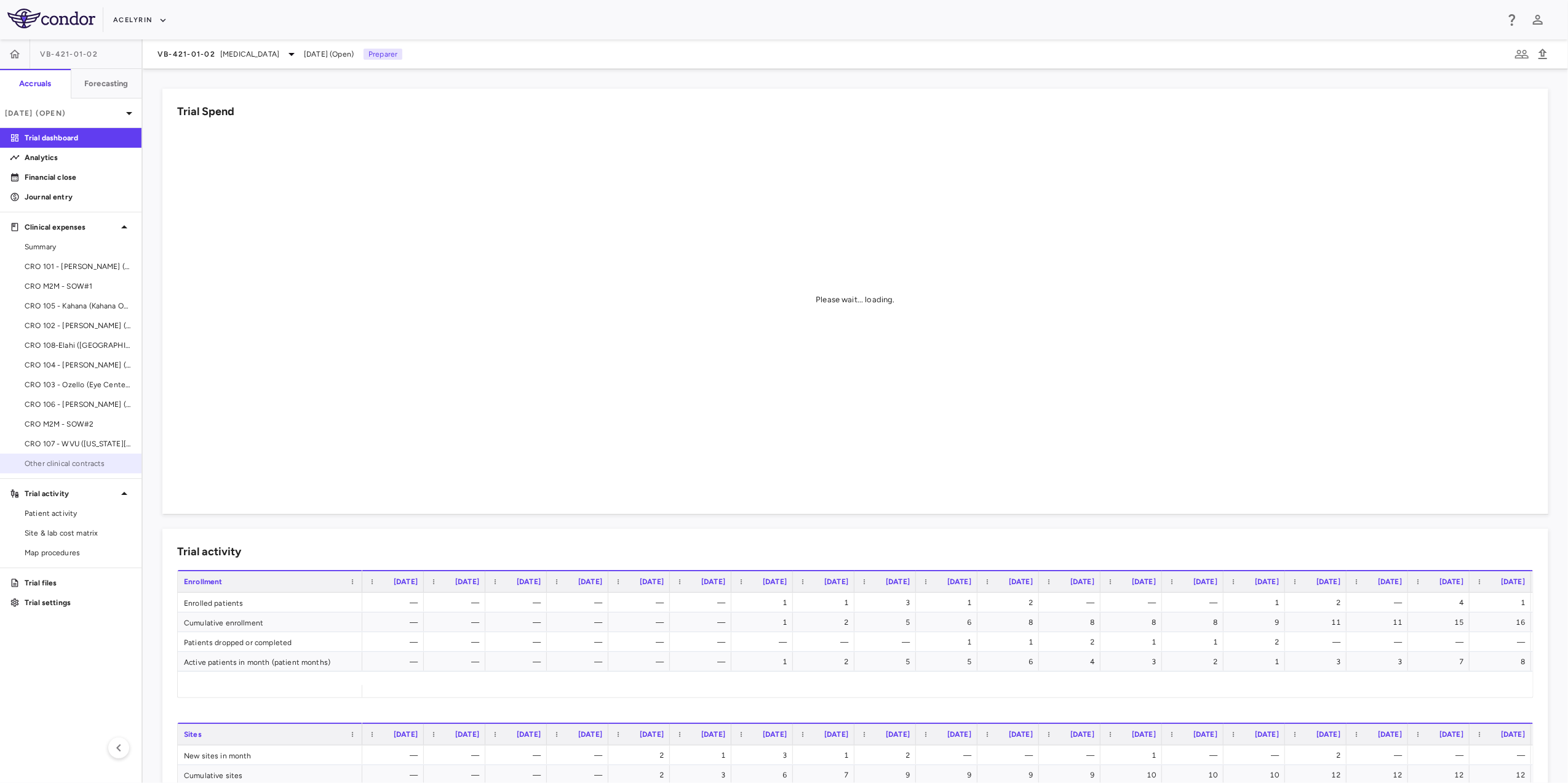
click at [59, 462] on span "Other clinical contracts" at bounding box center [77, 463] width 107 height 11
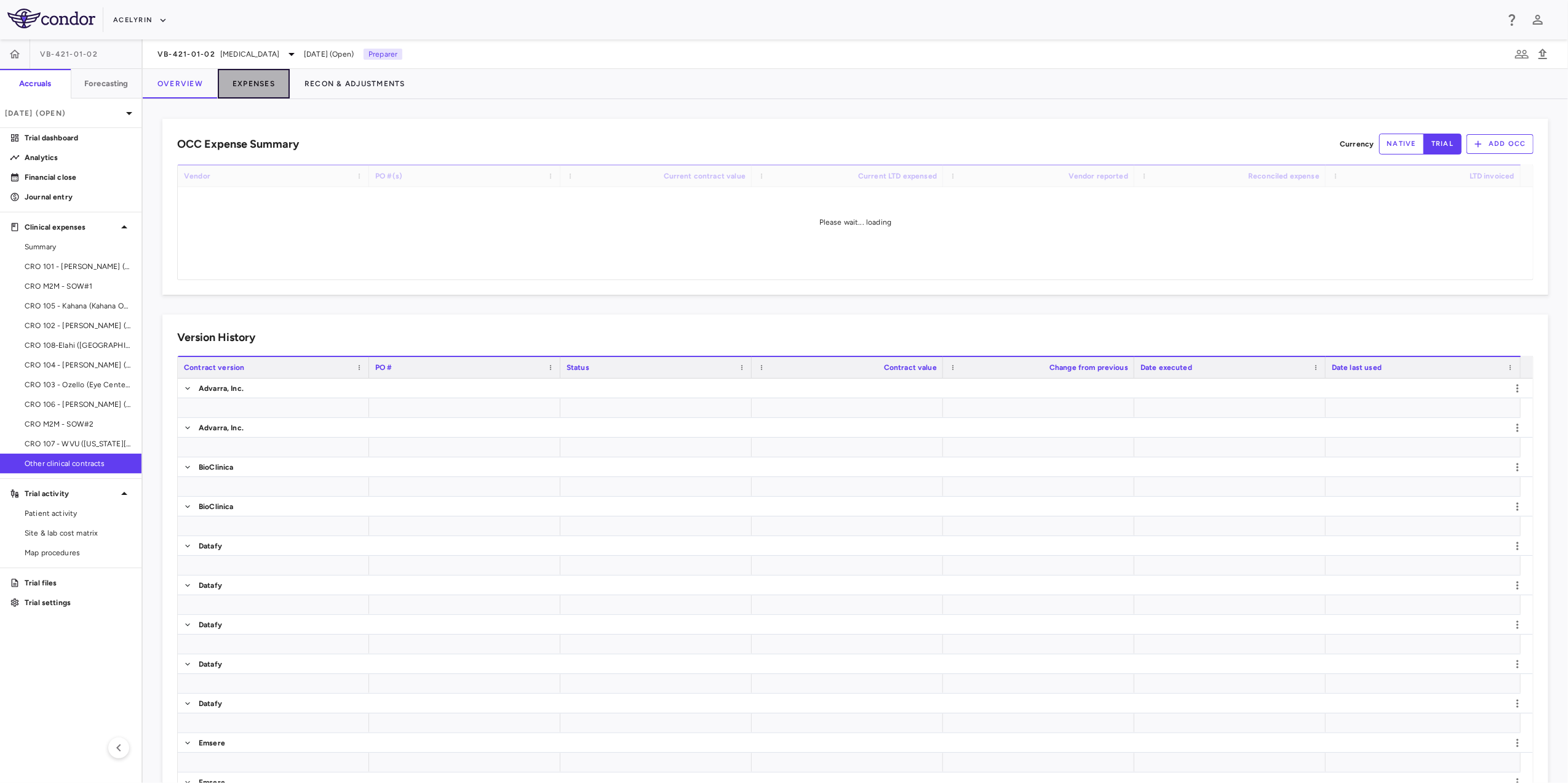
click at [250, 84] on button "Expenses" at bounding box center [254, 83] width 72 height 29
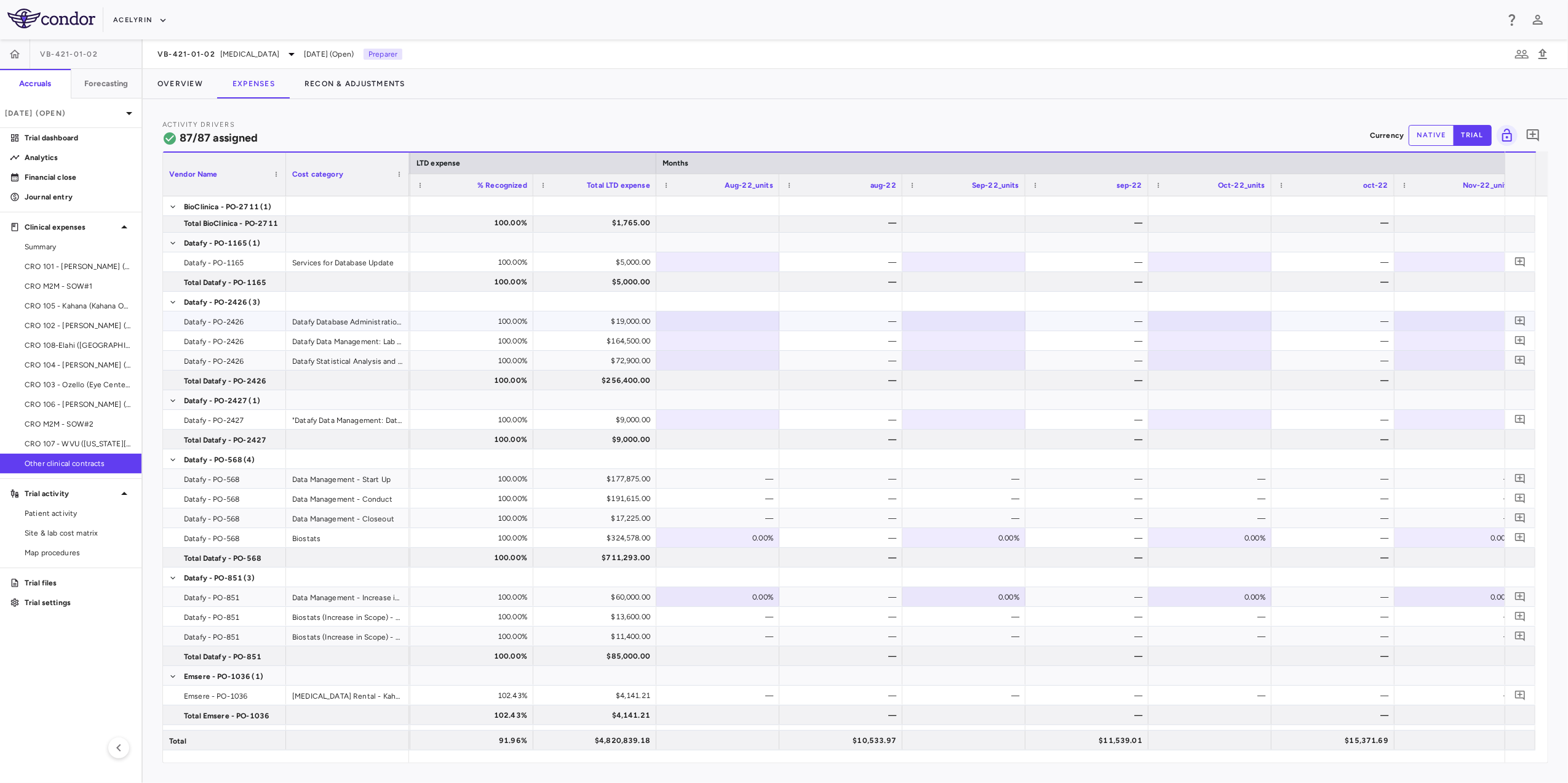
scroll to position [217, 0]
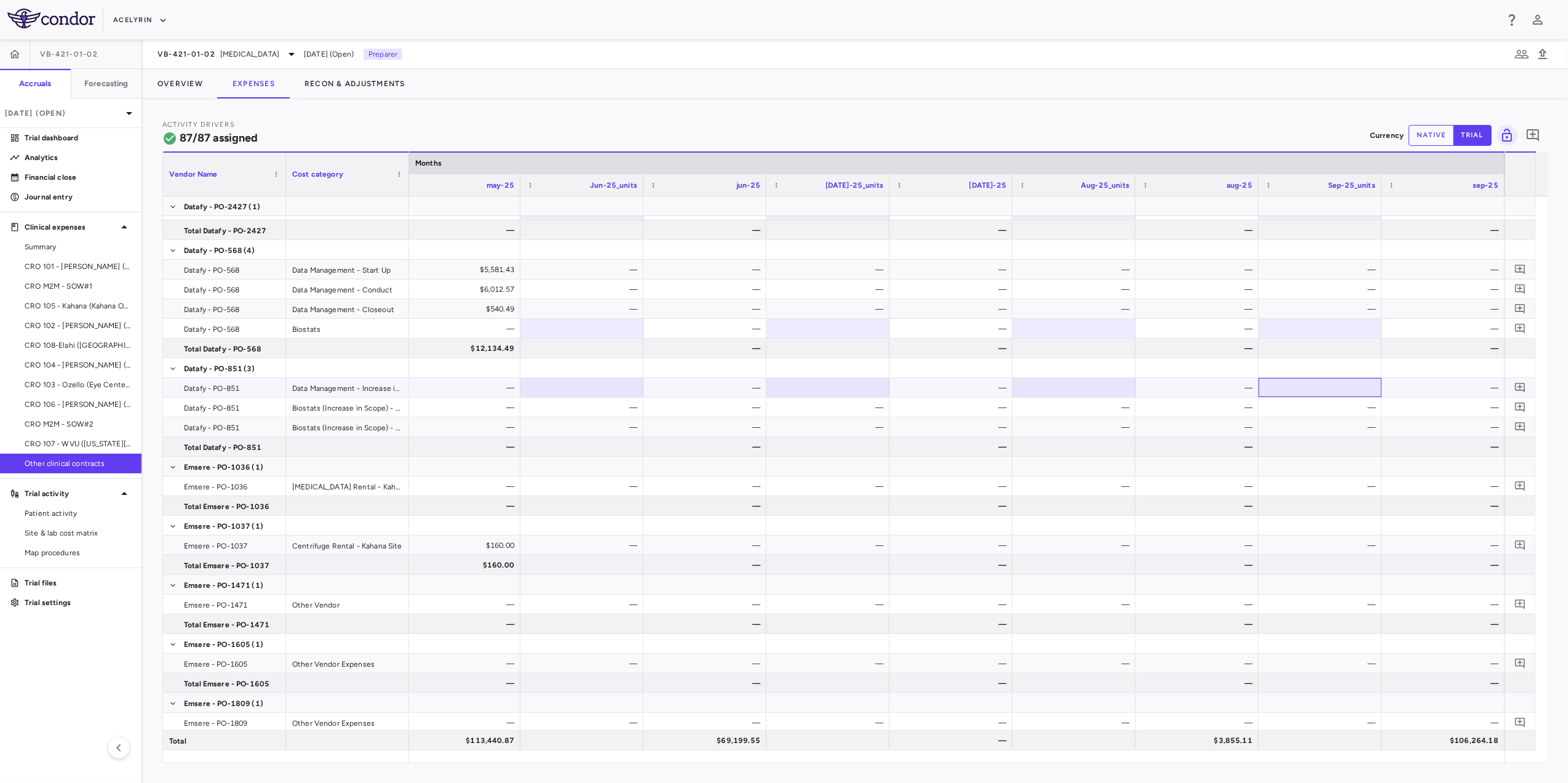
click at [1336, 383] on div at bounding box center [1319, 387] width 110 height 18
click at [1316, 321] on div at bounding box center [1319, 328] width 110 height 18
click at [1213, 330] on div "—" at bounding box center [1199, 328] width 106 height 20
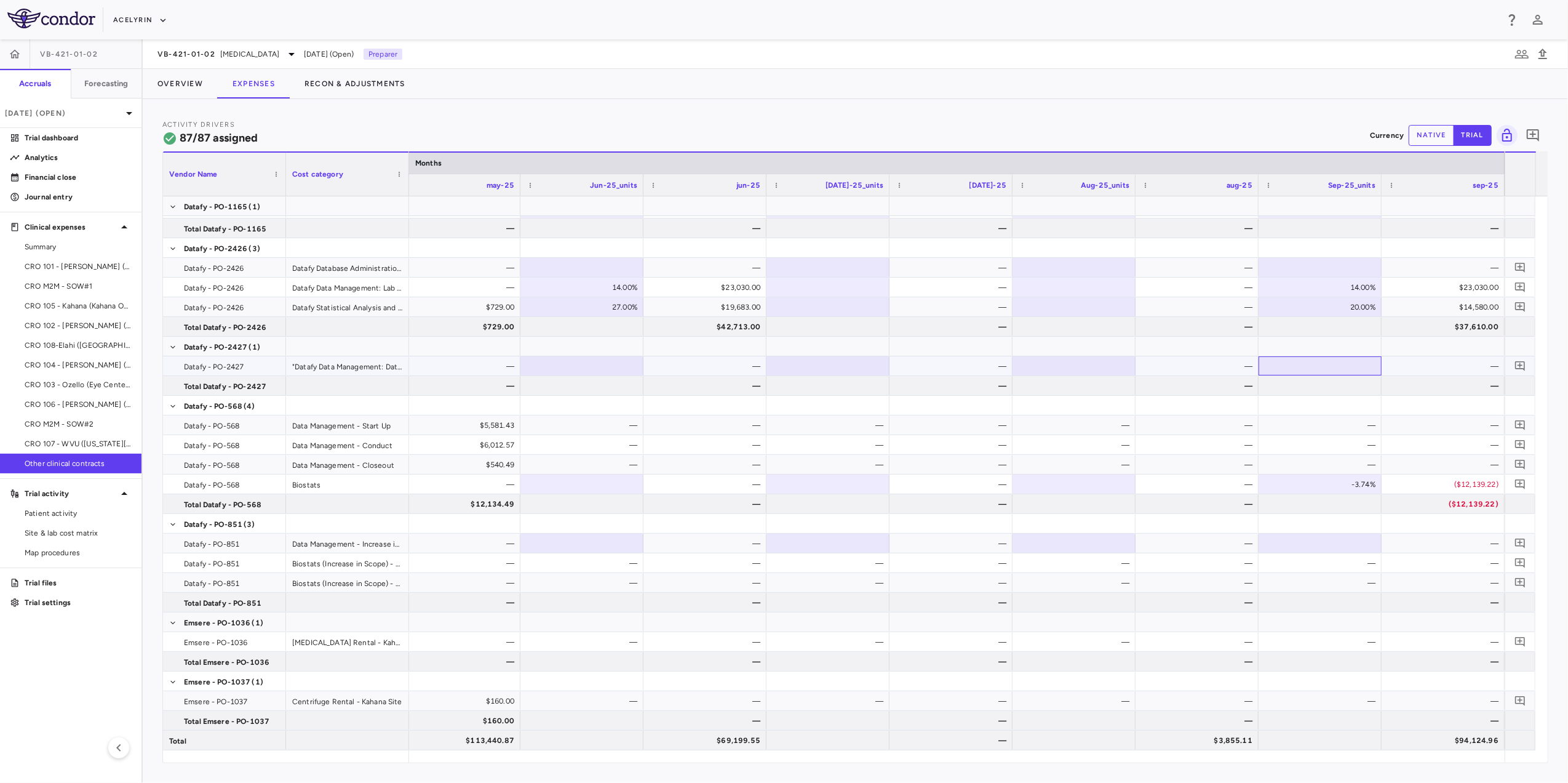
click at [1325, 362] on div at bounding box center [1319, 365] width 110 height 18
click at [1188, 358] on div "—" at bounding box center [1199, 366] width 106 height 20
click at [1341, 355] on div at bounding box center [1328, 346] width 123 height 19
click at [1336, 373] on div "1.02%" at bounding box center [1330, 366] width 106 height 20
drag, startPoint x: 1336, startPoint y: 371, endPoint x: 1455, endPoint y: 367, distance: 119.1
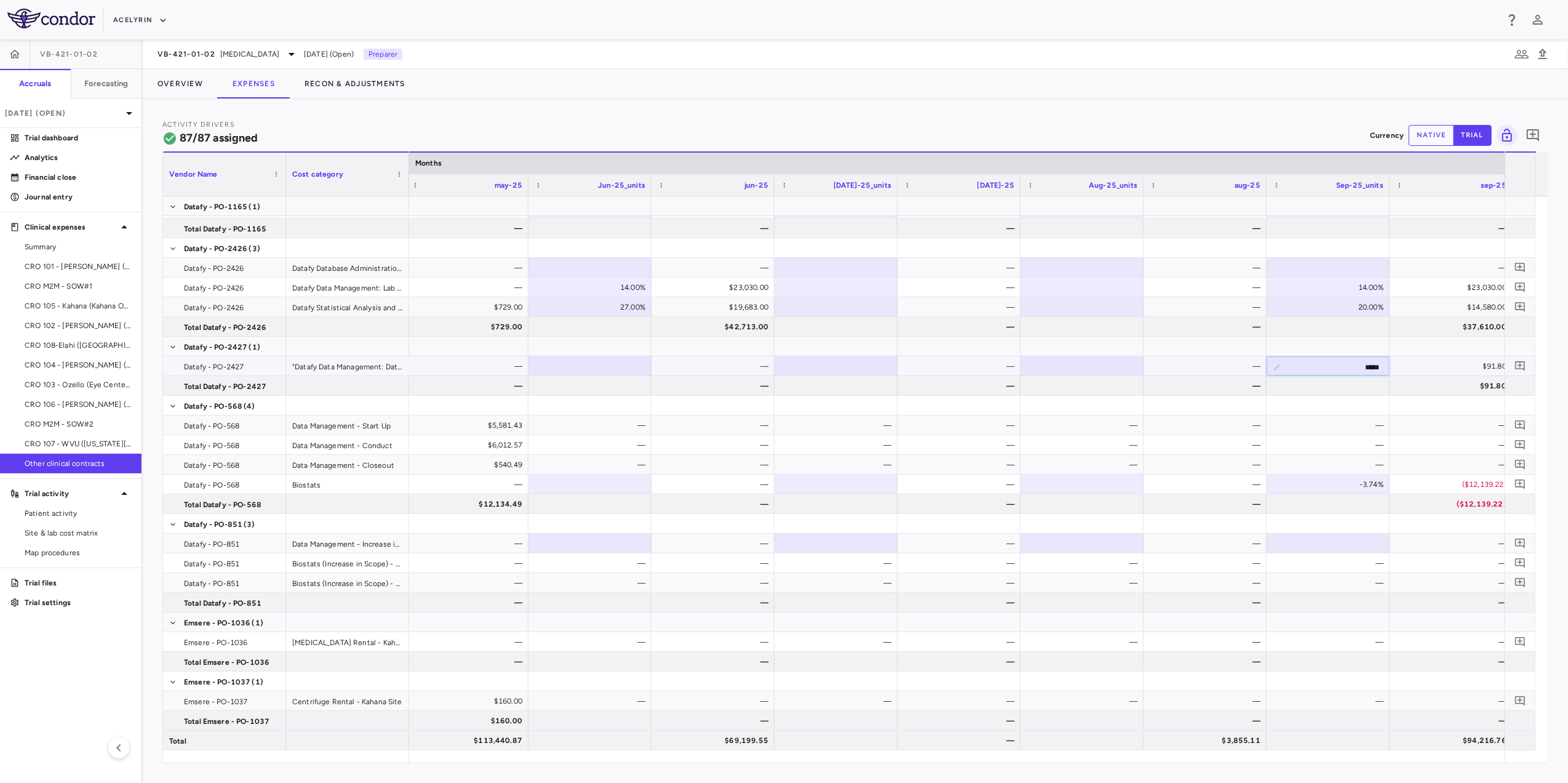
click at [1455, 367] on div "$91.80" at bounding box center [1453, 366] width 106 height 20
click at [1359, 304] on div "20.00%" at bounding box center [1330, 307] width 106 height 20
click at [1346, 298] on div "20.00%" at bounding box center [1330, 307] width 106 height 20
click at [1406, 325] on div "$37,610.00" at bounding box center [1453, 326] width 106 height 20
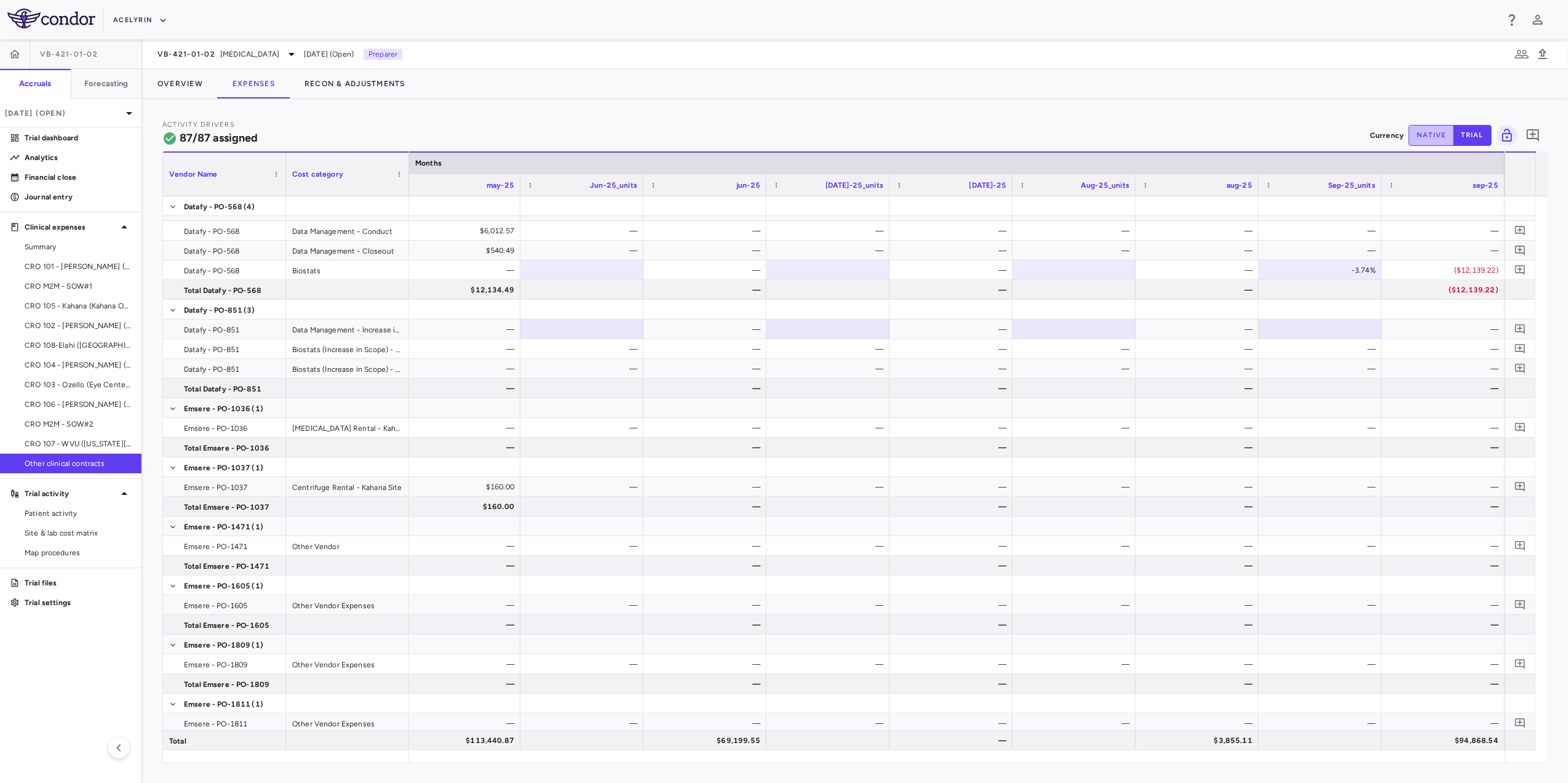
click at [1434, 134] on button "native" at bounding box center [1431, 135] width 45 height 21
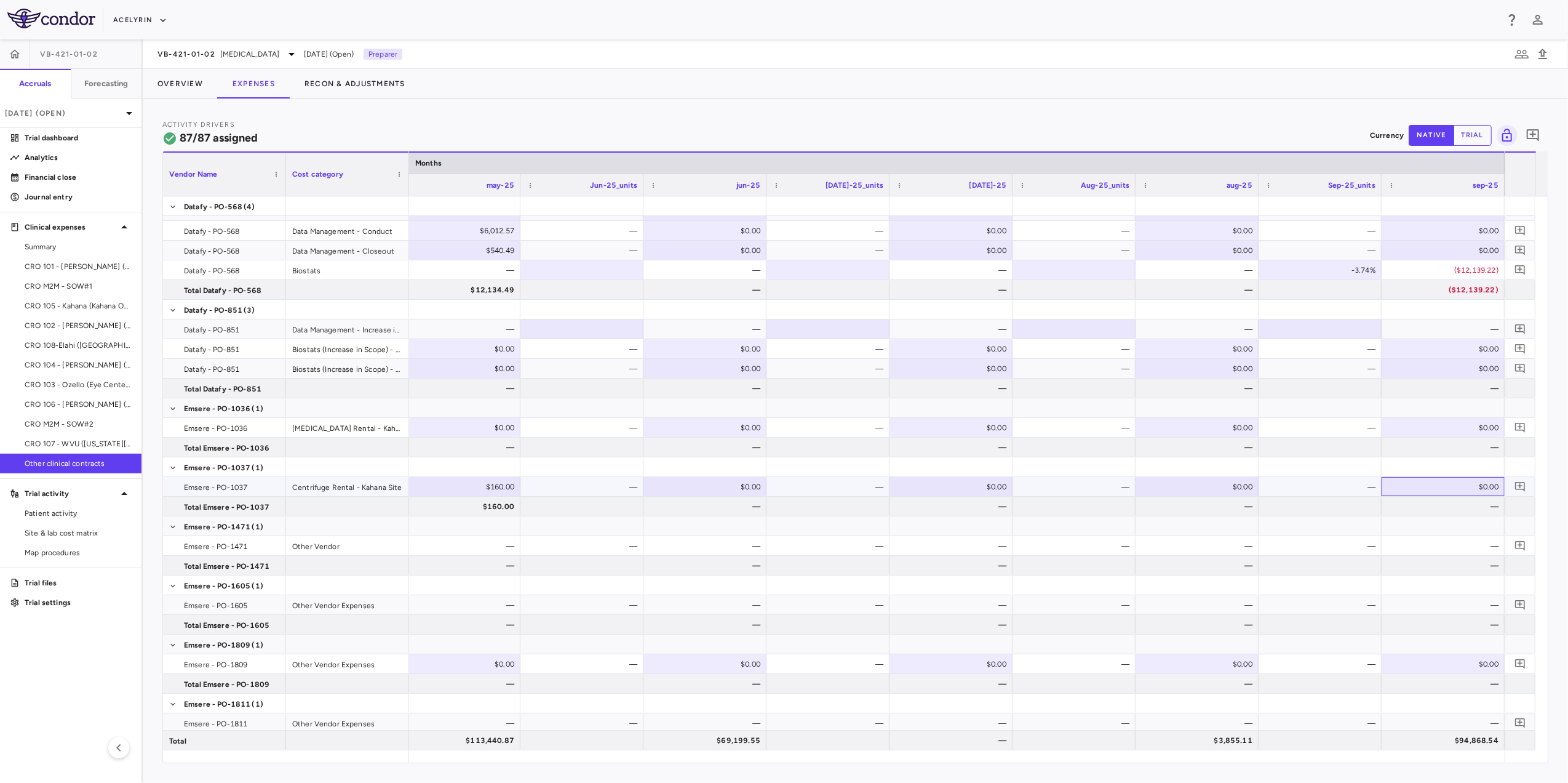
click at [1438, 491] on div "$0.00" at bounding box center [1445, 487] width 106 height 20
type input "*****"
click at [1345, 480] on div "—" at bounding box center [1322, 487] width 106 height 20
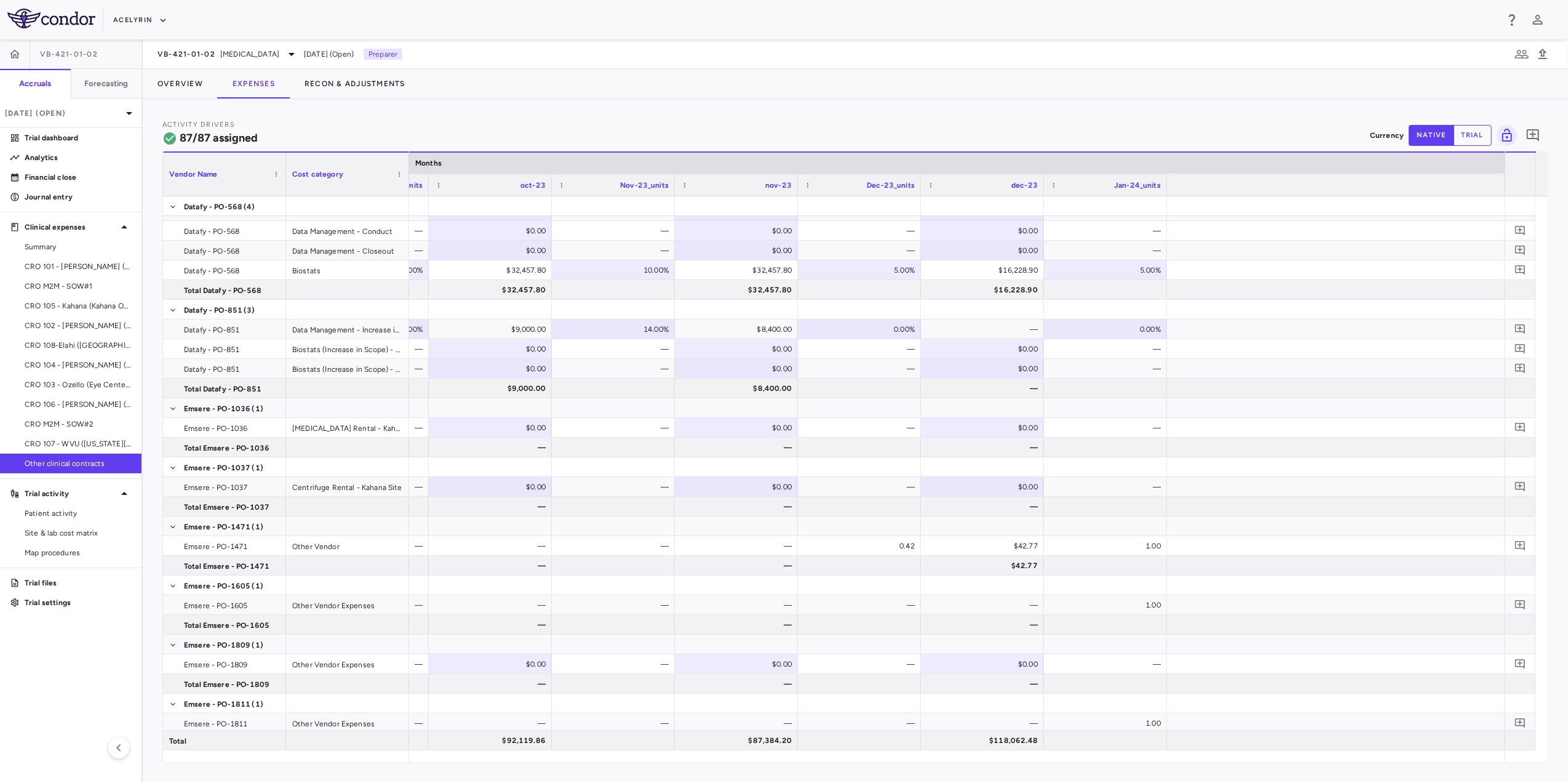
scroll to position [0, 3796]
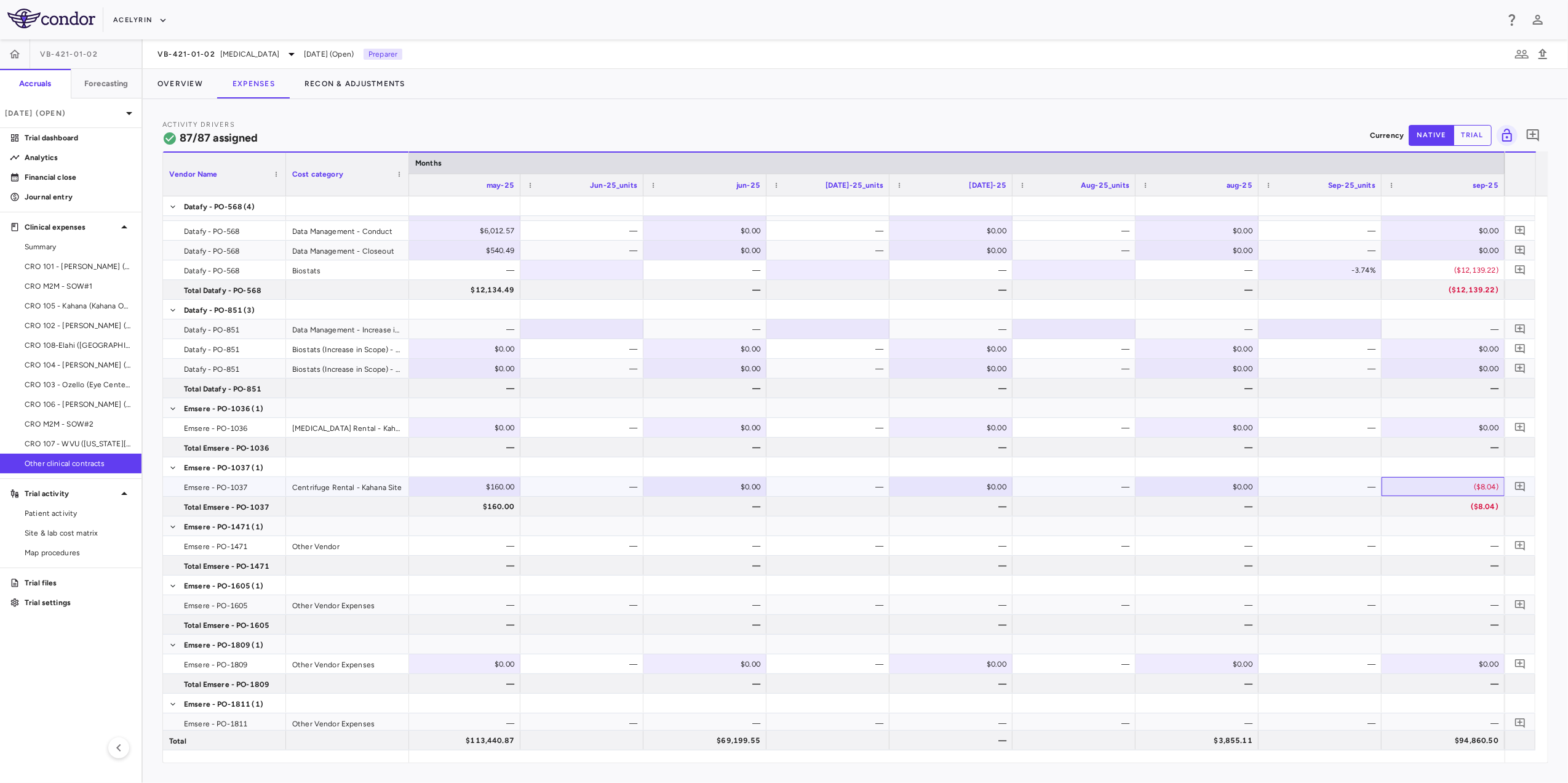
click at [1469, 486] on div "($8.04)" at bounding box center [1445, 487] width 106 height 20
drag, startPoint x: 1457, startPoint y: 488, endPoint x: 1502, endPoint y: 490, distance: 45.0
click at [1502, 490] on input "*****" at bounding box center [1452, 488] width 104 height 21
type input "****"
click at [1341, 506] on div at bounding box center [1319, 506] width 110 height 18
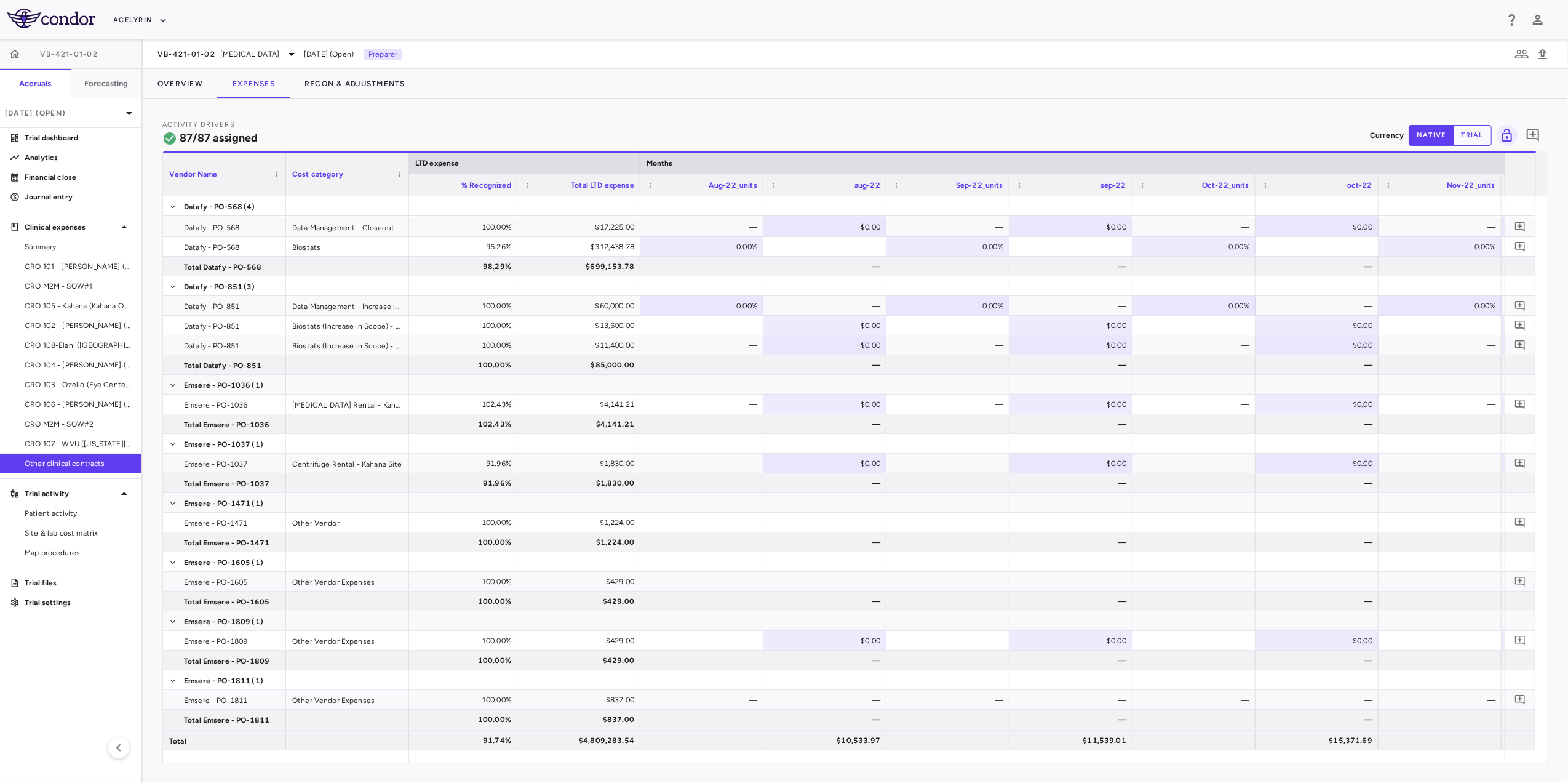
click at [1472, 135] on button "trial" at bounding box center [1472, 135] width 38 height 21
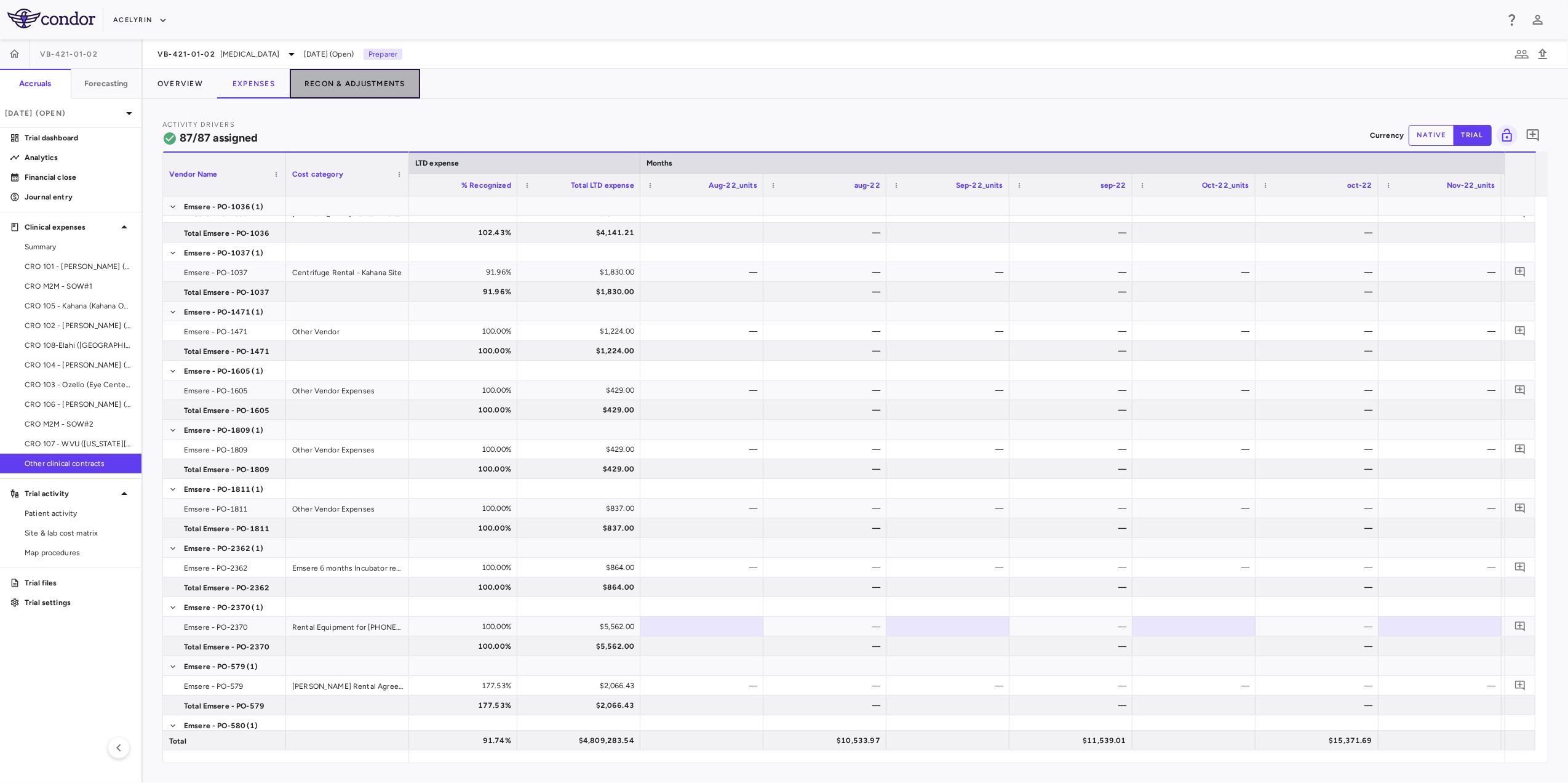
click at [319, 87] on button "Recon & Adjustments" at bounding box center [355, 83] width 130 height 29
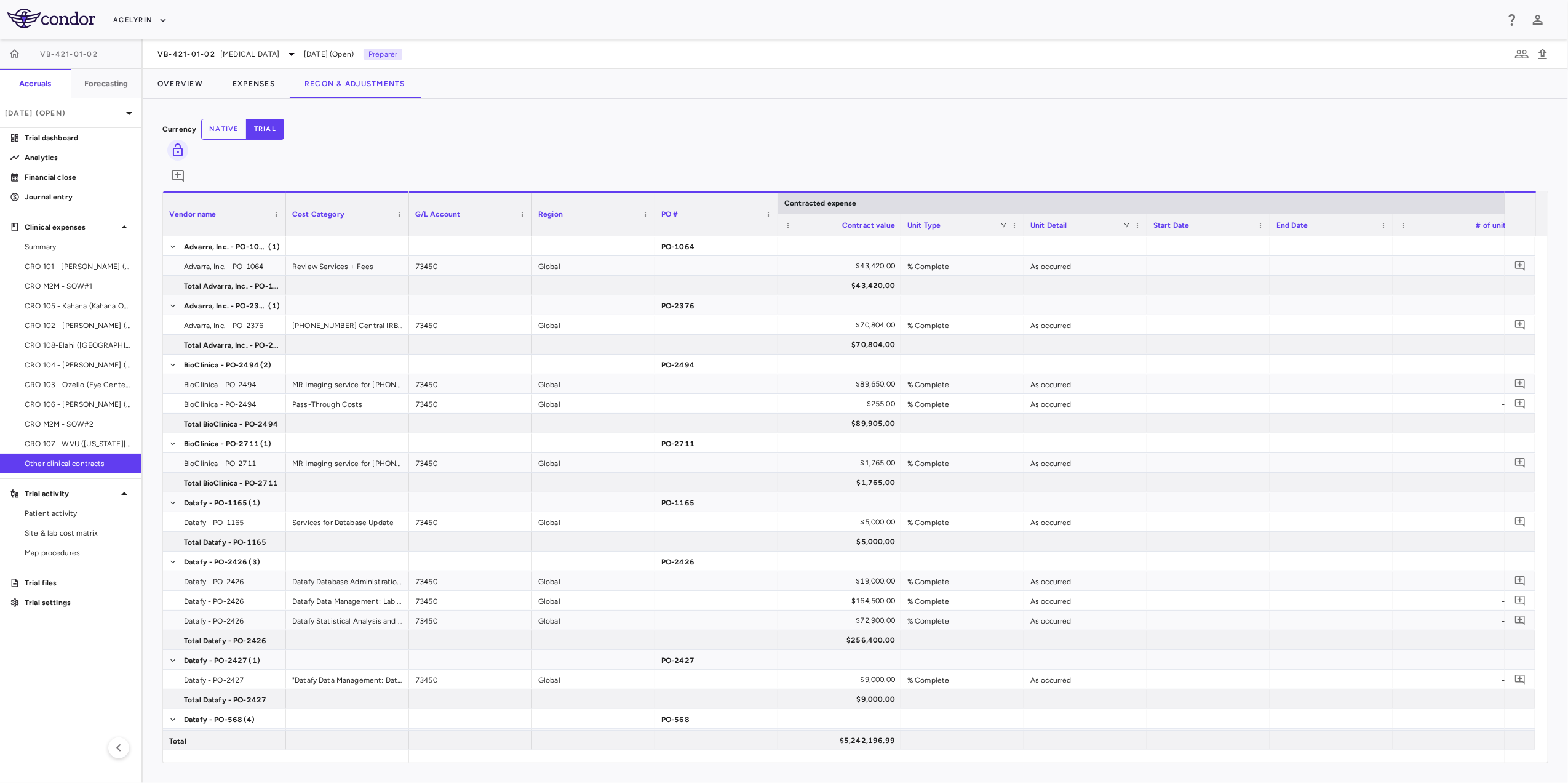
drag, startPoint x: 894, startPoint y: 763, endPoint x: 1279, endPoint y: 771, distance: 385.1
click at [1346, 766] on div "Currency native trial 0 Vendor Name Drag here to set column labels Vendor name …" at bounding box center [854, 441] width 1425 height 684
click at [1279, 771] on div "Currency native trial 0 Vendor Name Drag here to set column labels Vendor name …" at bounding box center [854, 441] width 1425 height 684
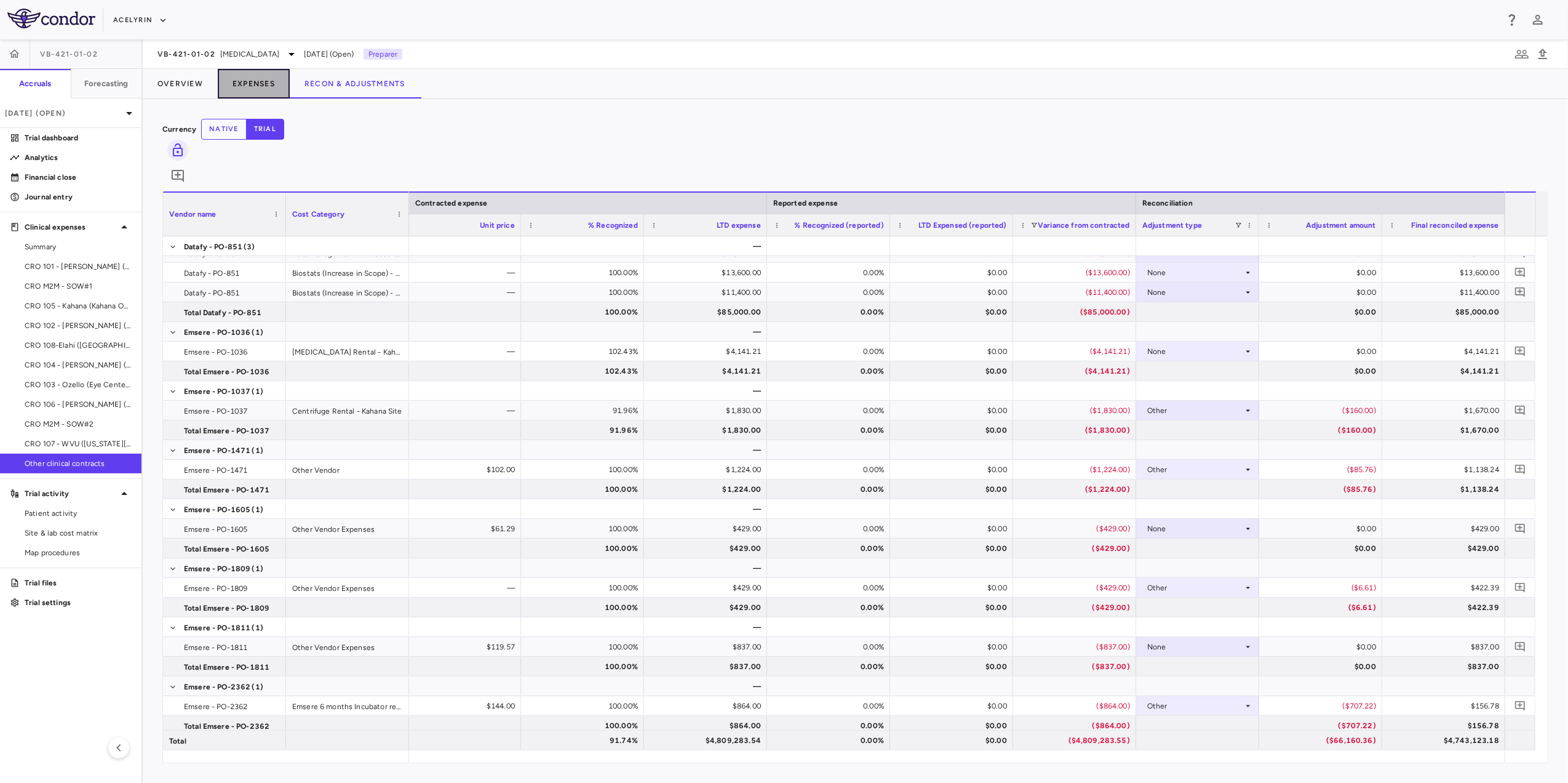
click at [255, 77] on button "Expenses" at bounding box center [254, 83] width 72 height 29
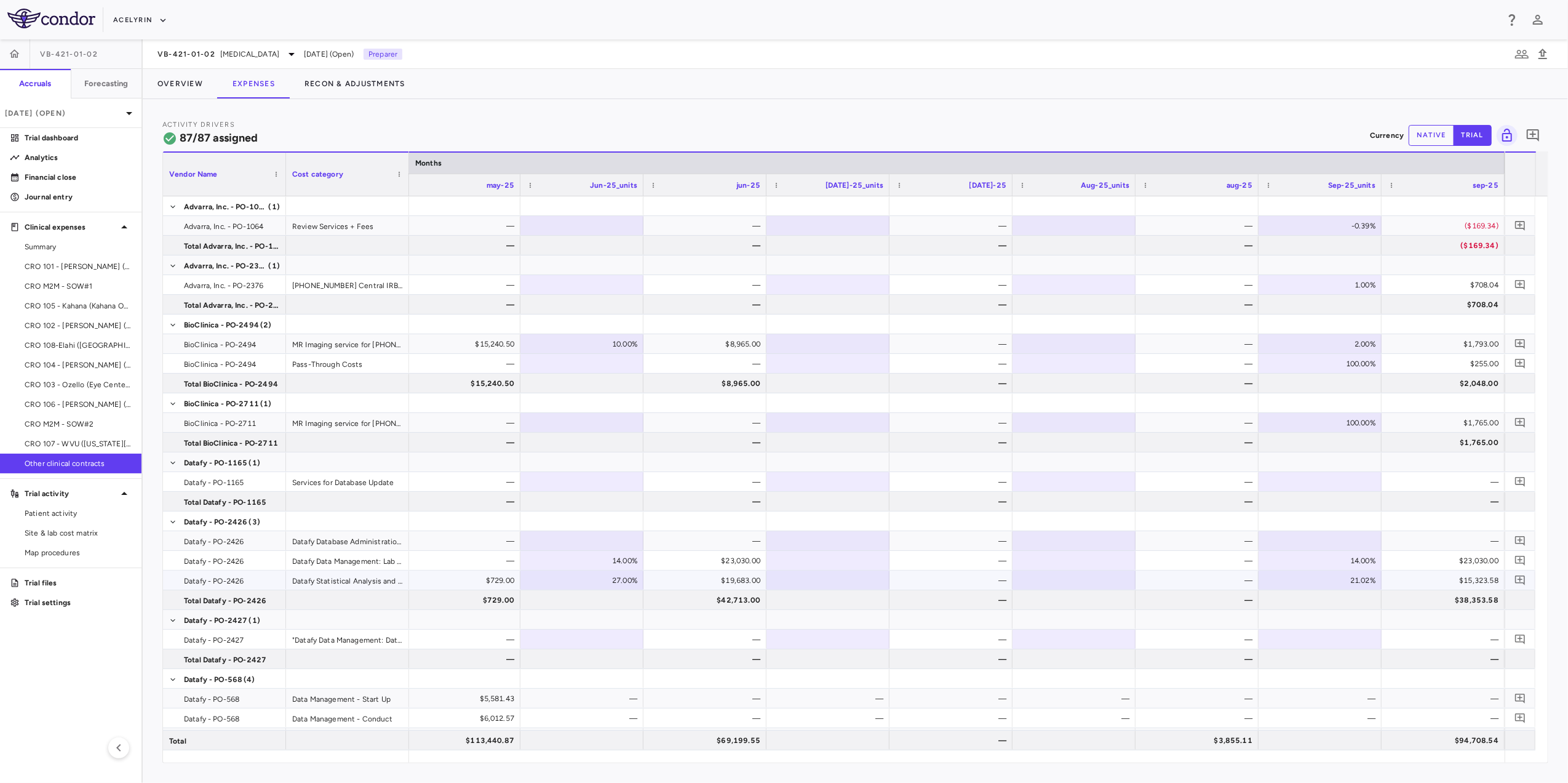
click at [1350, 575] on div "21.02%" at bounding box center [1322, 580] width 106 height 20
drag, startPoint x: 1333, startPoint y: 577, endPoint x: 1476, endPoint y: 590, distance: 143.6
click at [1428, 587] on div "$15,323.58" at bounding box center [1445, 580] width 106 height 20
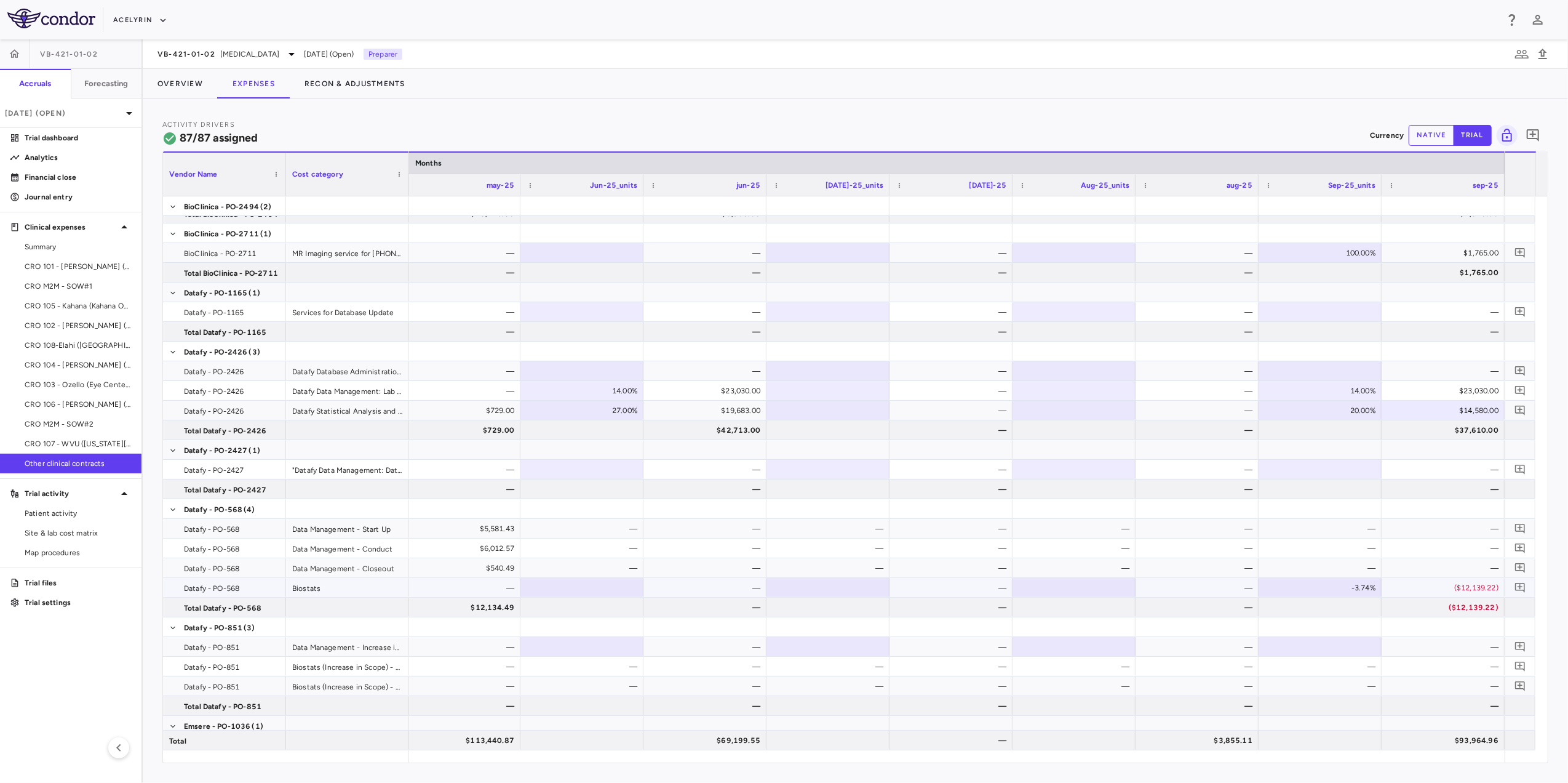
click at [1350, 581] on div "-3.74%" at bounding box center [1322, 587] width 106 height 20
drag, startPoint x: 1334, startPoint y: 584, endPoint x: 1460, endPoint y: 598, distance: 126.8
click at [1412, 589] on div "($12,139.22)" at bounding box center [1445, 587] width 106 height 20
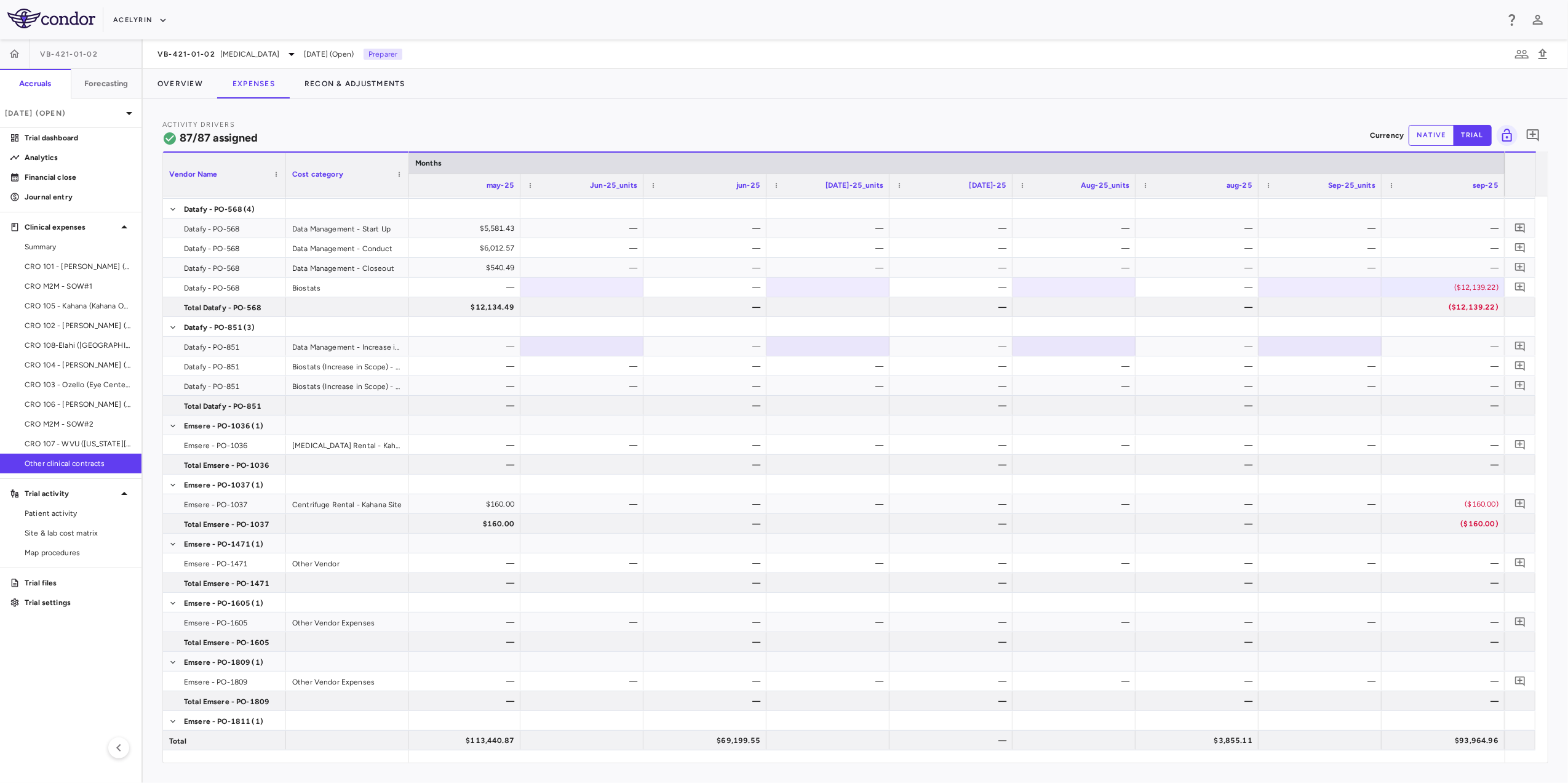
click at [1432, 139] on button "native" at bounding box center [1431, 135] width 45 height 21
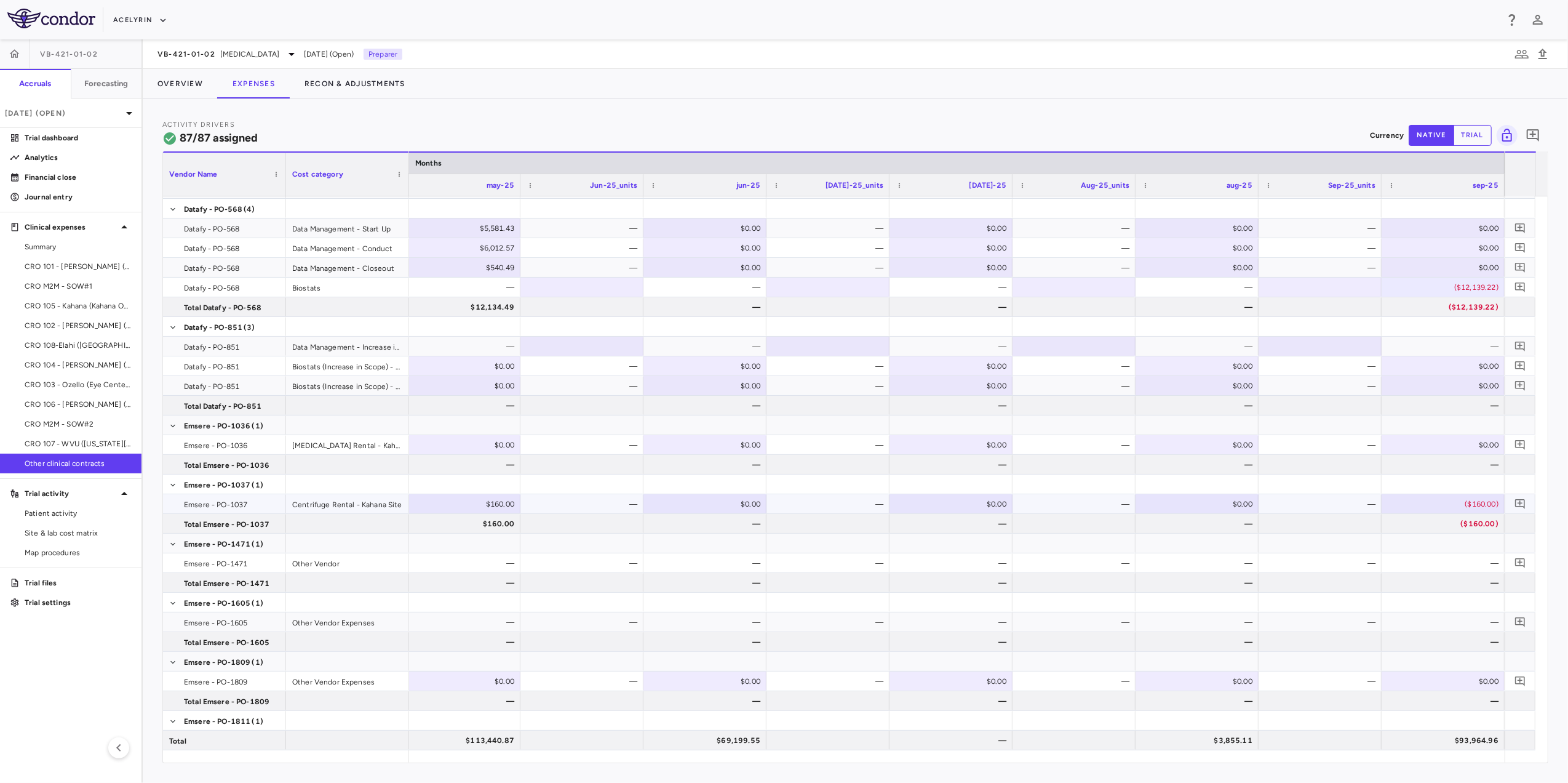
click at [1457, 500] on div "($160.00)" at bounding box center [1445, 504] width 106 height 20
drag, startPoint x: 1449, startPoint y: 500, endPoint x: 1527, endPoint y: 505, distance: 78.2
click at [1527, 505] on div "Datafy - PO-1165 (1) Datafy - PO-1165 Services for Database Update Total Datafy…" at bounding box center [849, 473] width 1372 height 554
click at [1461, 508] on div "($160.00)" at bounding box center [1445, 504] width 106 height 20
drag, startPoint x: 1457, startPoint y: 504, endPoint x: 1543, endPoint y: 510, distance: 86.2
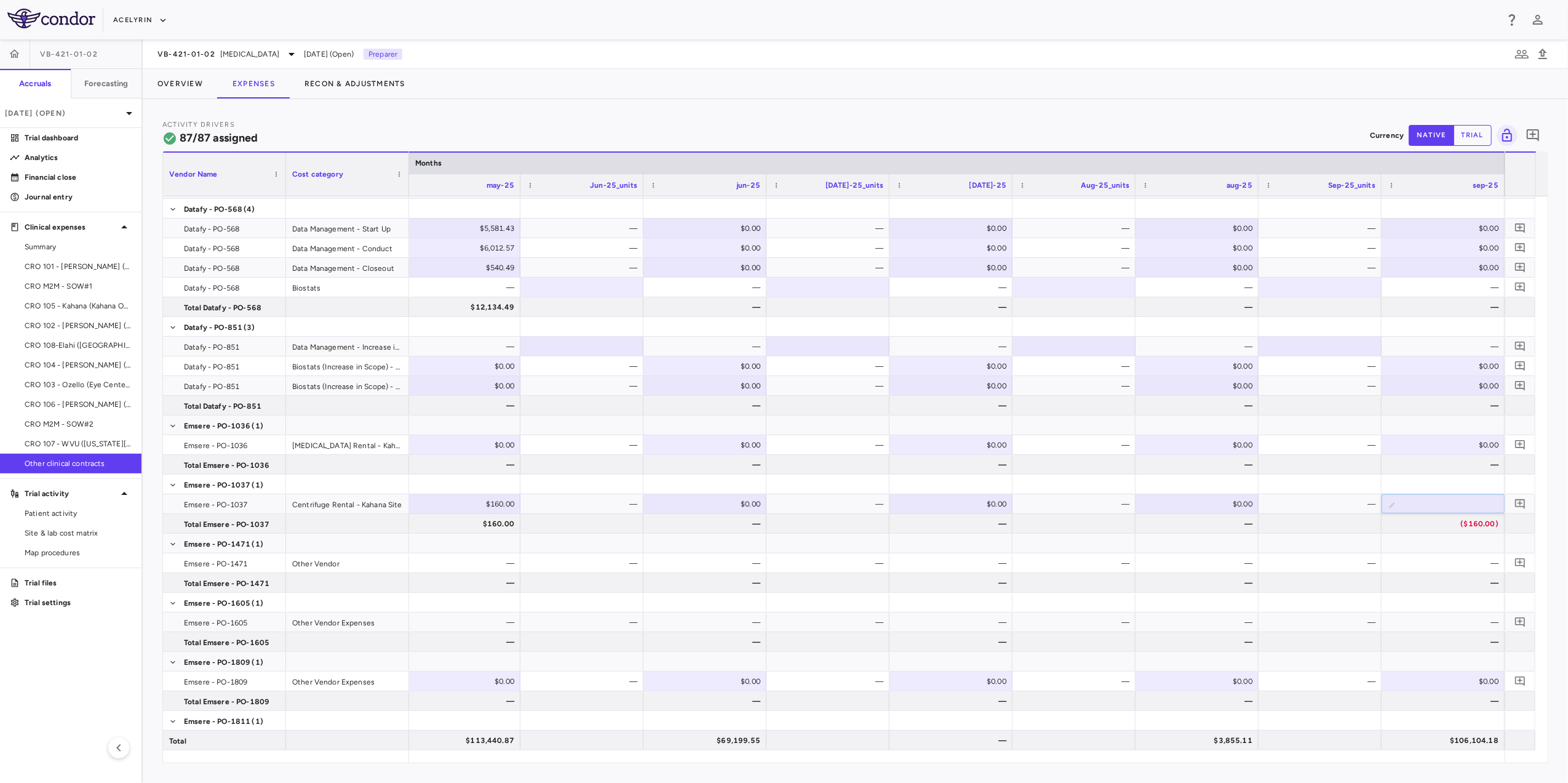
click at [1543, 510] on div "Datafy - PO-1165 (1) Datafy - PO-1165 Services for Database Update Total Datafy…" at bounding box center [855, 473] width 1384 height 554
click at [1398, 480] on div at bounding box center [1442, 484] width 110 height 18
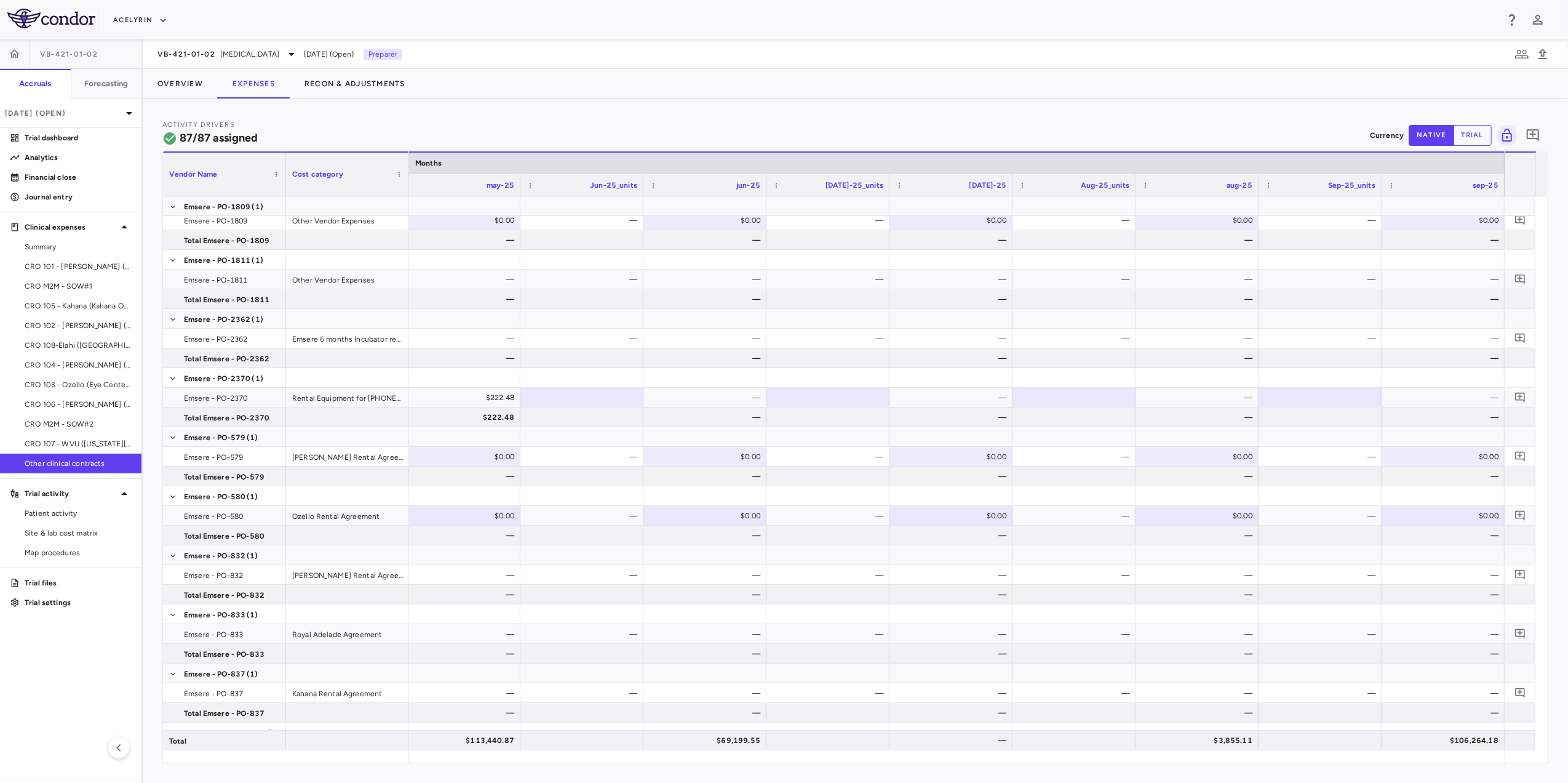
click at [1484, 139] on button "trial" at bounding box center [1472, 135] width 38 height 21
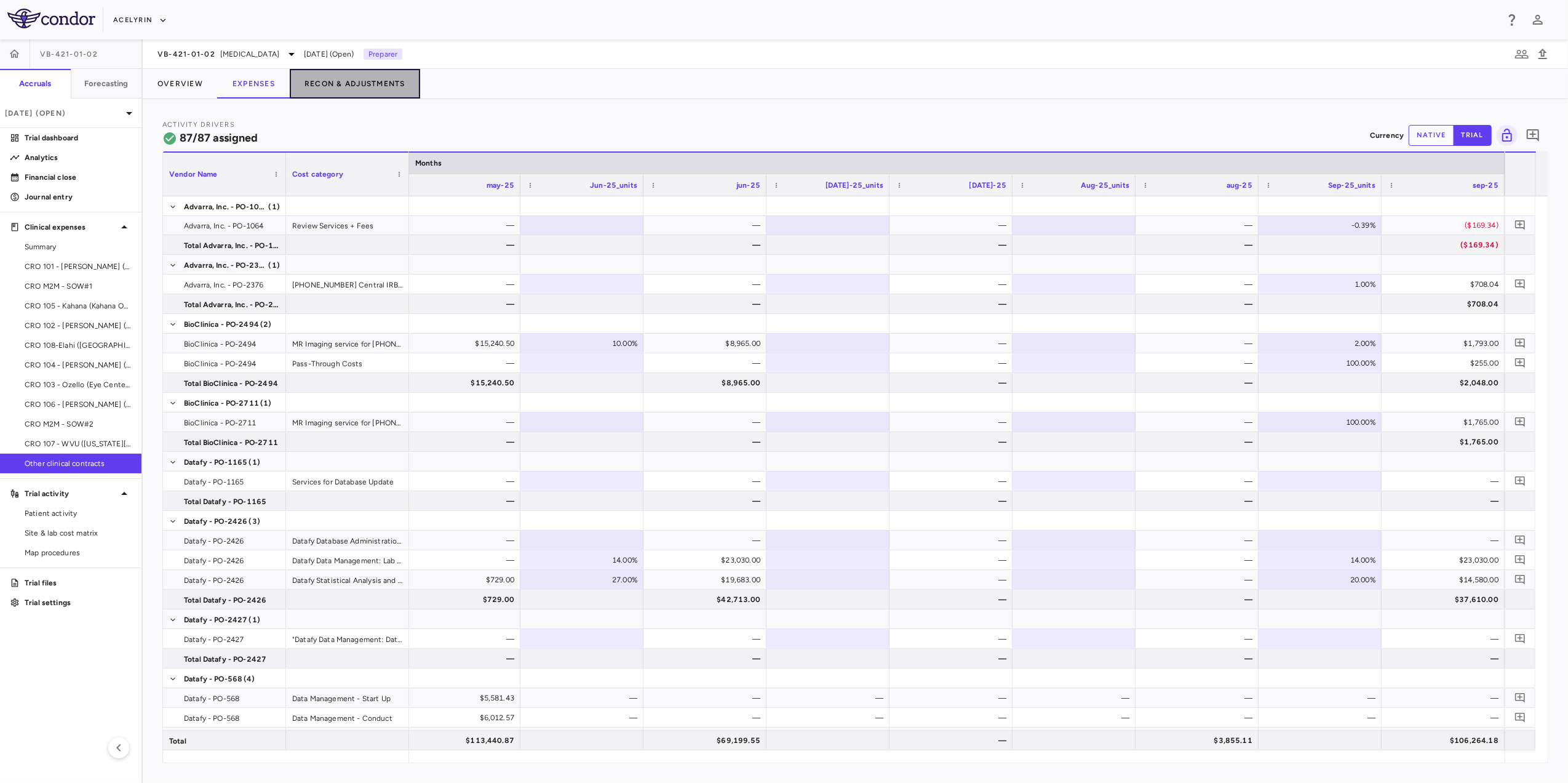
click at [324, 84] on button "Recon & Adjustments" at bounding box center [355, 83] width 130 height 29
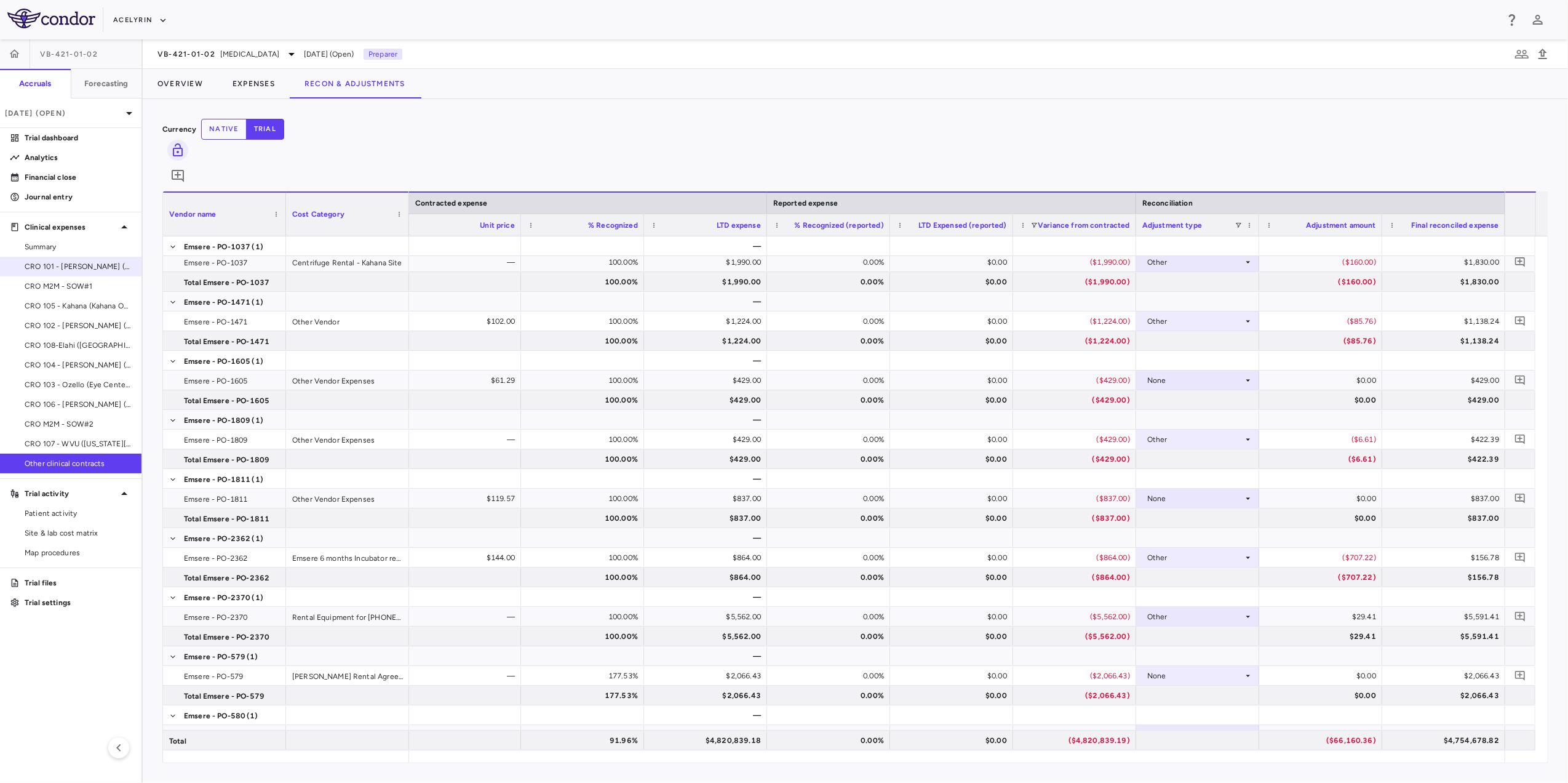
click at [74, 266] on span "CRO 101 - [PERSON_NAME] (East Coast Institute for Research)" at bounding box center [77, 267] width 107 height 11
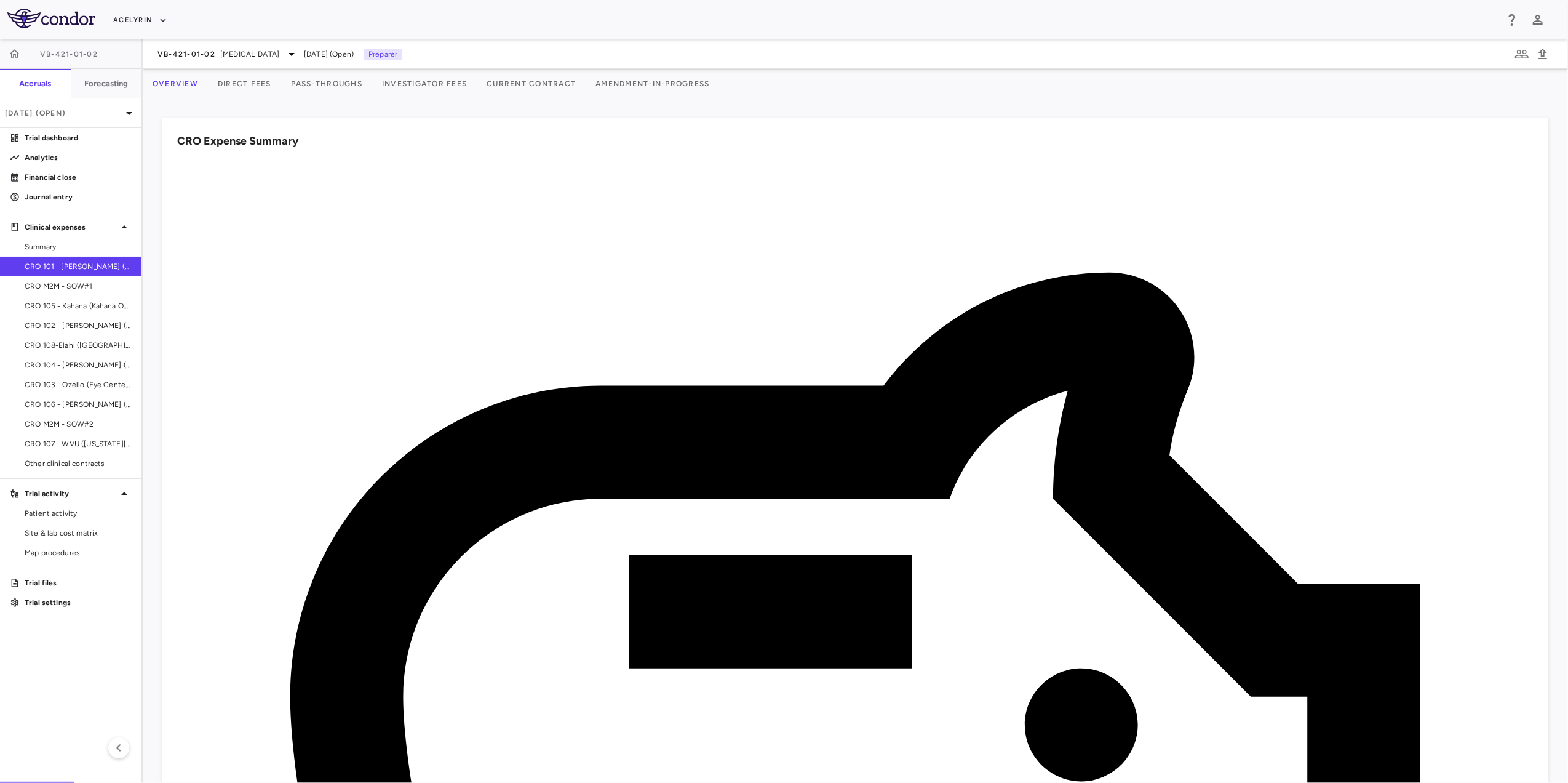
click at [269, 84] on button "Direct Fees" at bounding box center [244, 83] width 74 height 29
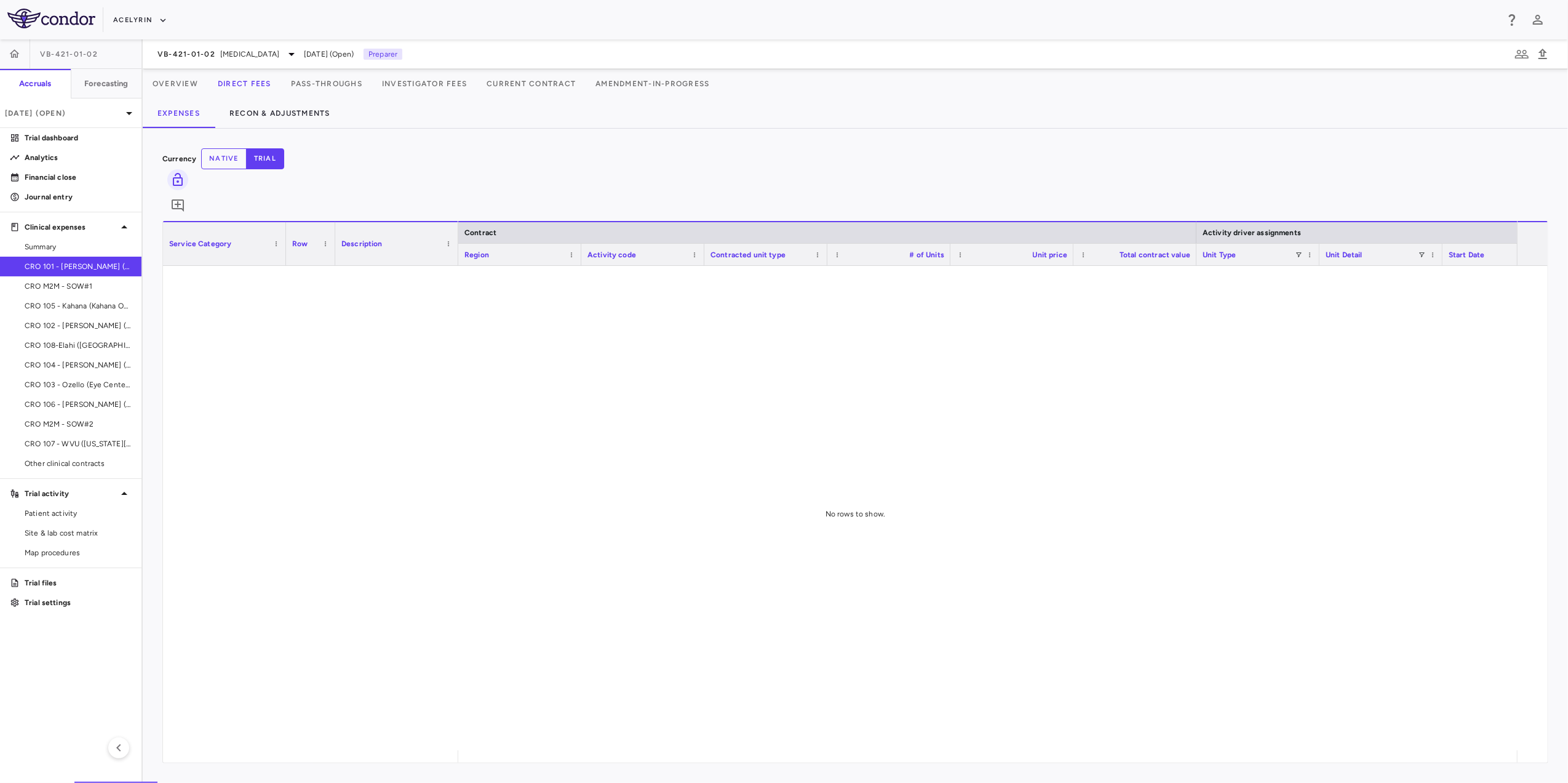
click at [342, 82] on button "Pass-Throughs" at bounding box center [326, 83] width 91 height 29
click at [458, 82] on button "Investigator Fees" at bounding box center [424, 83] width 105 height 29
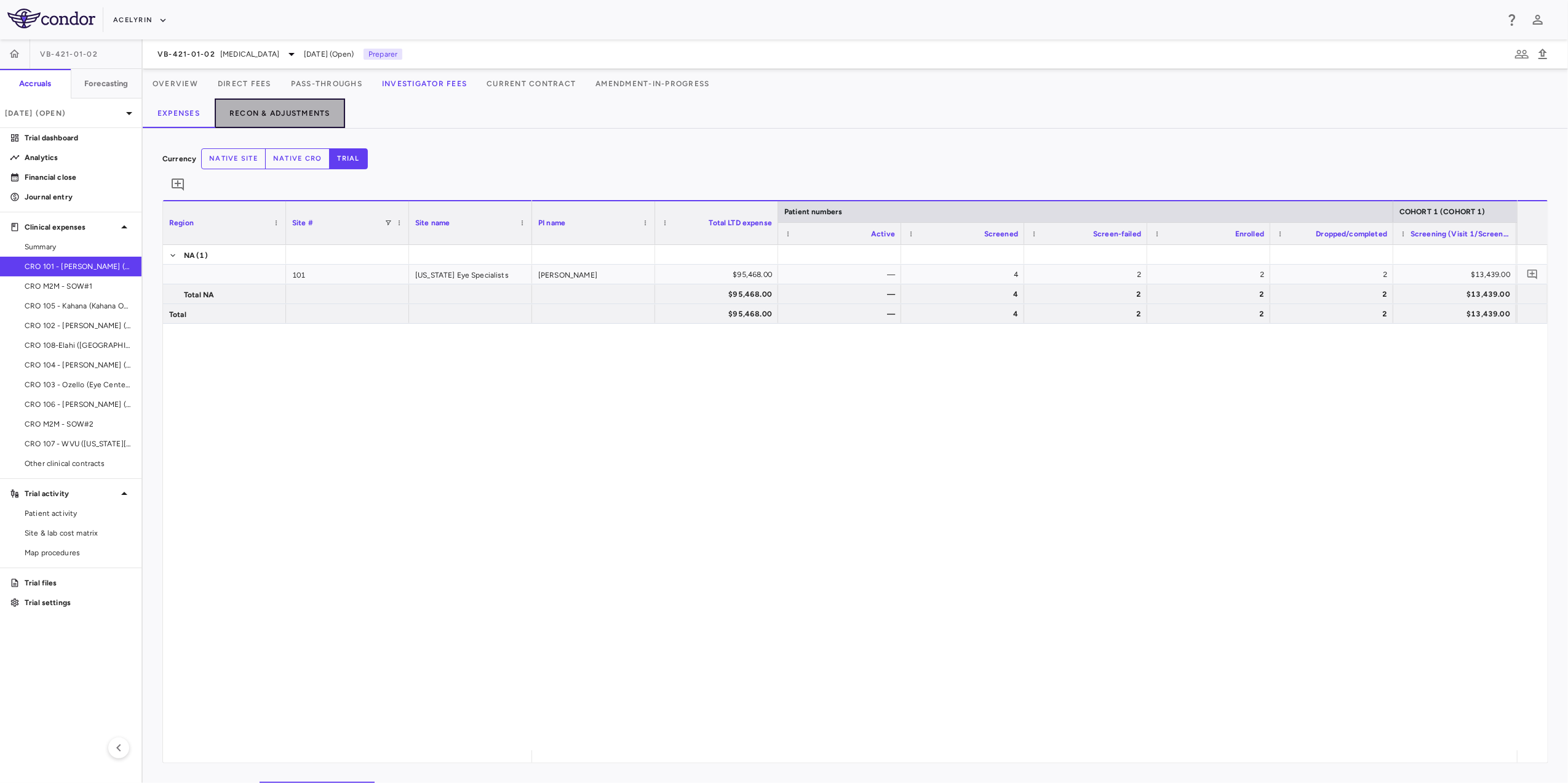
click at [268, 108] on button "Recon & Adjustments" at bounding box center [280, 112] width 130 height 29
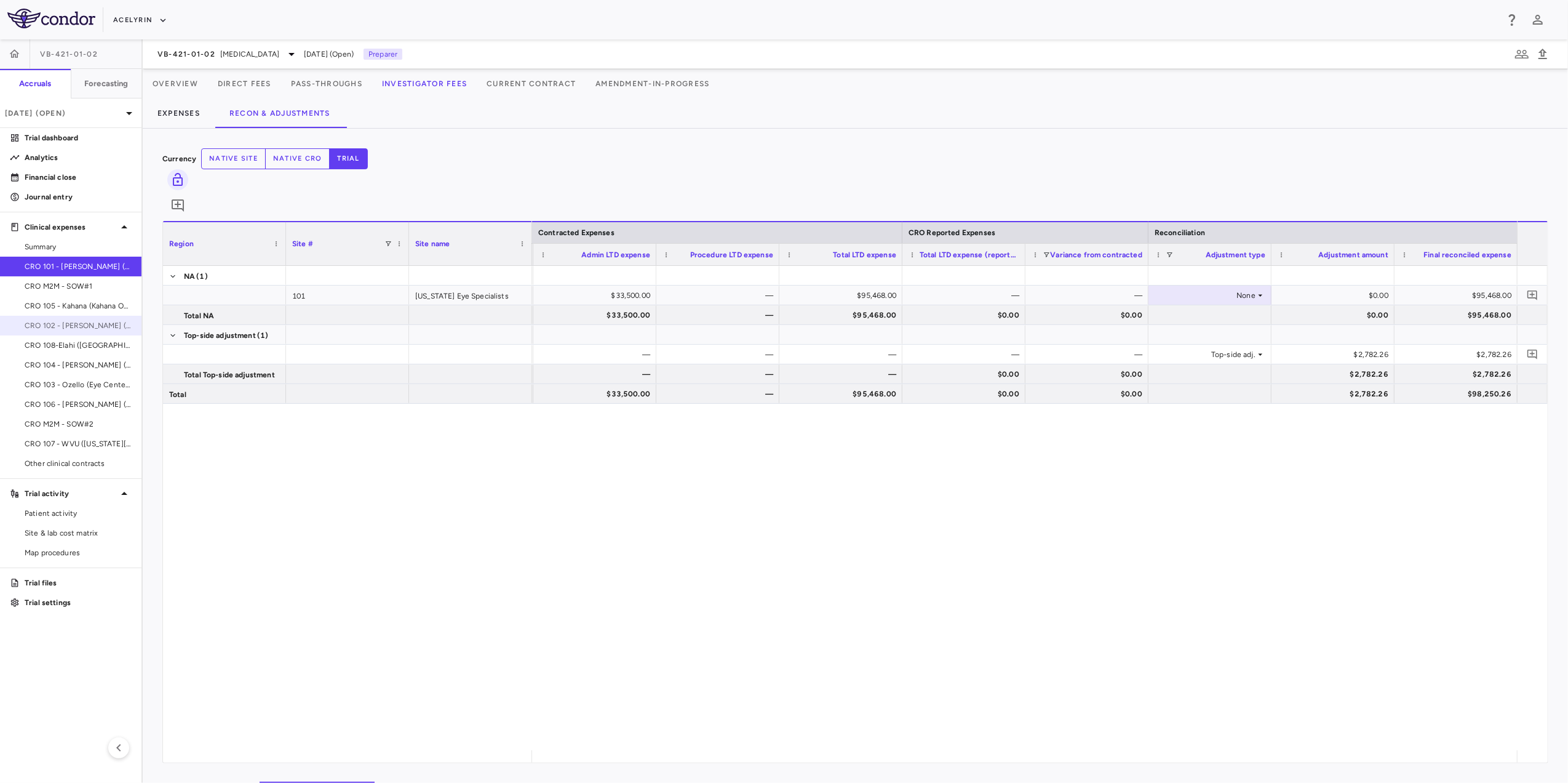
click at [90, 323] on span "CRO 102 - [PERSON_NAME] (Raymour Investments)" at bounding box center [77, 325] width 107 height 11
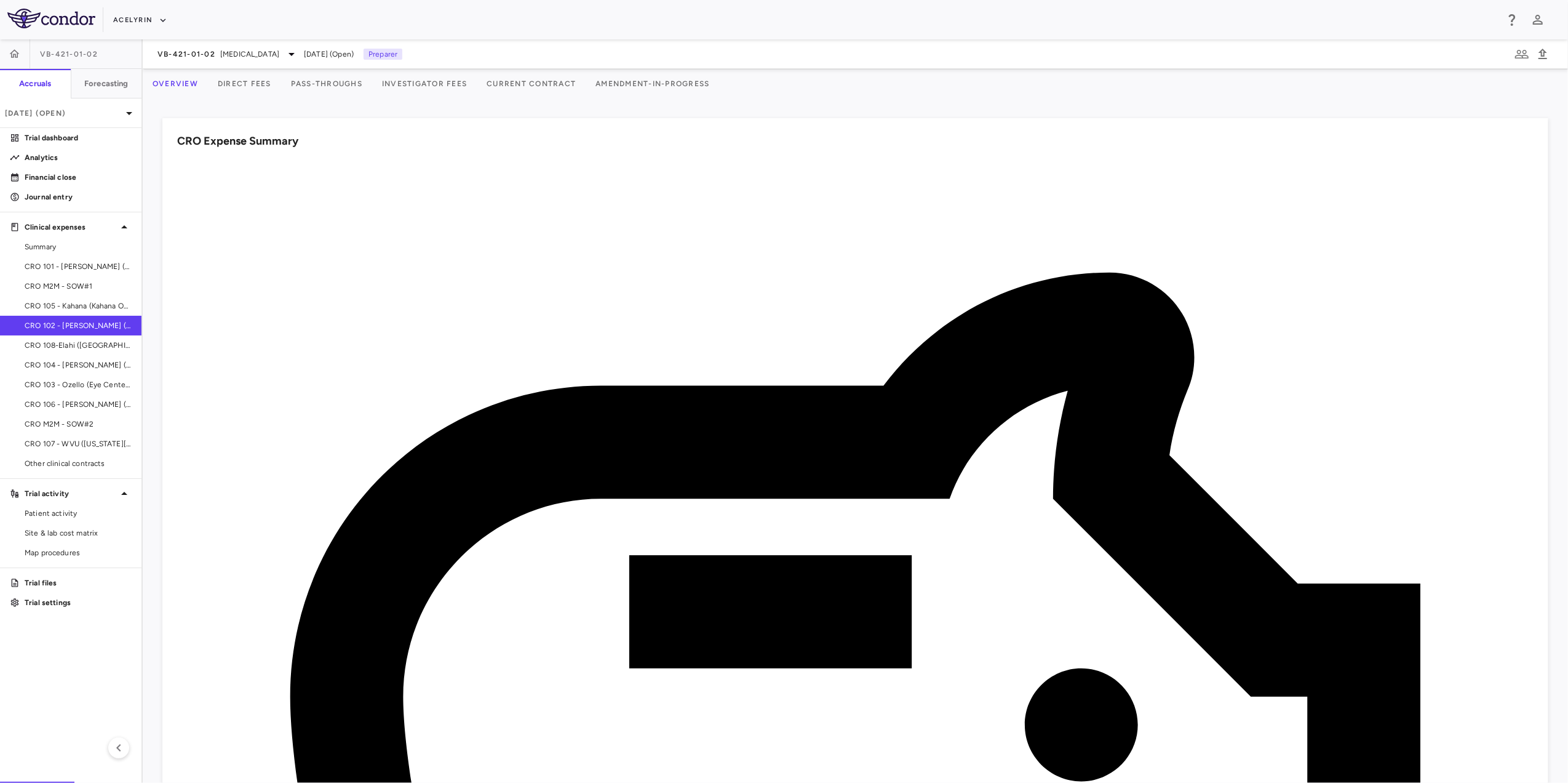
click at [439, 92] on button "Investigator Fees" at bounding box center [424, 83] width 105 height 29
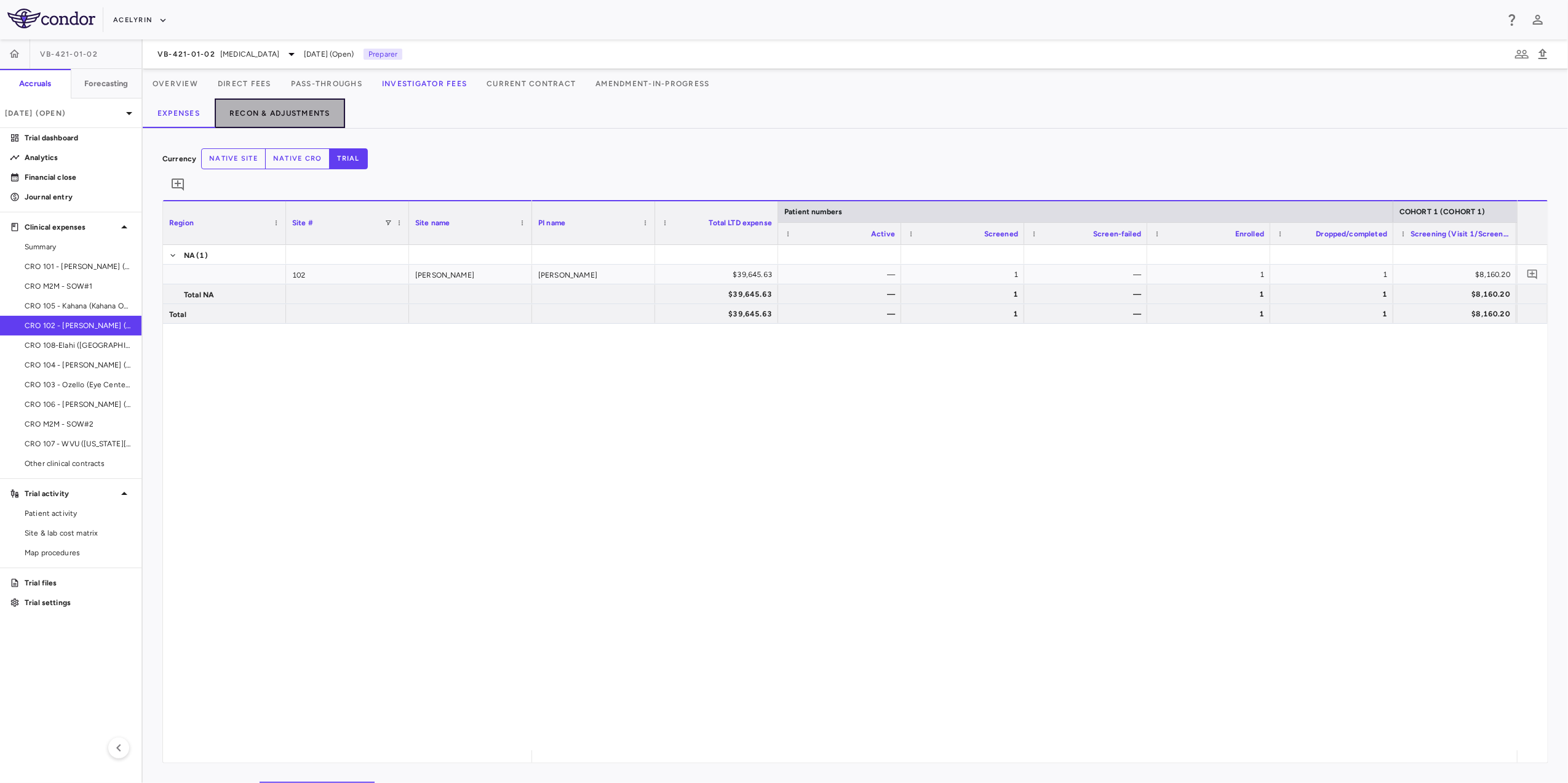
click at [310, 109] on button "Recon & Adjustments" at bounding box center [280, 112] width 130 height 29
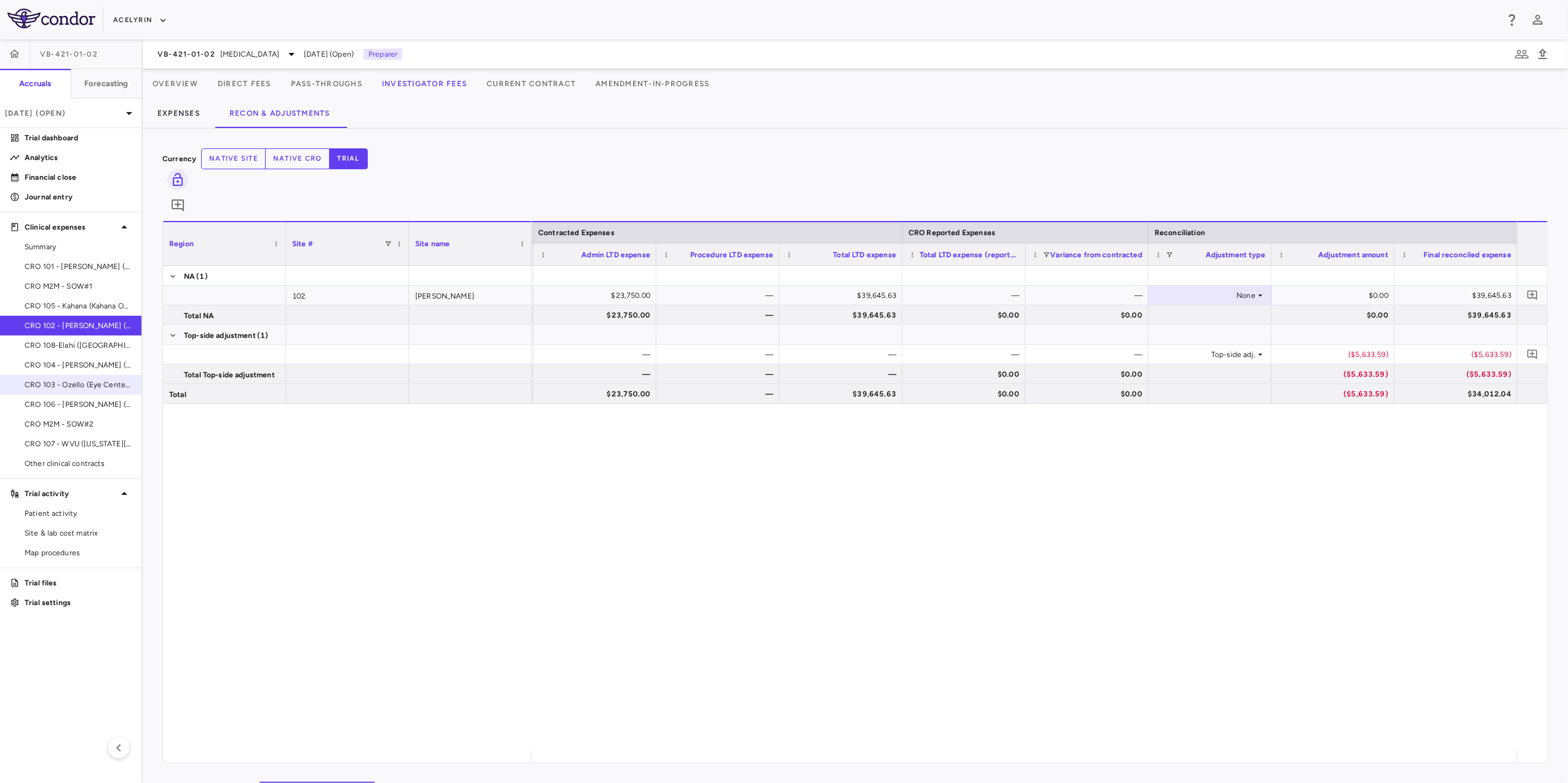
click at [93, 384] on span "CRO 103 - Ozello (Eye Center of [GEOGRAPHIC_DATA][US_STATE])" at bounding box center [77, 385] width 107 height 11
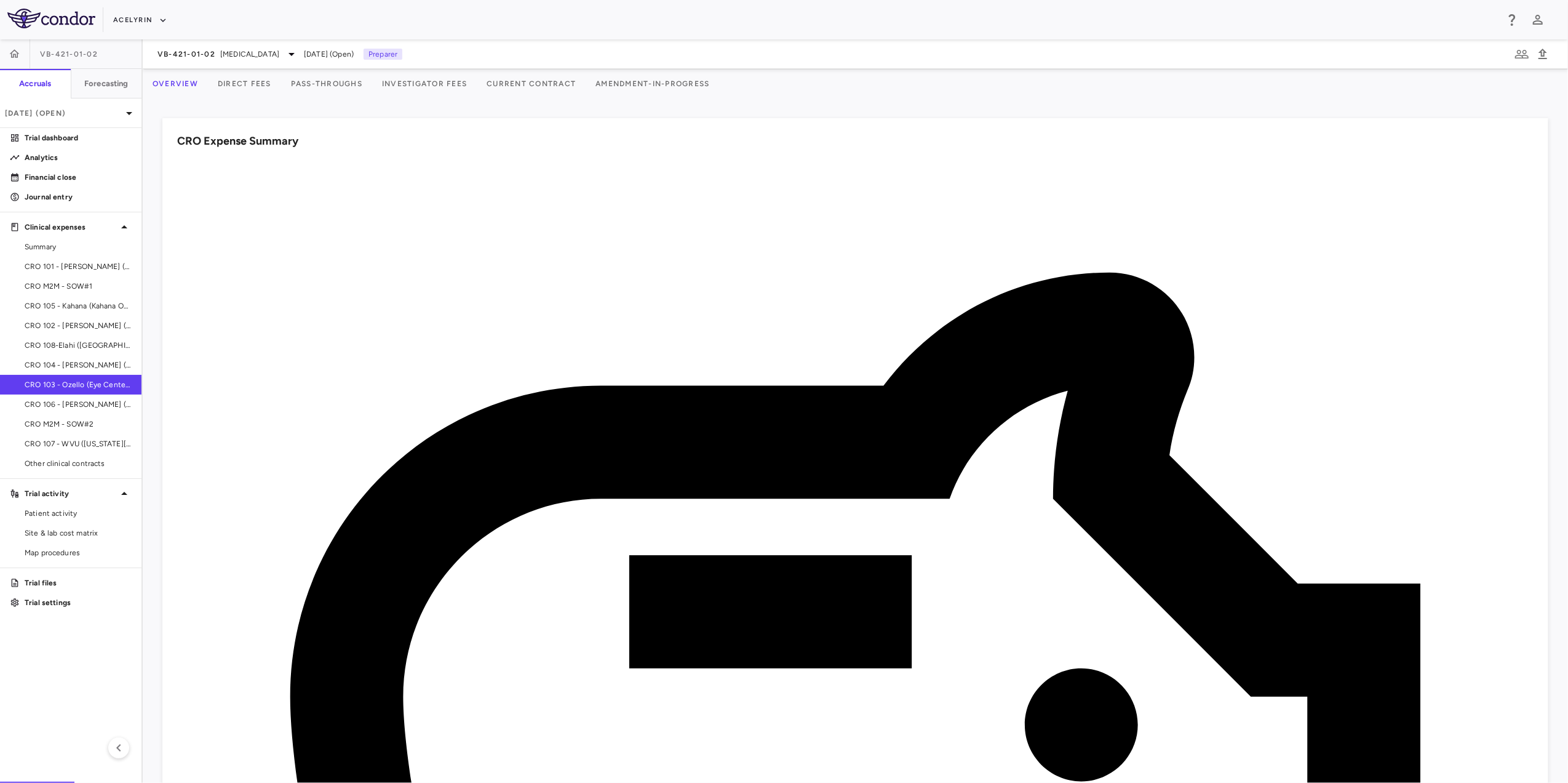
click at [445, 88] on button "Investigator Fees" at bounding box center [424, 83] width 105 height 29
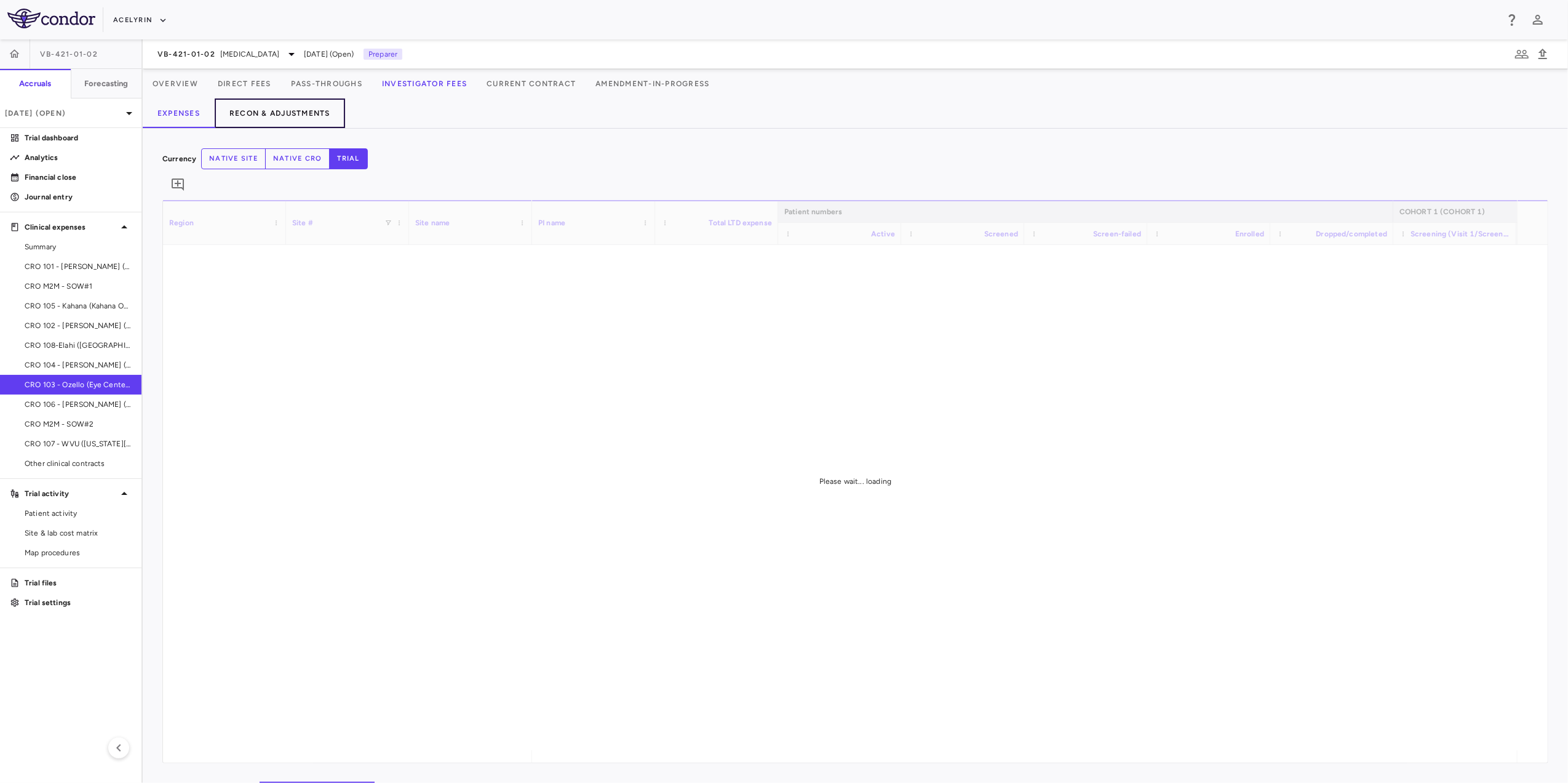
click at [296, 107] on button "Recon & Adjustments" at bounding box center [280, 112] width 130 height 29
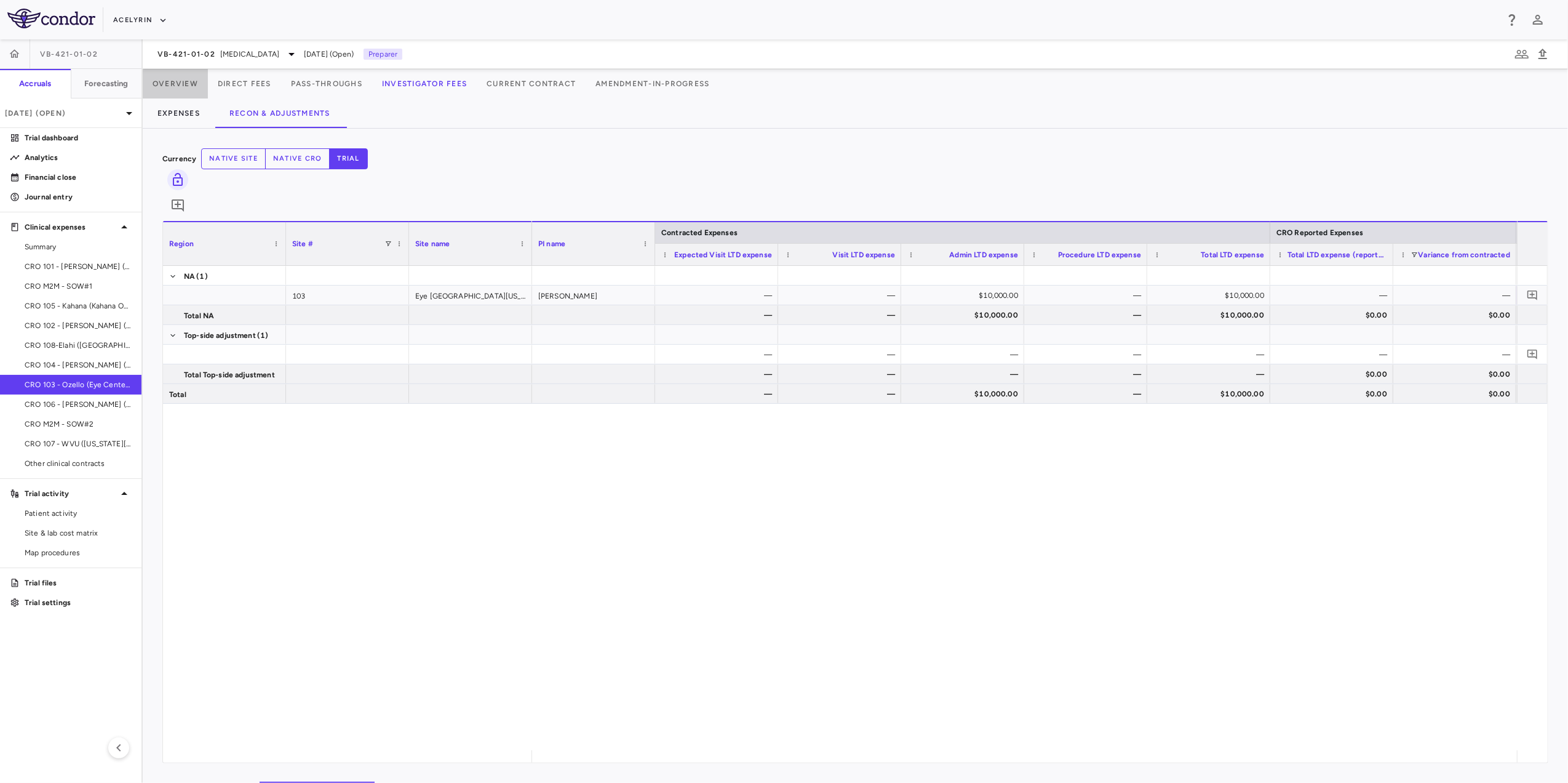
click at [181, 84] on button "Overview" at bounding box center [174, 83] width 65 height 29
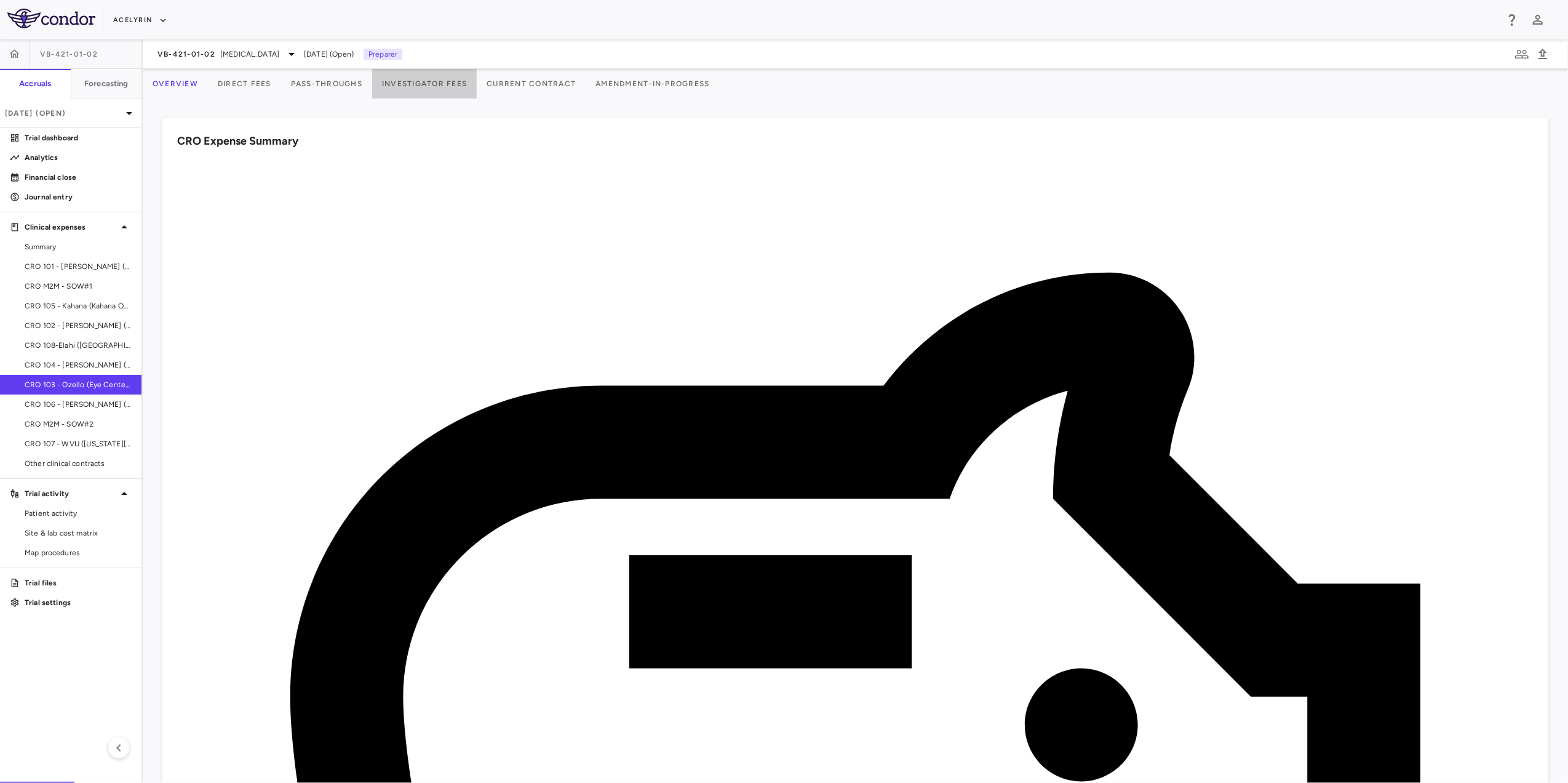
click at [457, 77] on button "Investigator Fees" at bounding box center [424, 83] width 105 height 29
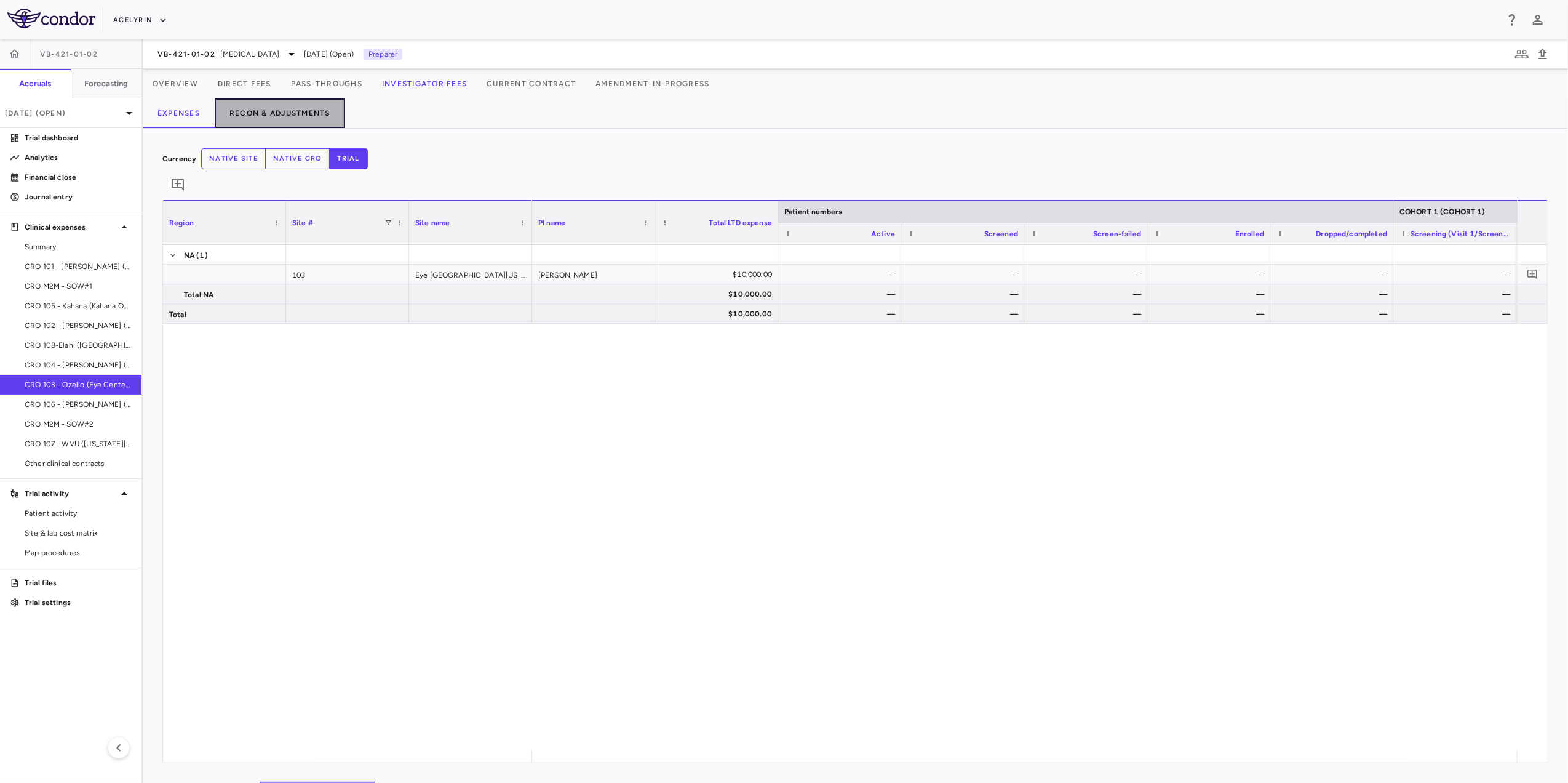
click at [304, 112] on button "Recon & Adjustments" at bounding box center [280, 112] width 130 height 29
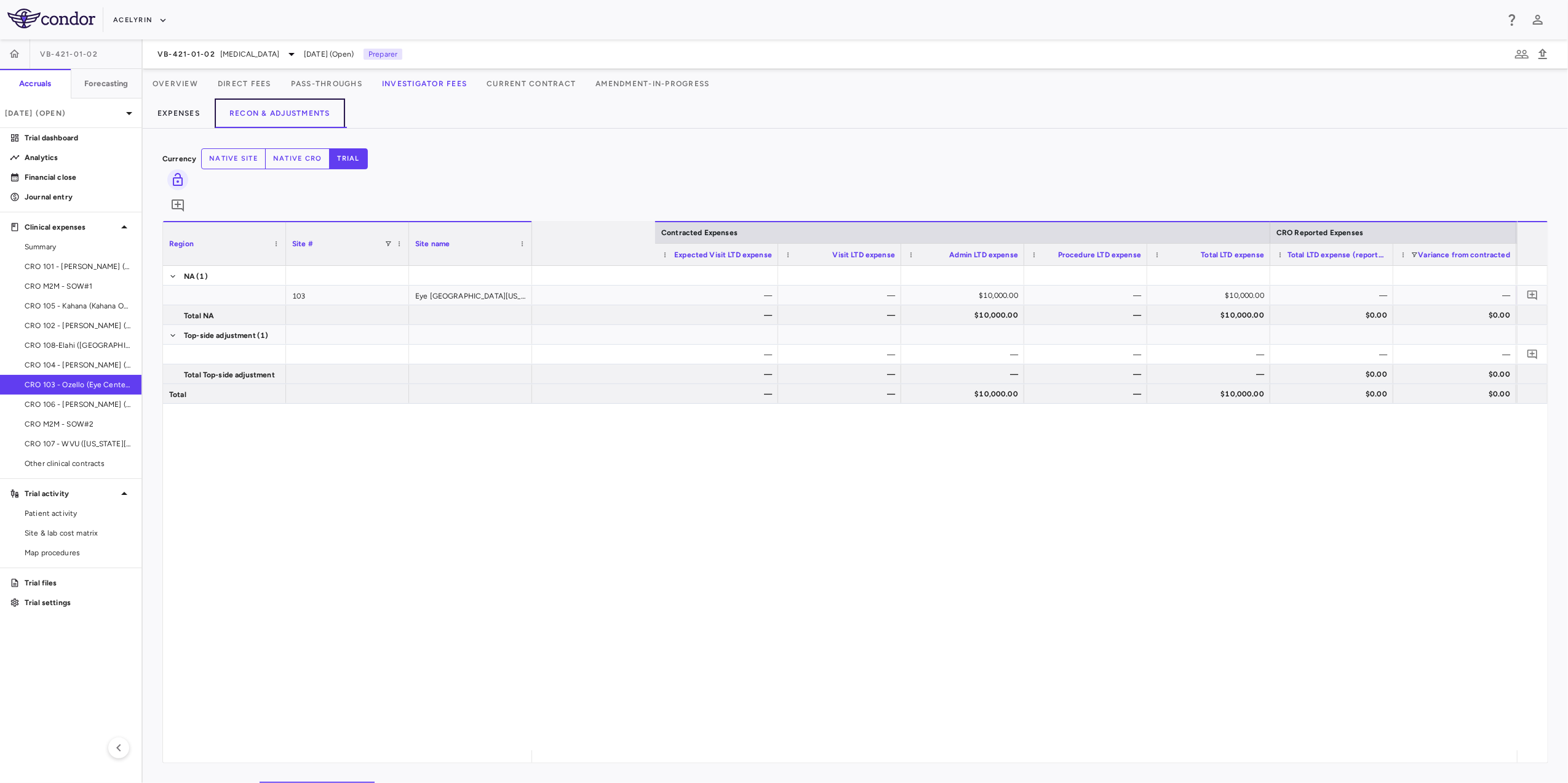
scroll to position [0, 368]
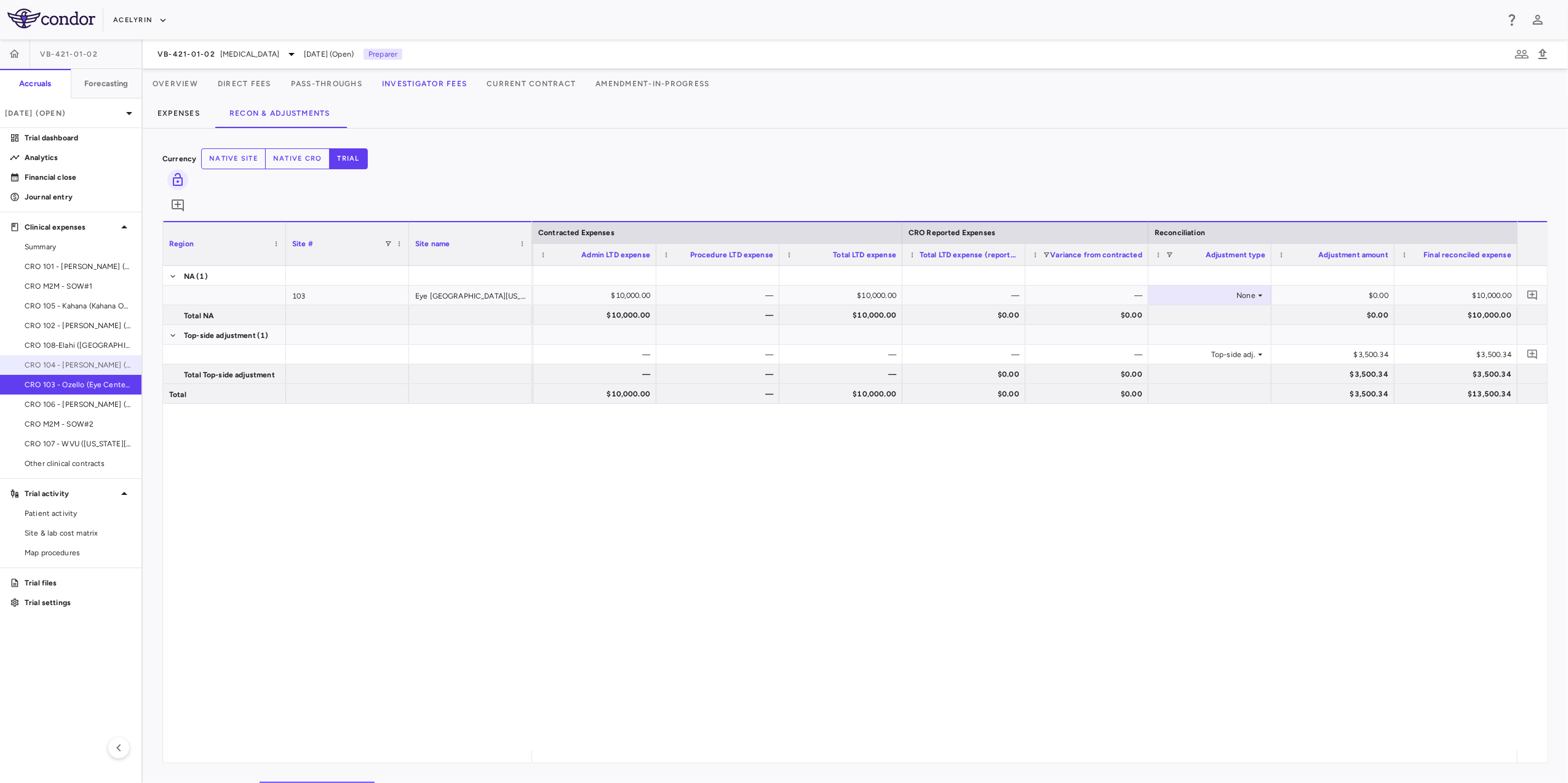
click at [69, 360] on span "CRO 104 - [PERSON_NAME] ([PERSON_NAME] Eye Group)" at bounding box center [77, 365] width 107 height 11
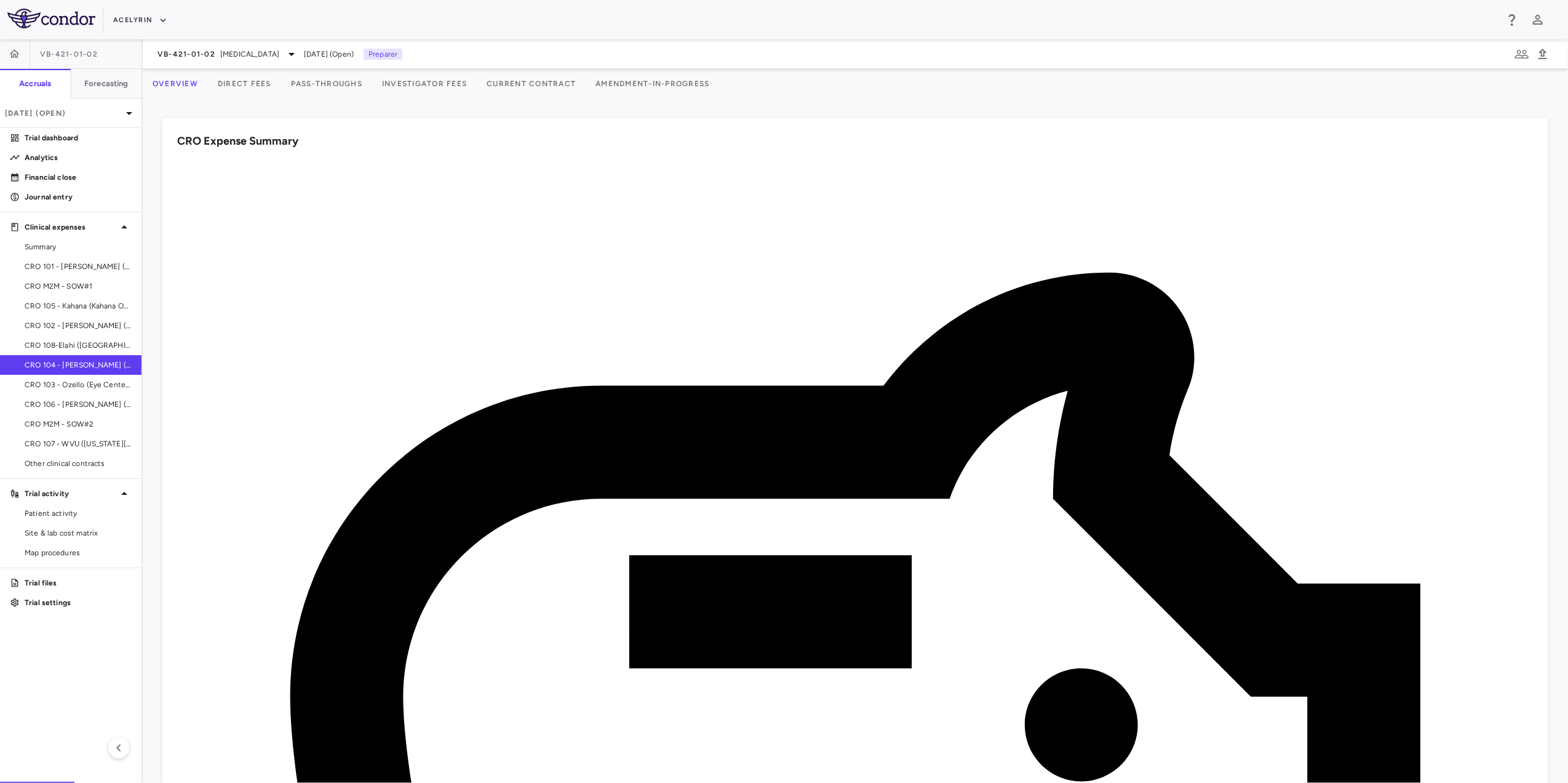
click at [465, 75] on button "Investigator Fees" at bounding box center [424, 83] width 105 height 29
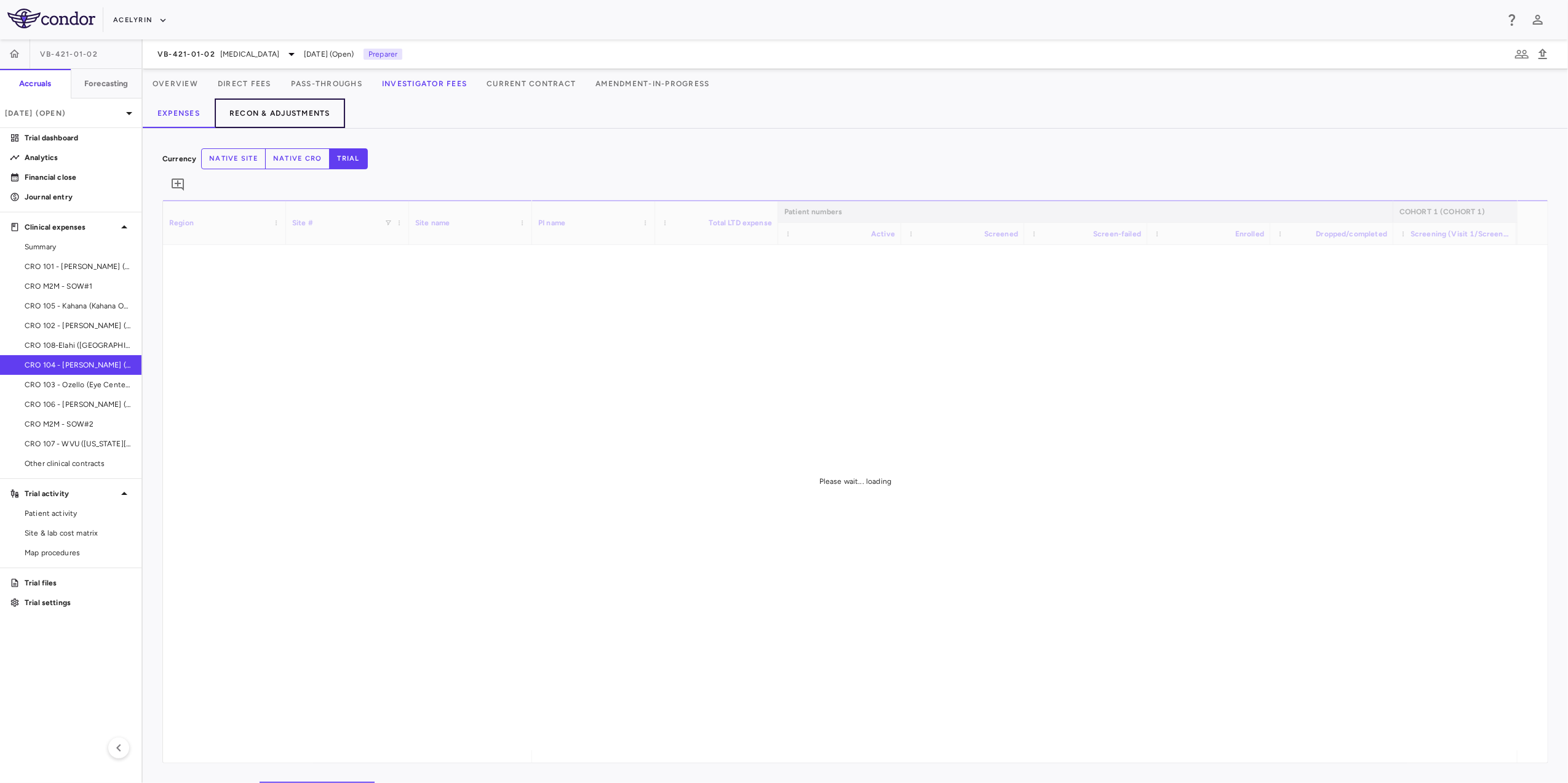
click at [316, 104] on button "Recon & Adjustments" at bounding box center [280, 112] width 130 height 29
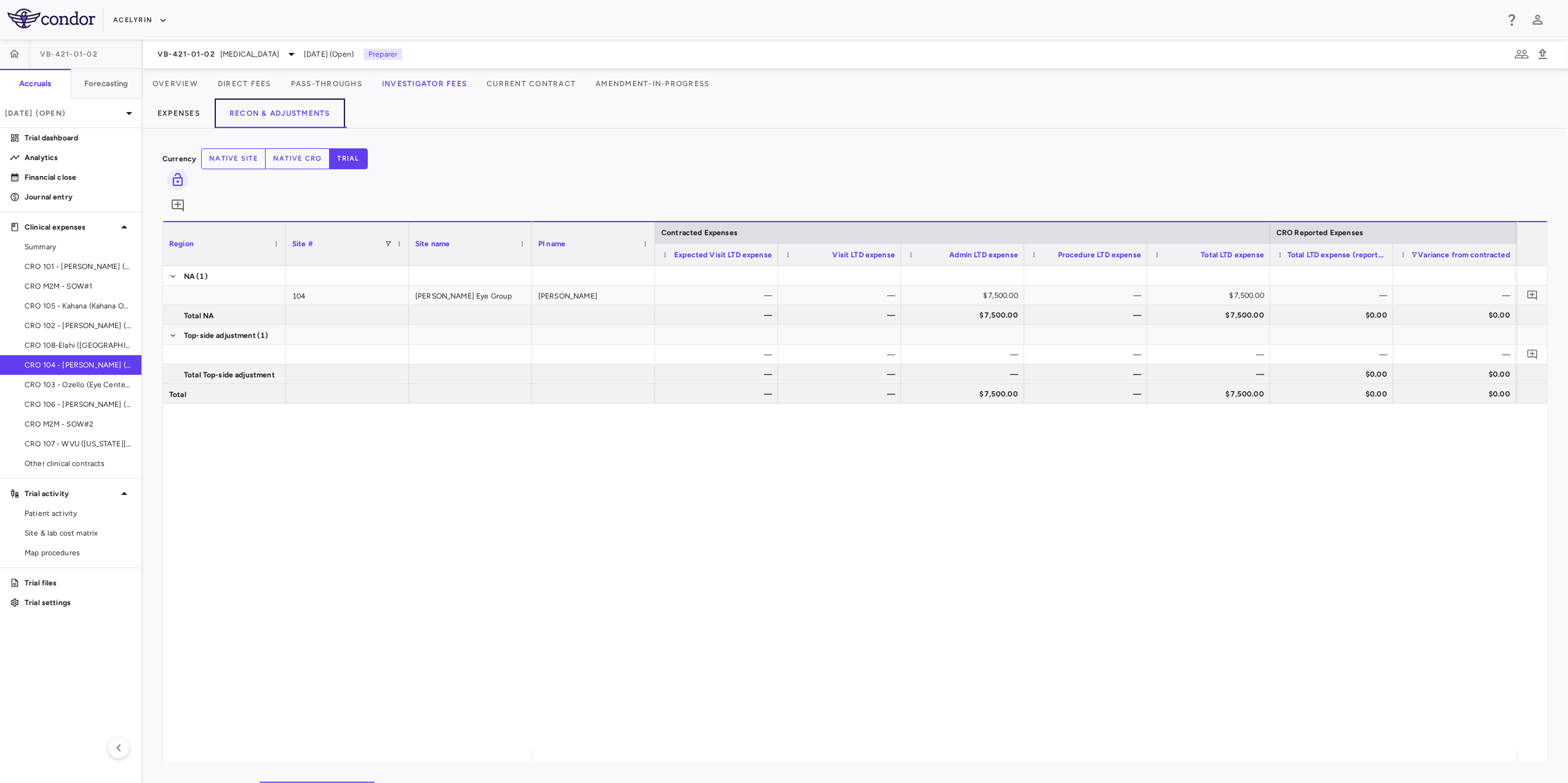
scroll to position [0, 368]
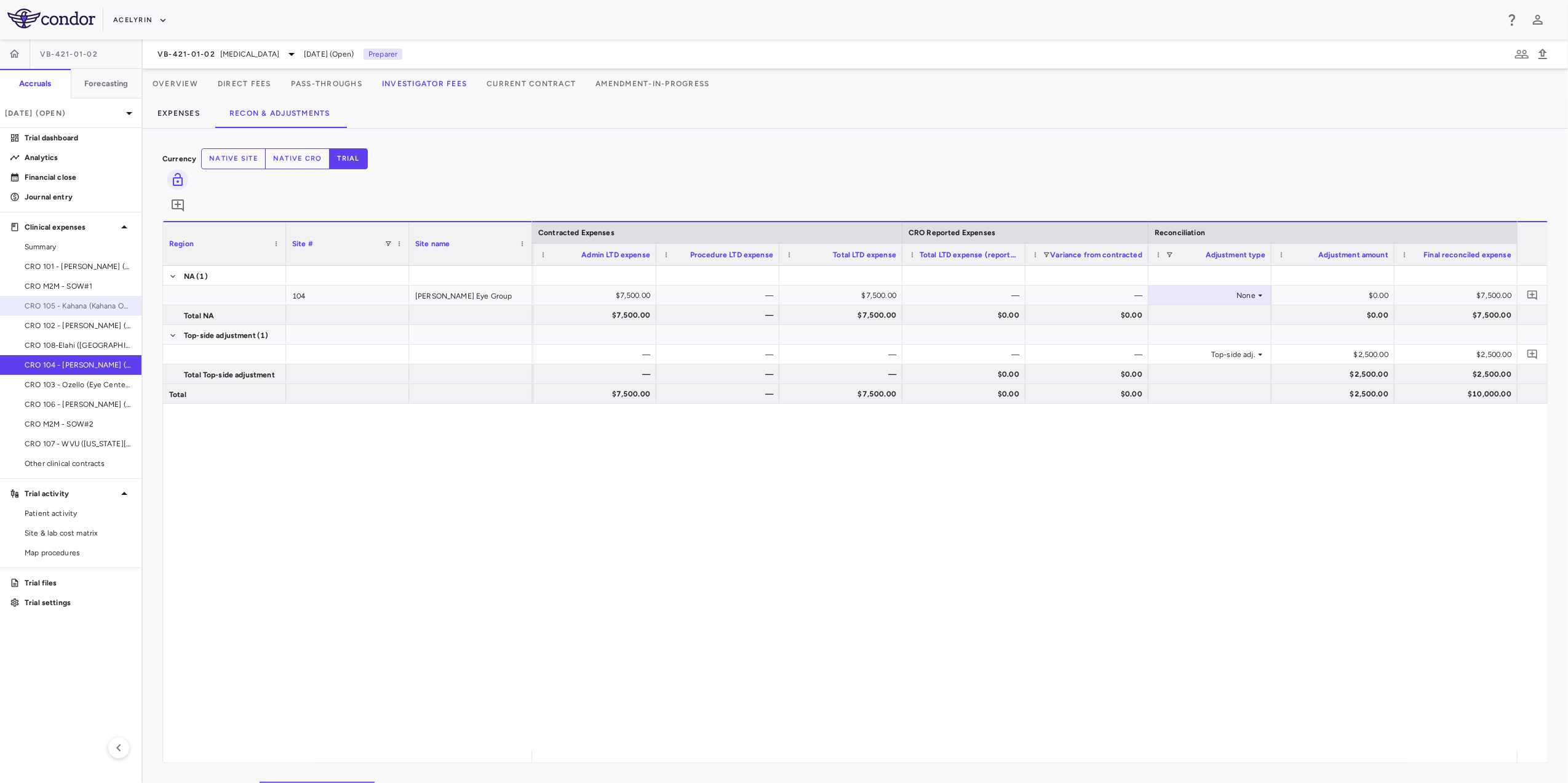
click at [78, 304] on span "CRO 105 - Kahana (Kahana Oculoplastic Surgery)" at bounding box center [77, 306] width 107 height 11
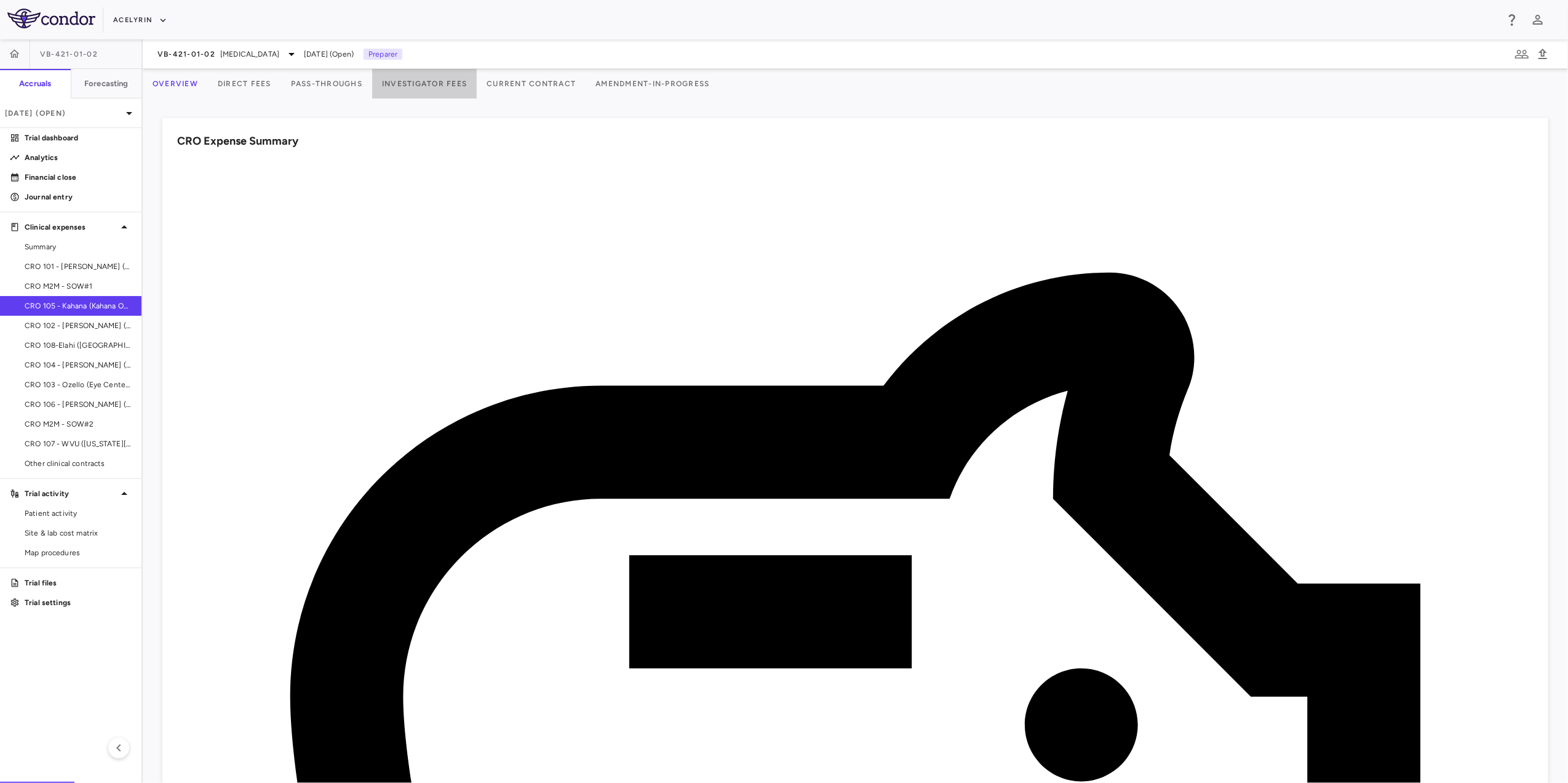
click at [475, 82] on button "Investigator Fees" at bounding box center [424, 83] width 105 height 29
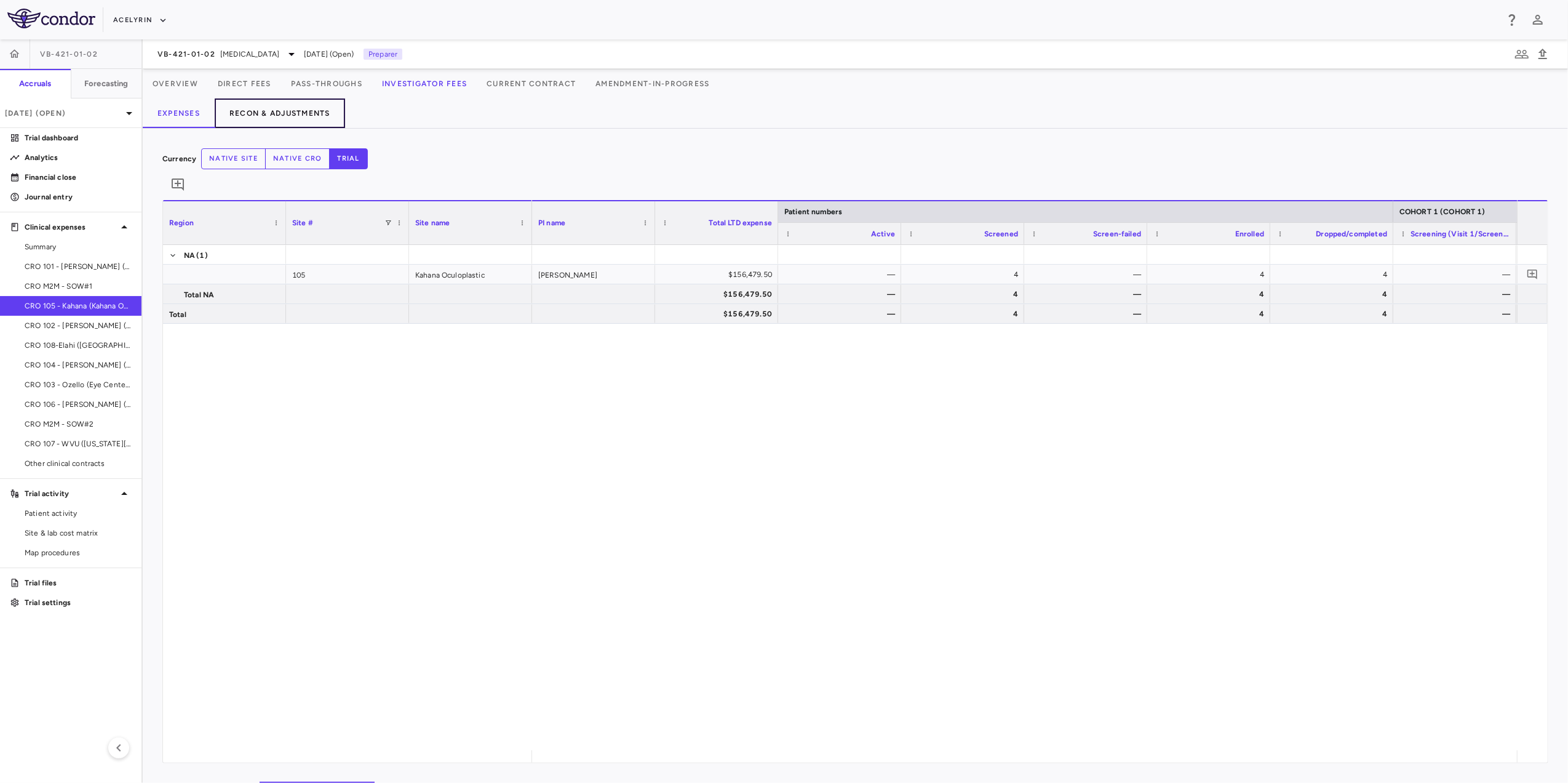
click at [292, 114] on button "Recon & Adjustments" at bounding box center [280, 112] width 130 height 29
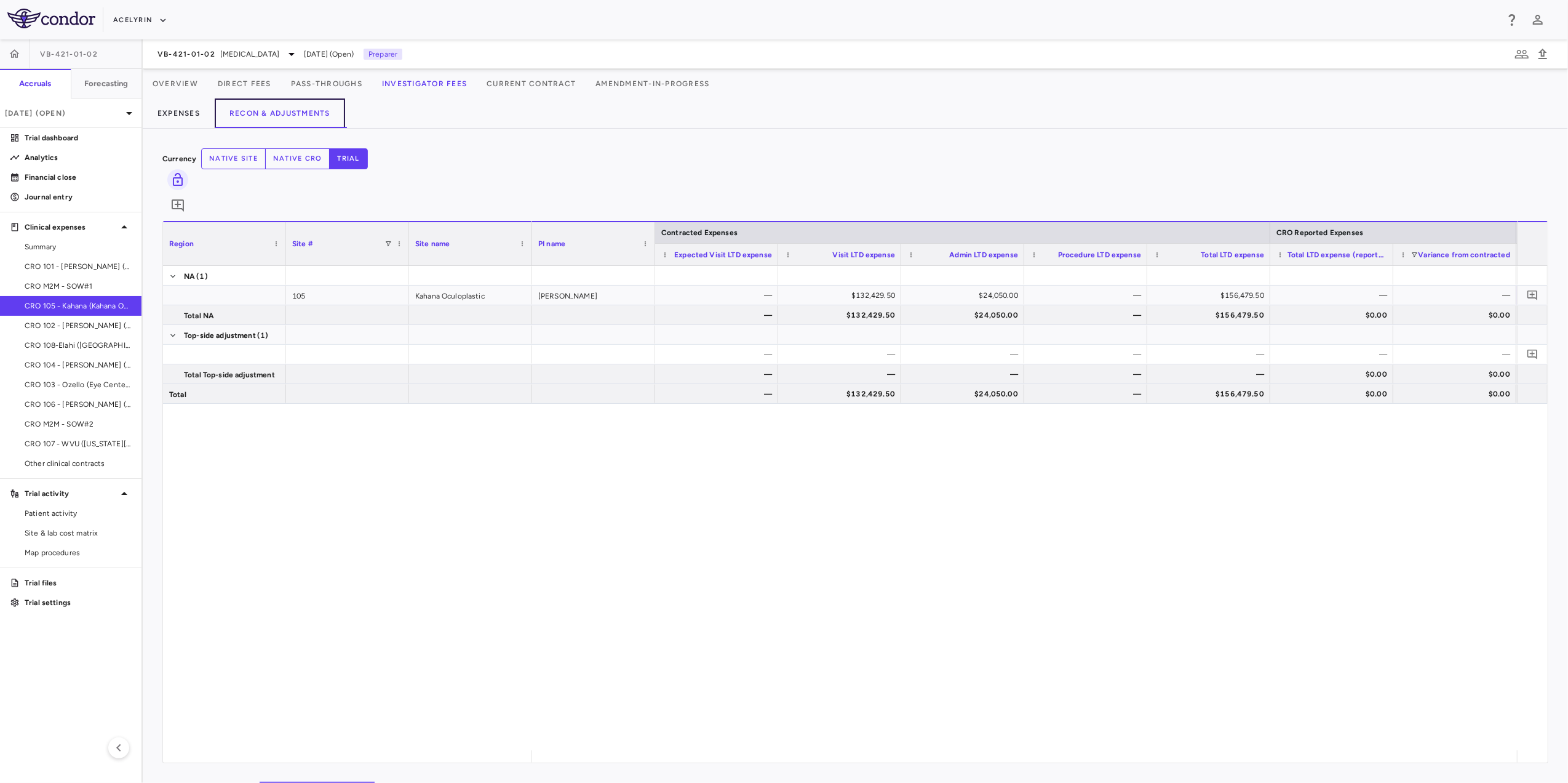
scroll to position [0, 368]
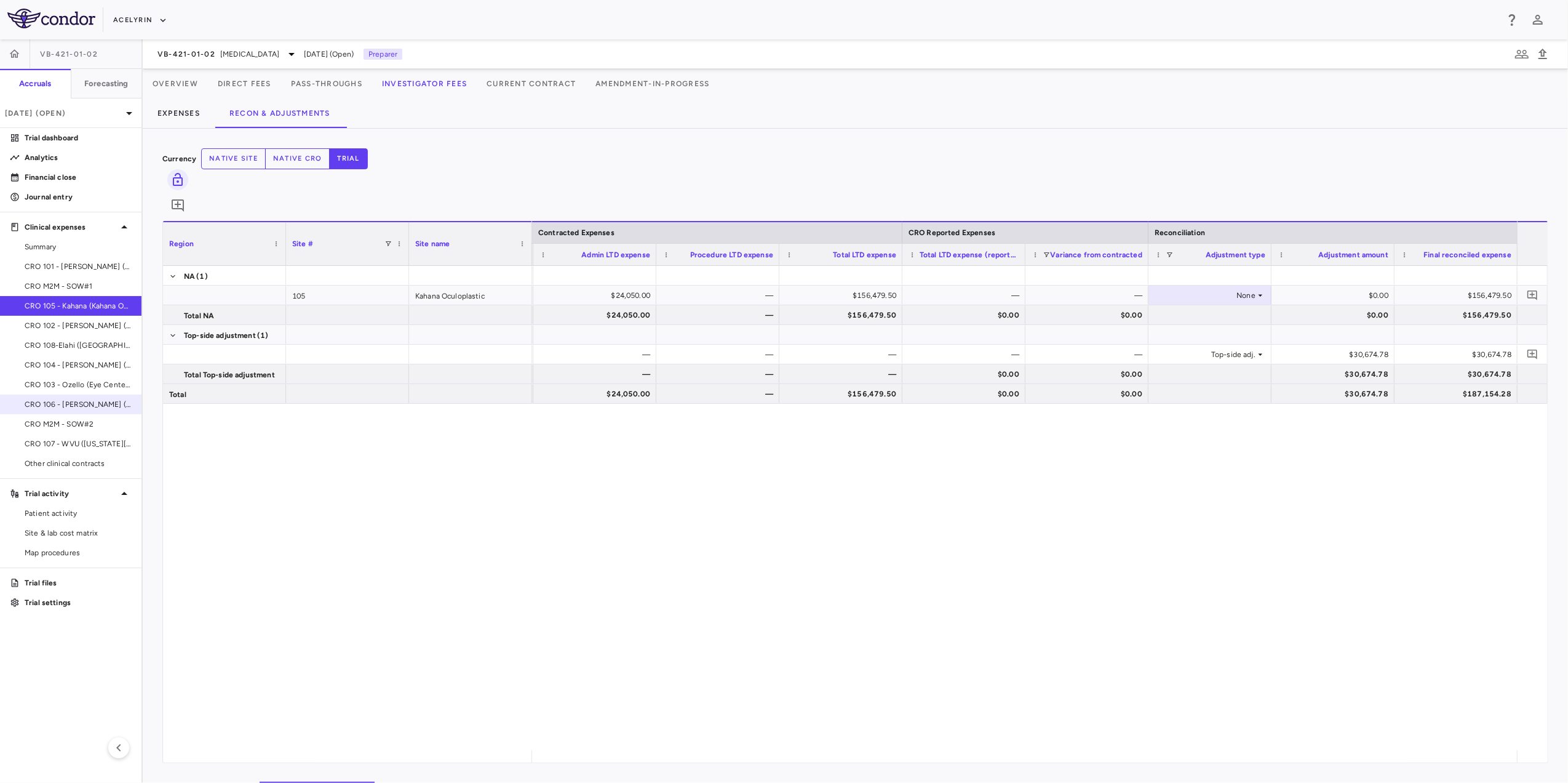
click at [72, 407] on span "CRO 106 - [PERSON_NAME] ([GEOGRAPHIC_DATA])" at bounding box center [77, 405] width 107 height 11
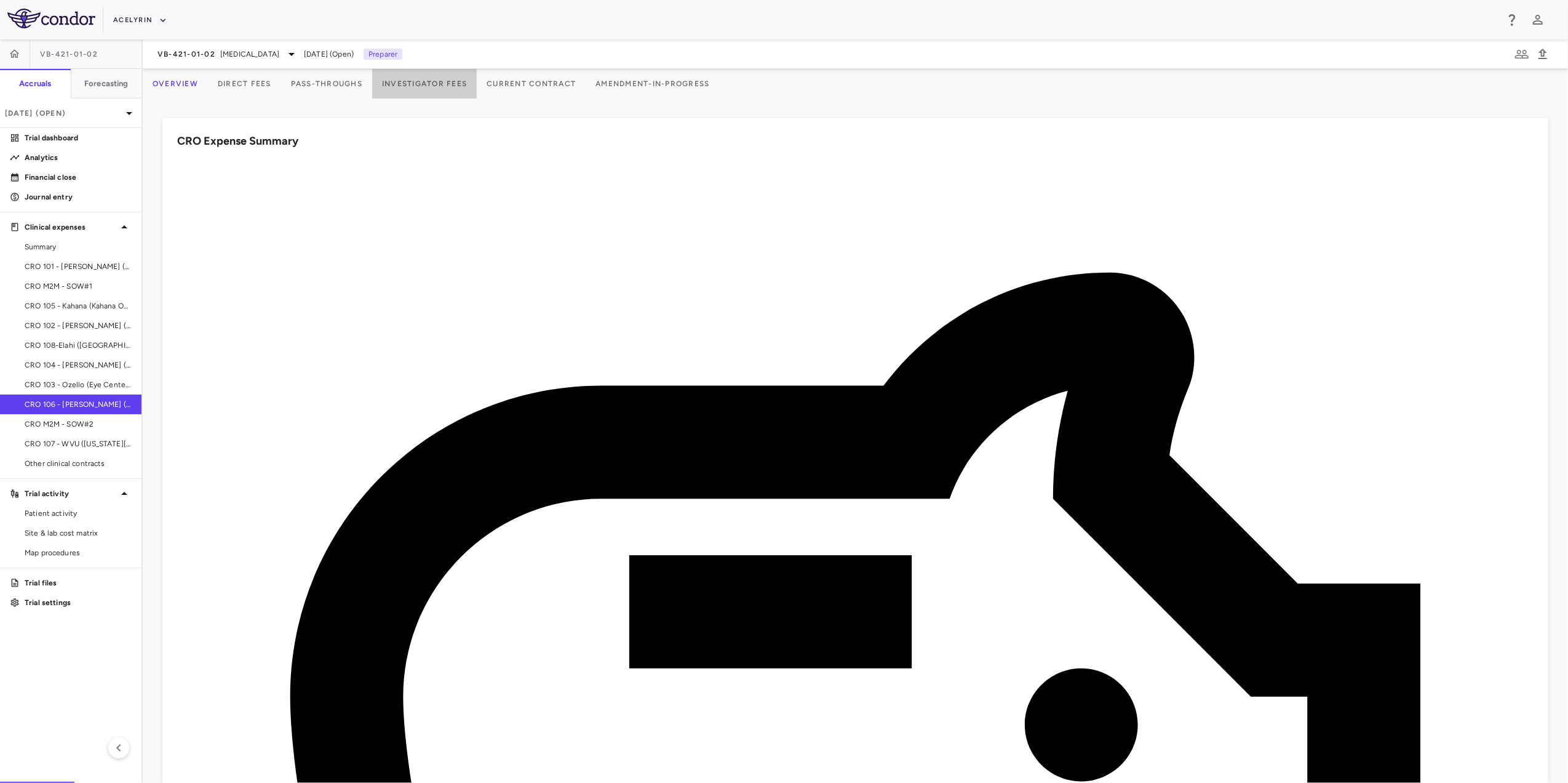
click at [460, 80] on button "Investigator Fees" at bounding box center [424, 83] width 105 height 29
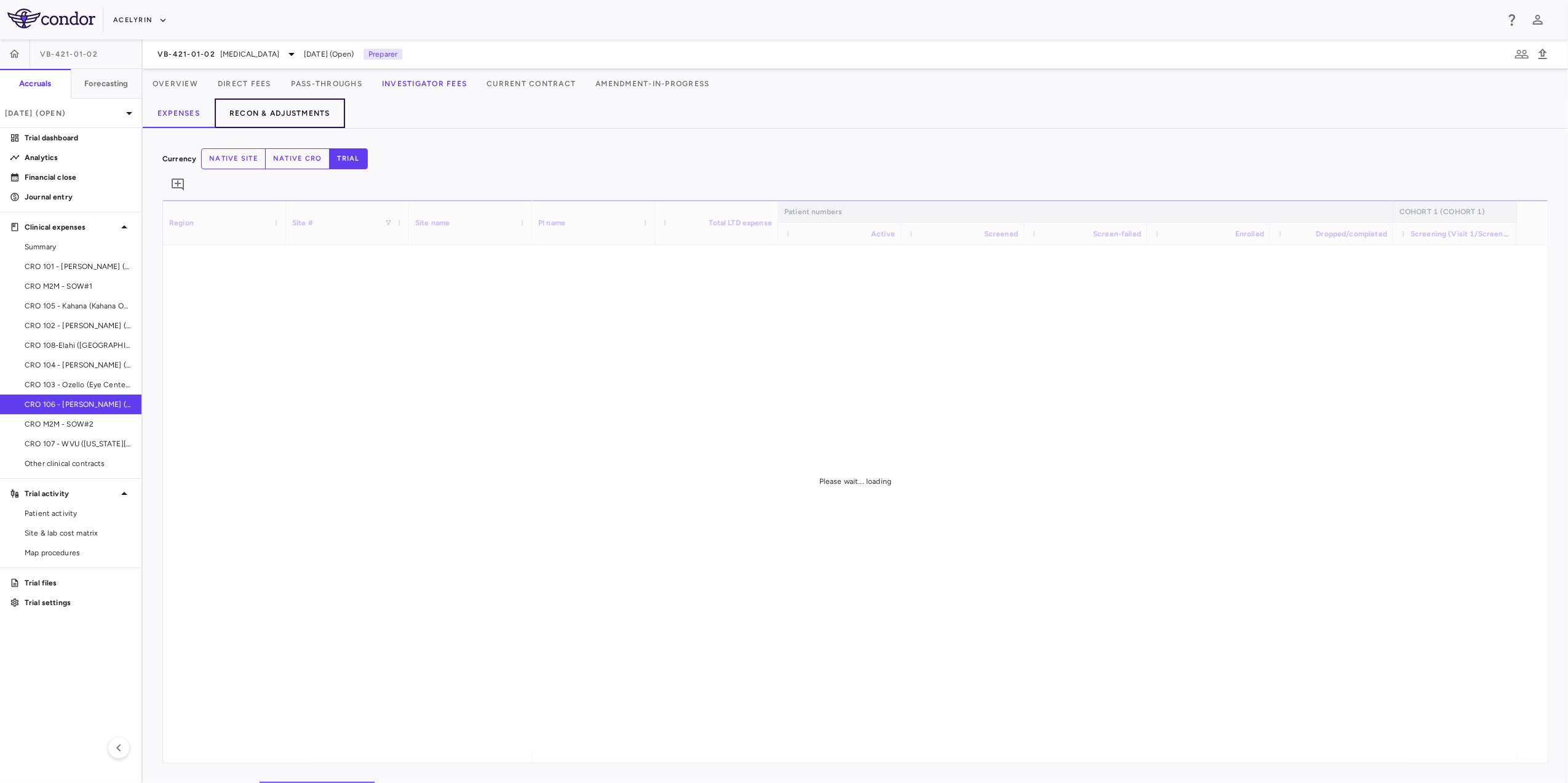
click at [298, 107] on button "Recon & Adjustments" at bounding box center [280, 112] width 130 height 29
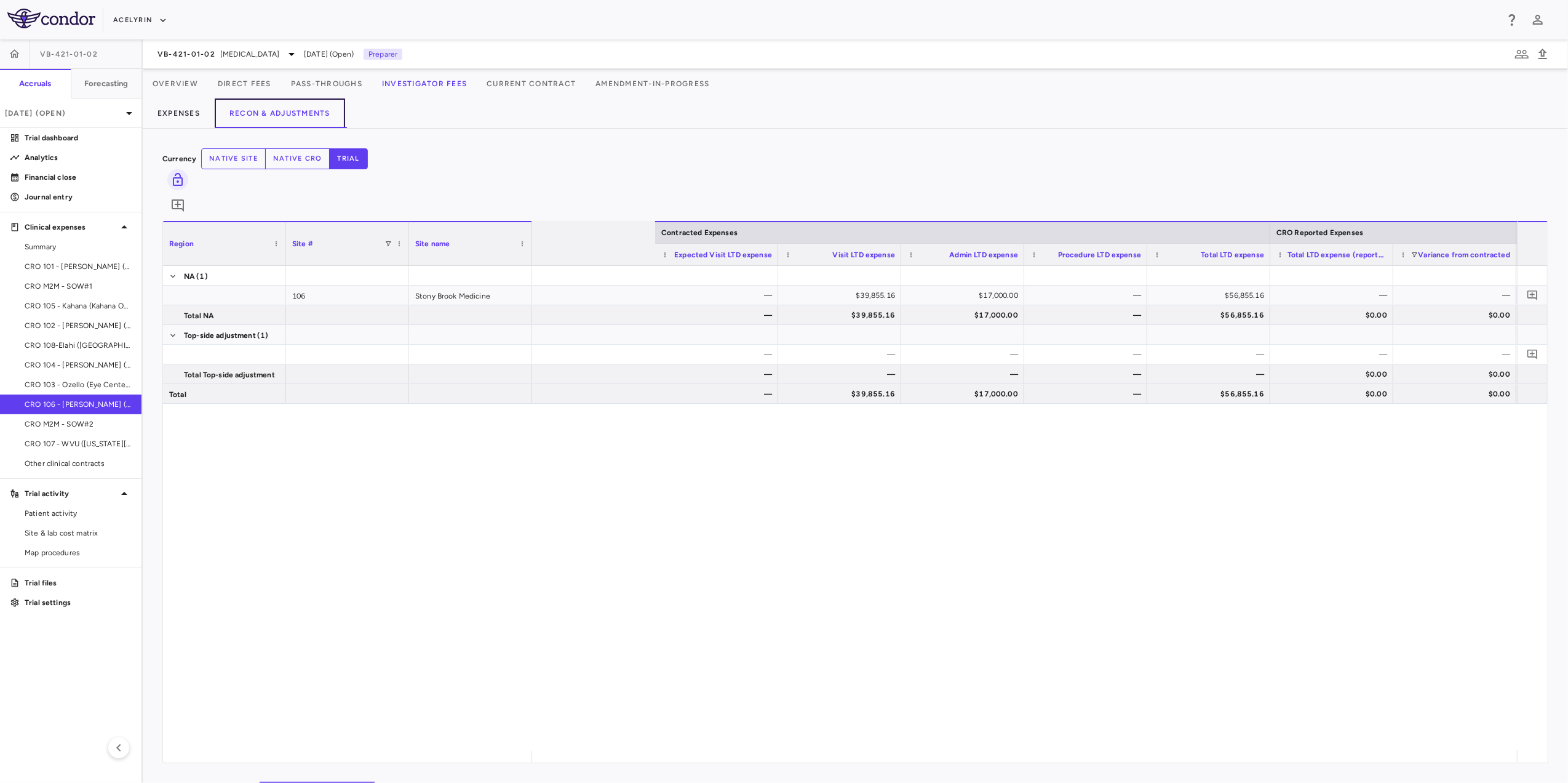
scroll to position [0, 368]
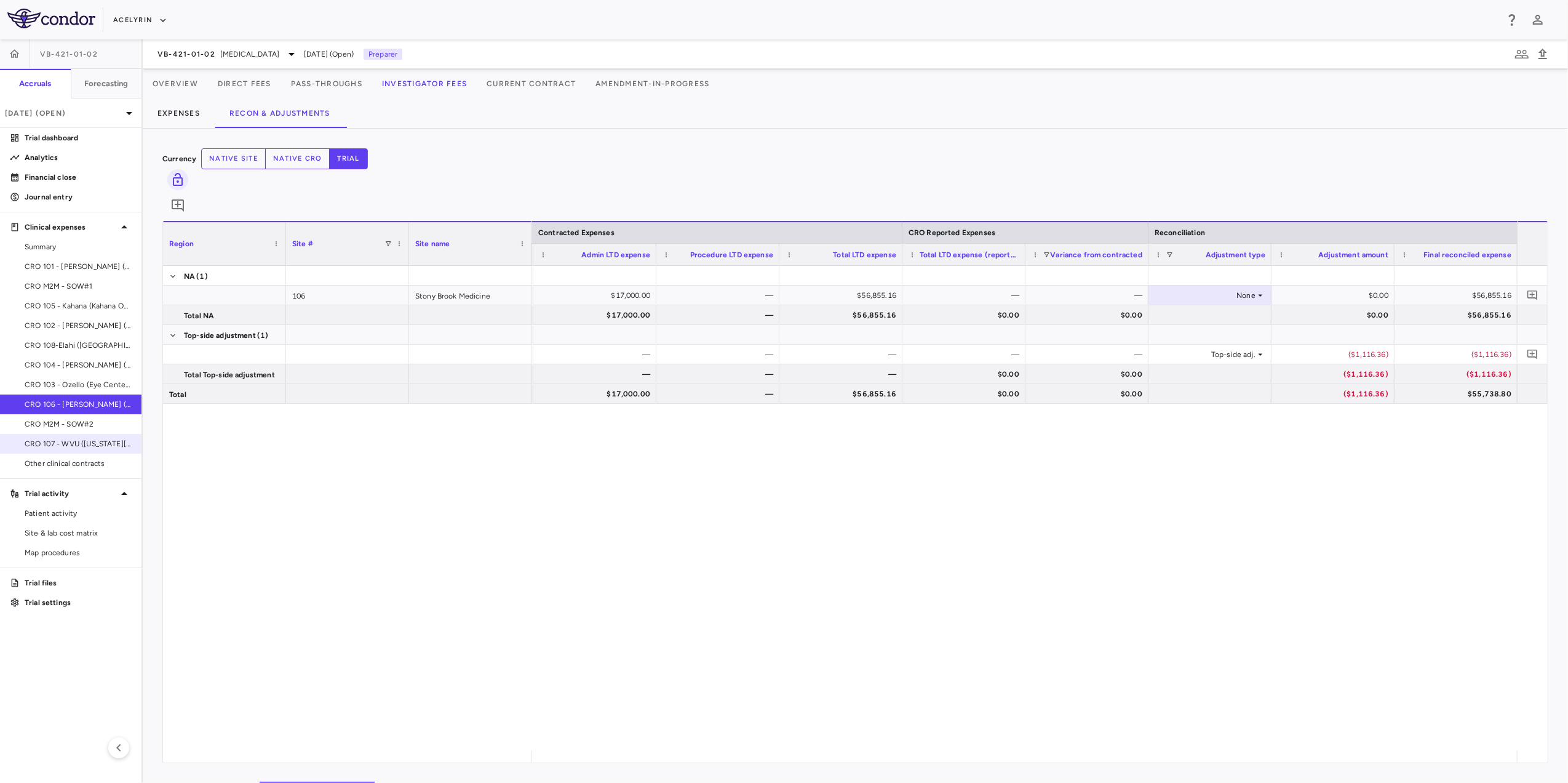
click at [45, 448] on span "CRO 107 - WVU ([US_STATE][GEOGRAPHIC_DATA])" at bounding box center [77, 443] width 107 height 11
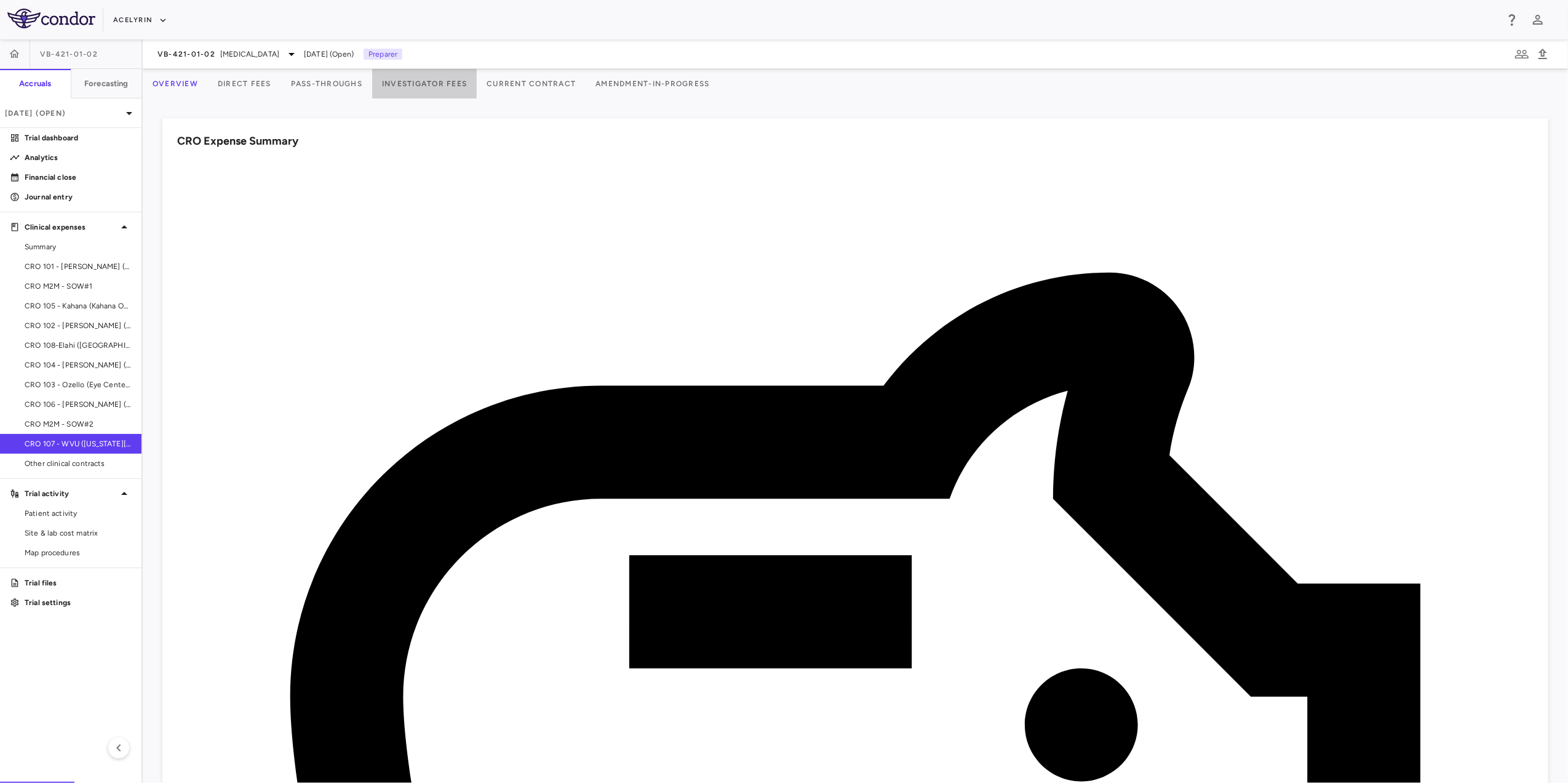
click at [477, 78] on button "Investigator Fees" at bounding box center [424, 83] width 105 height 29
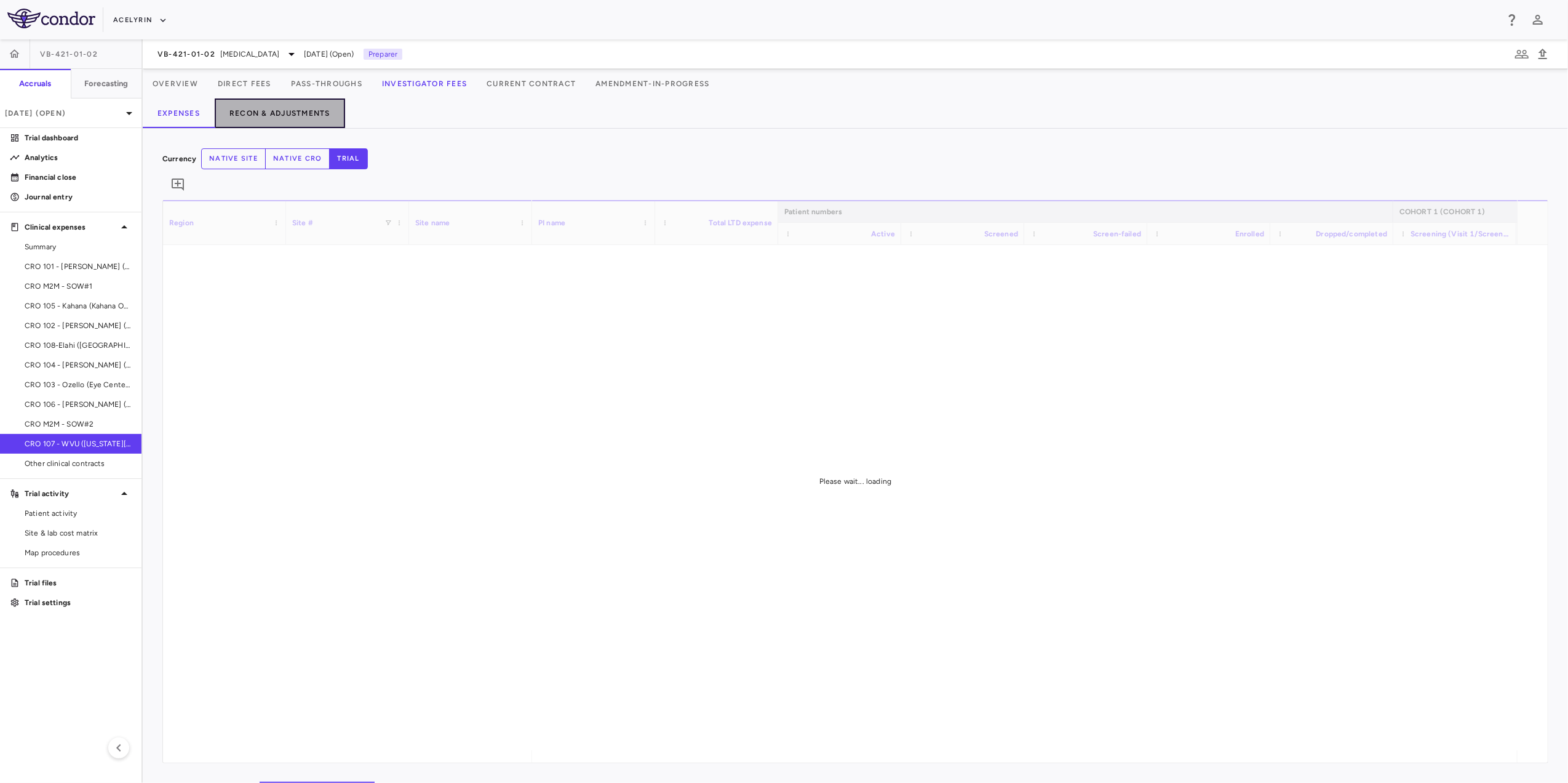
click at [296, 106] on button "Recon & Adjustments" at bounding box center [280, 112] width 130 height 29
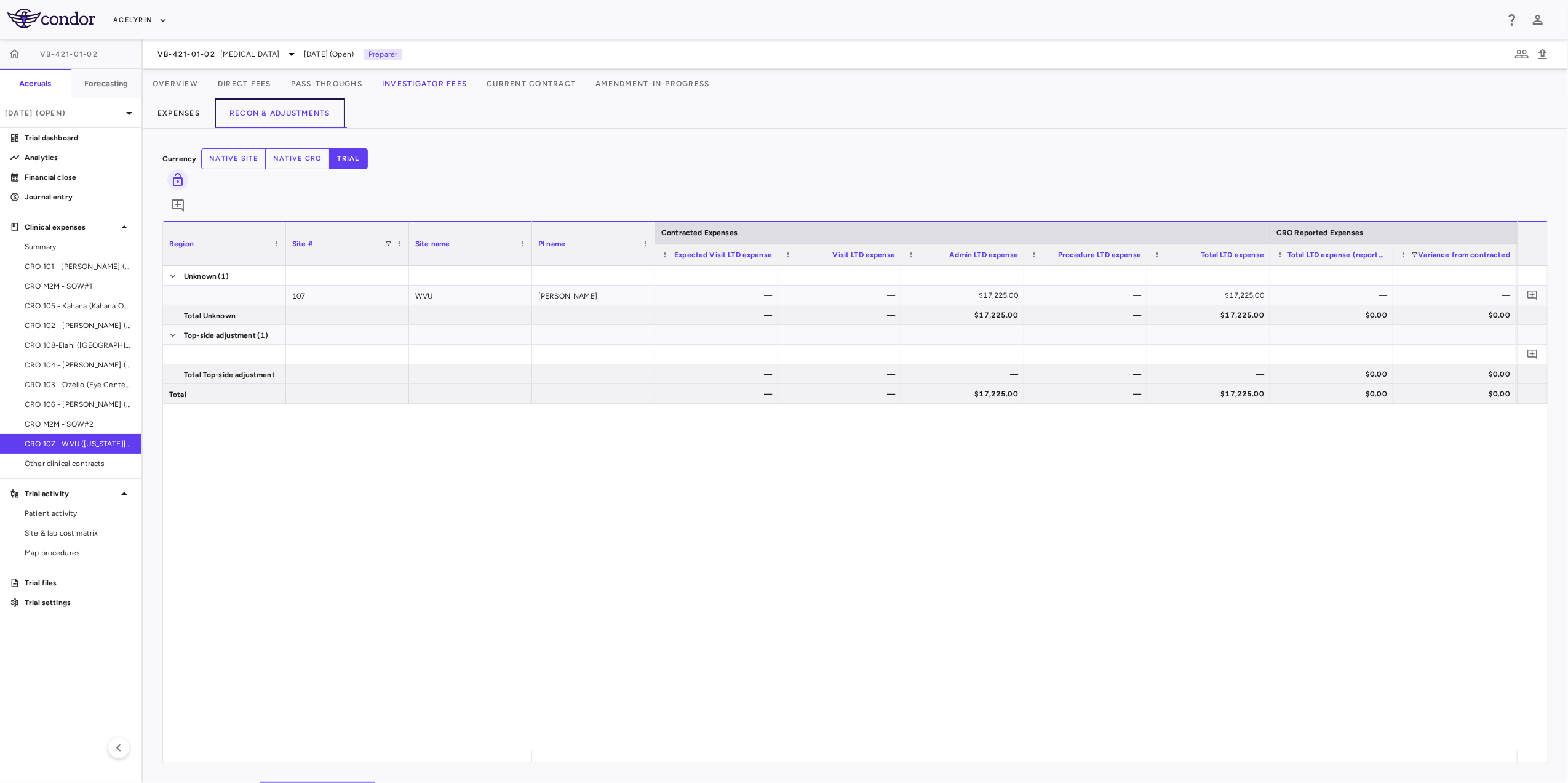
scroll to position [0, 368]
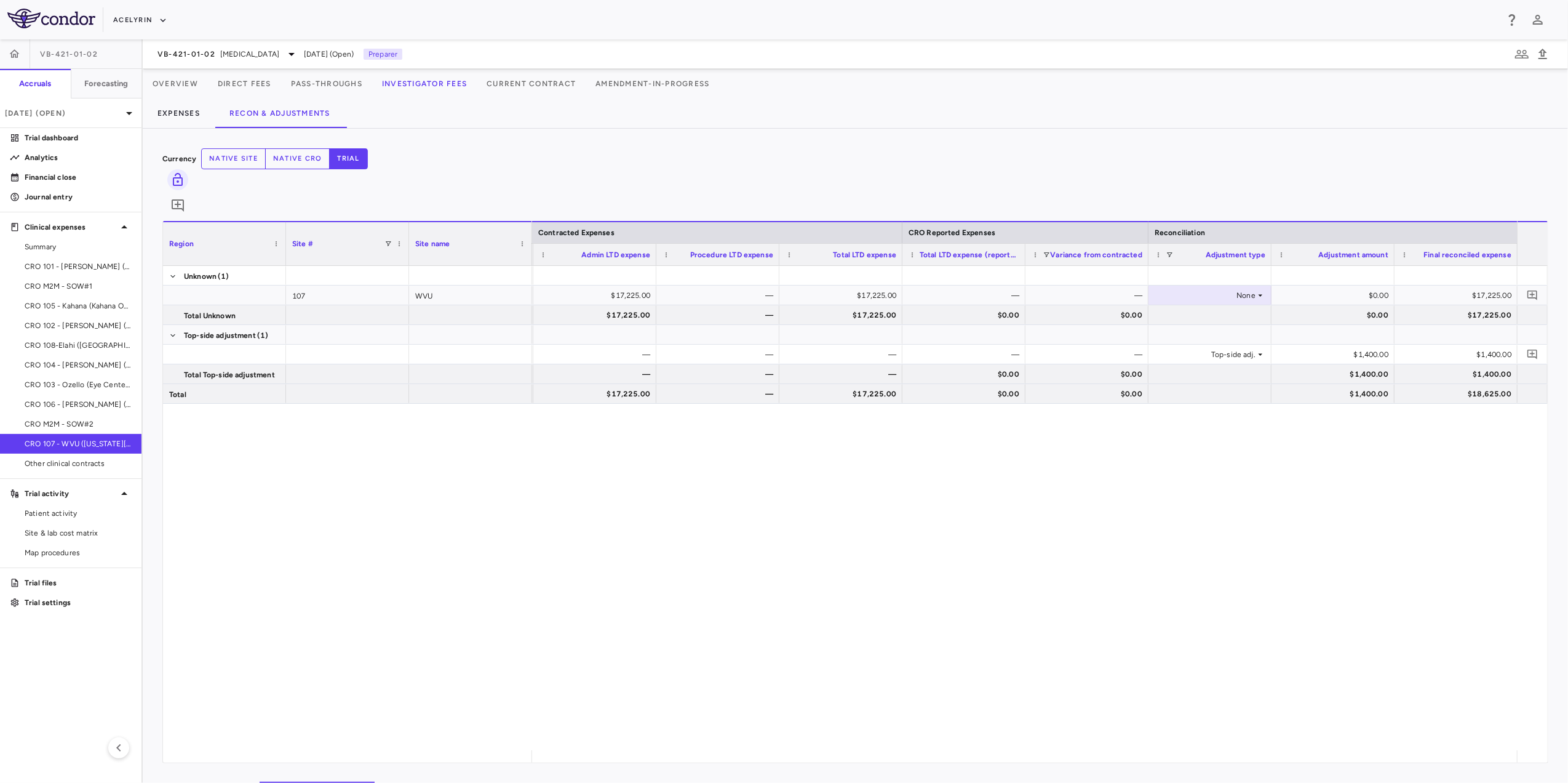
click at [1063, 593] on div "— — $17,225.00 — $17,225.00 — — None $0.00 $17,225.00 — — $17,225.00 — $17,225.…" at bounding box center [1024, 508] width 984 height 484
click at [101, 342] on span "CRO 108-Elahi ([GEOGRAPHIC_DATA] Aesthetic Surgery" at bounding box center [77, 345] width 107 height 11
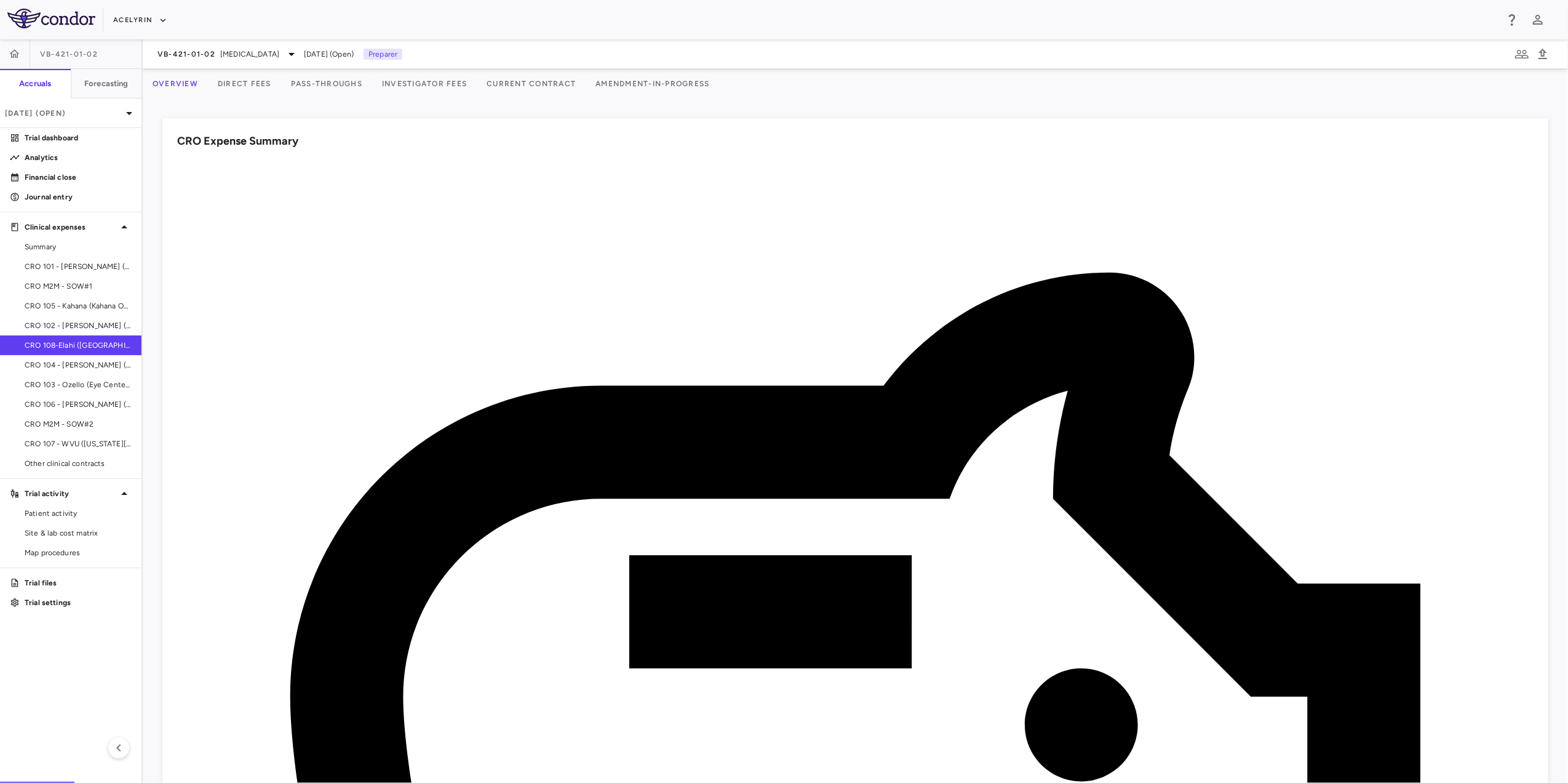
click at [463, 84] on button "Investigator Fees" at bounding box center [424, 83] width 105 height 29
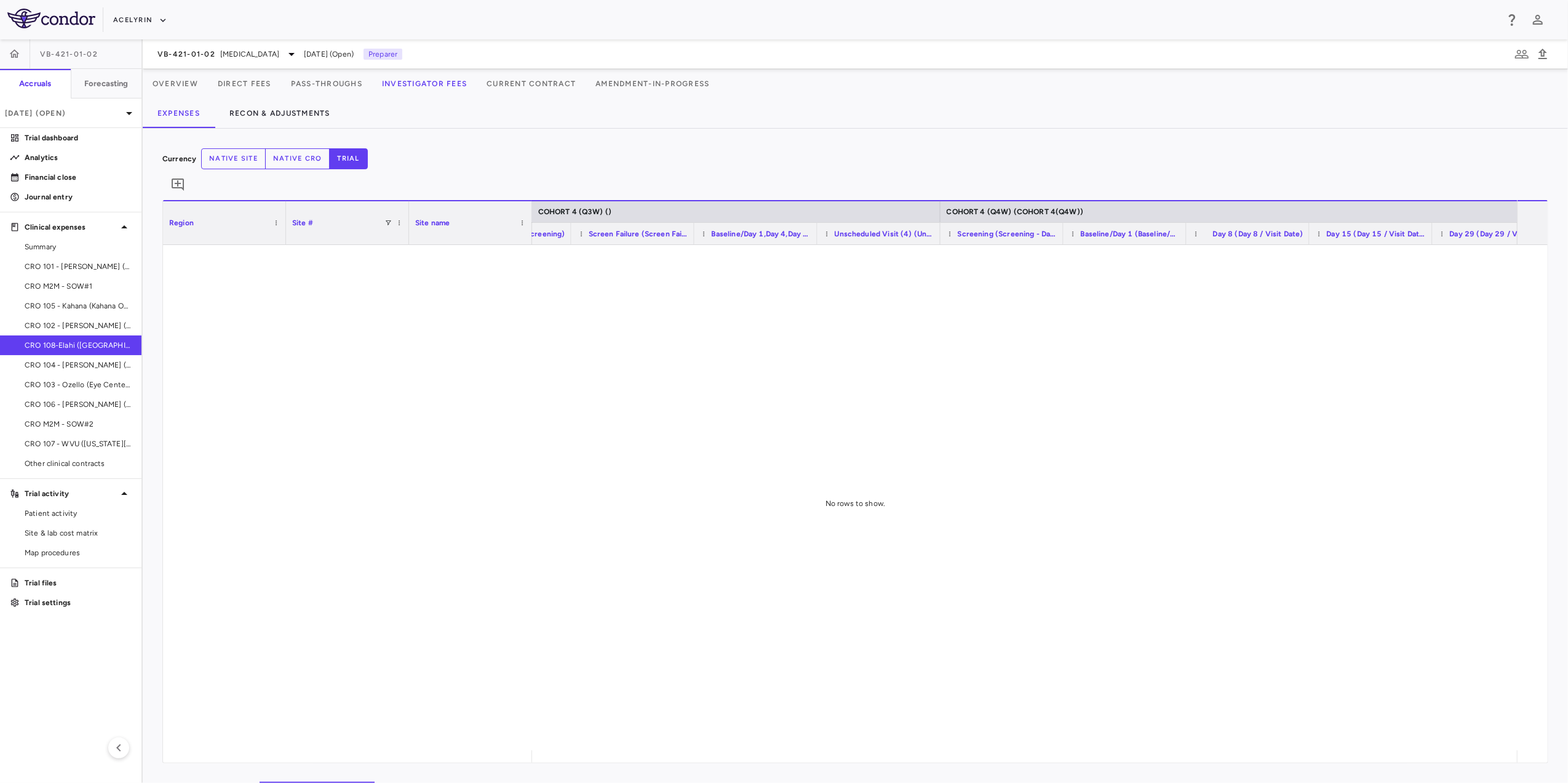
scroll to position [0, 9839]
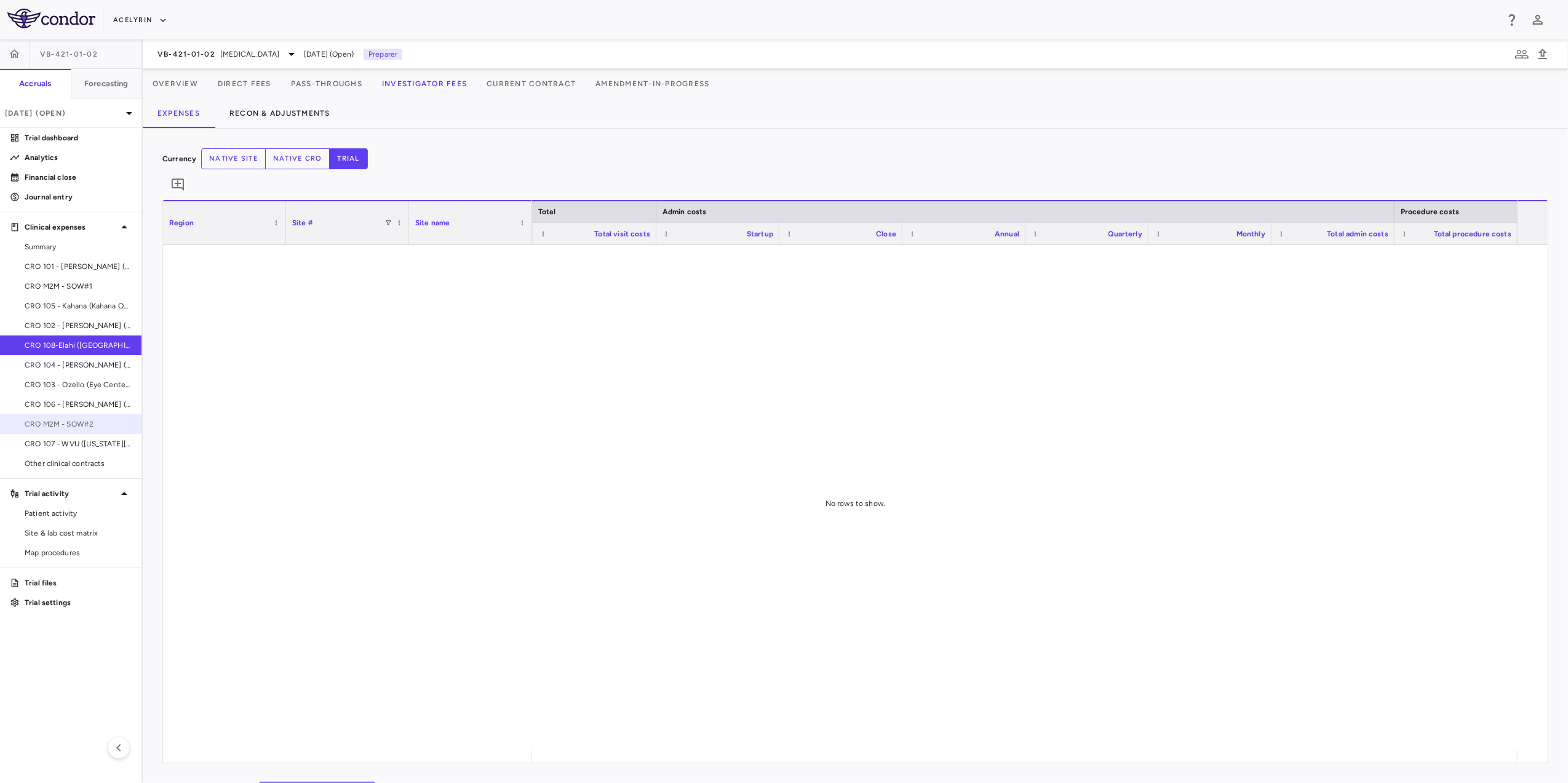
click at [94, 425] on span "CRO M2M - SOW#2" at bounding box center [77, 425] width 107 height 11
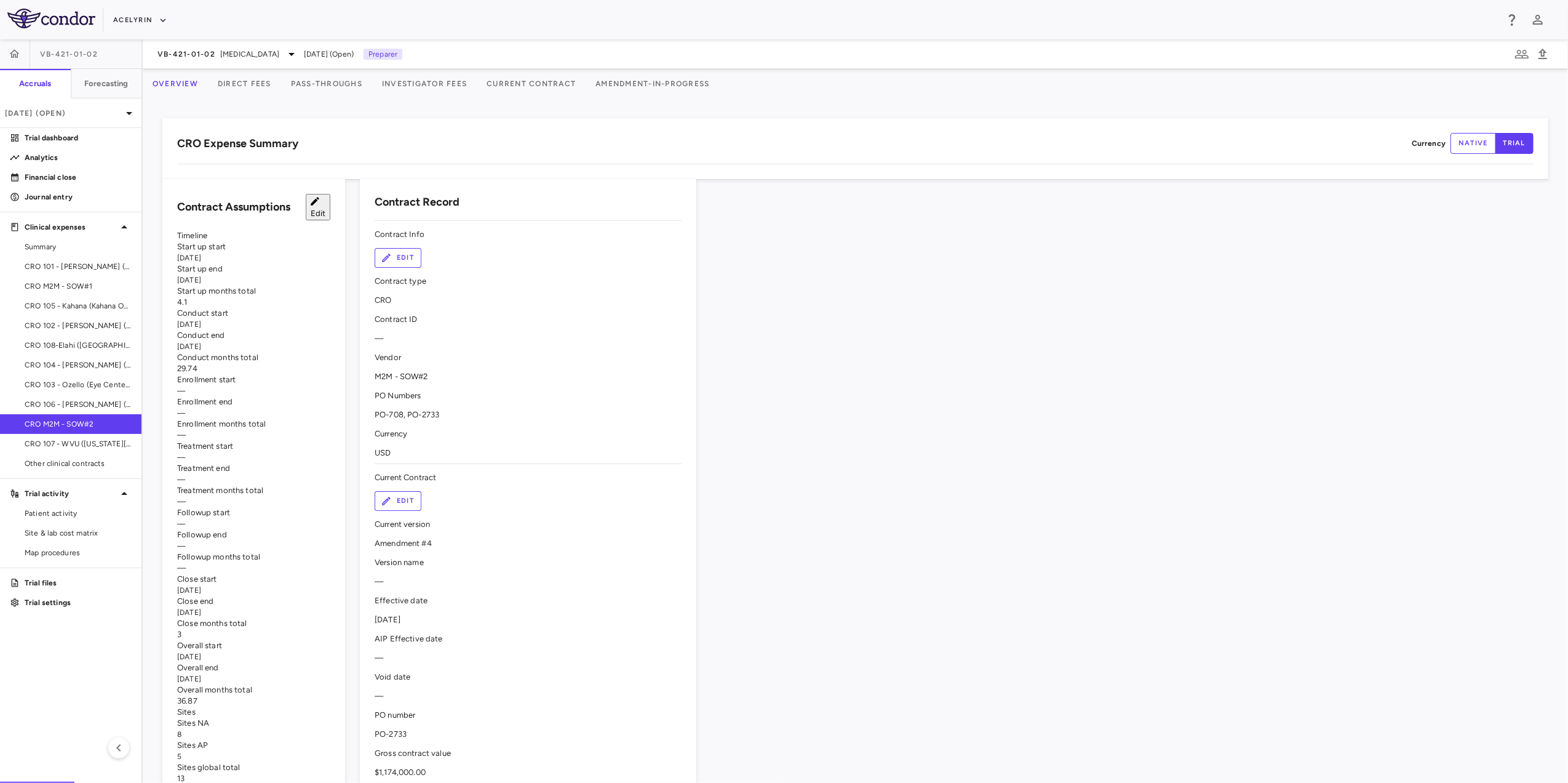
click at [448, 86] on button "Investigator Fees" at bounding box center [424, 83] width 105 height 29
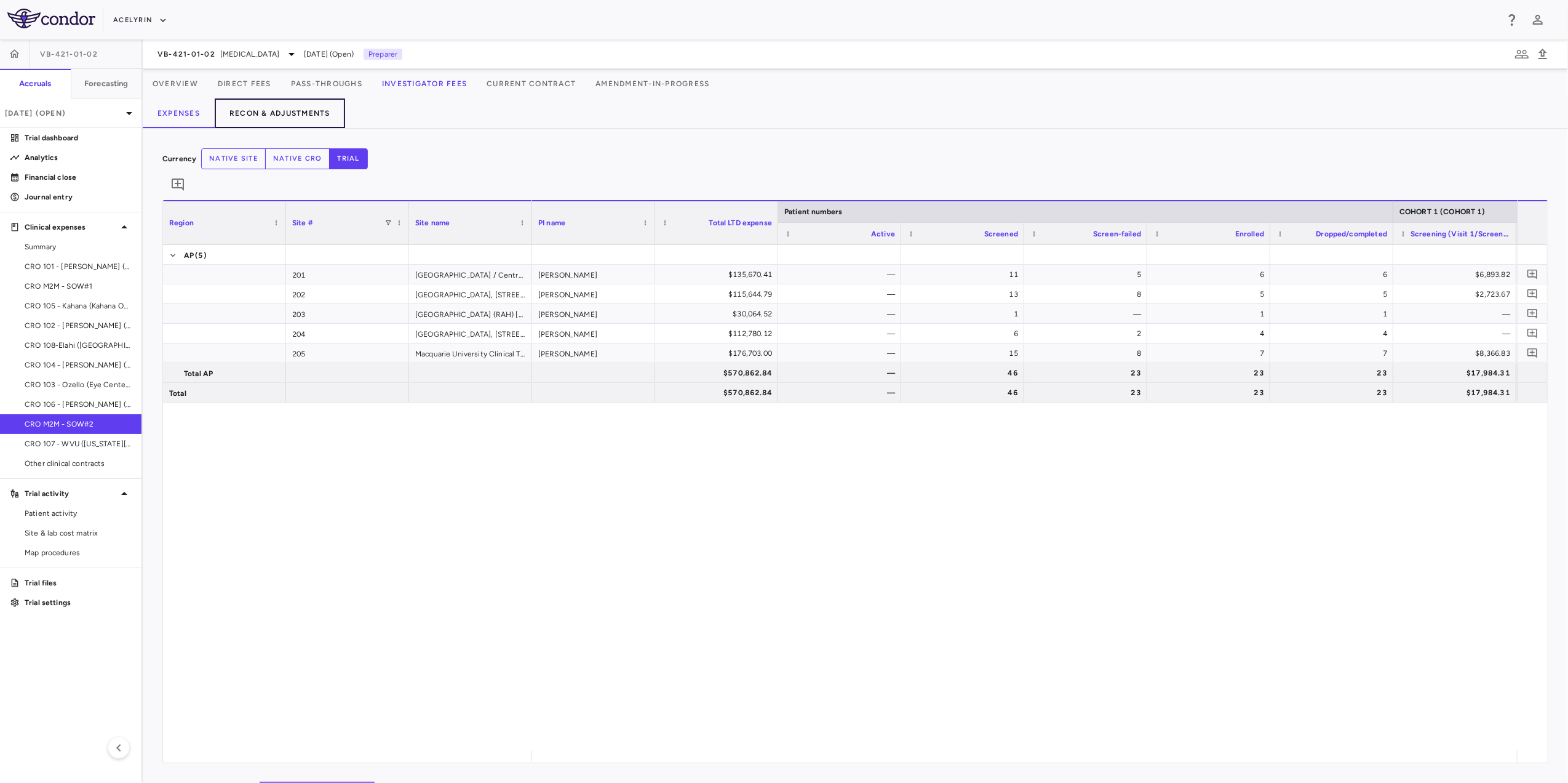
click at [303, 117] on button "Recon & Adjustments" at bounding box center [280, 112] width 130 height 29
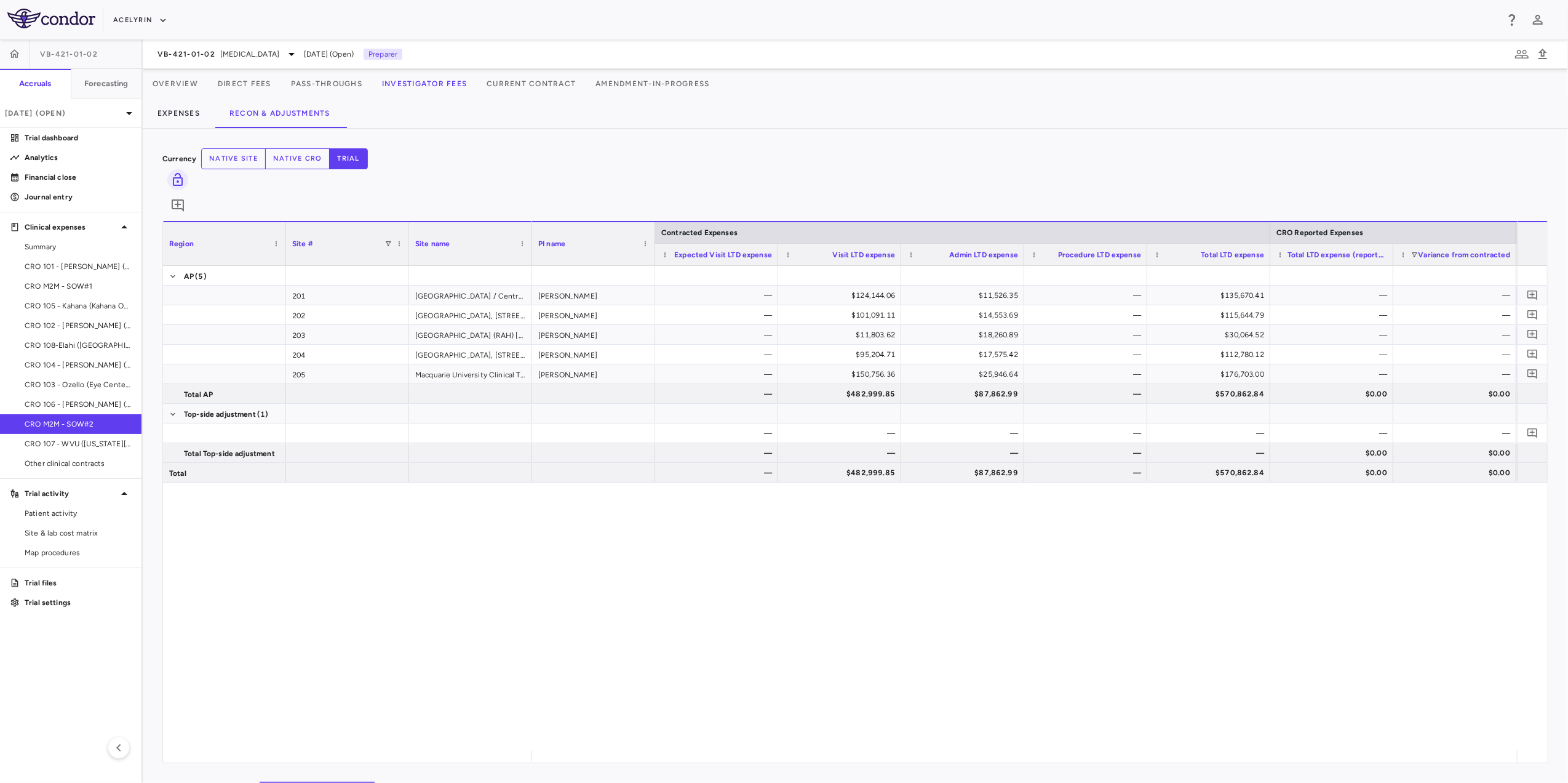
click at [365, 81] on button "Pass-Throughs" at bounding box center [326, 83] width 91 height 29
